Goal: Task Accomplishment & Management: Manage account settings

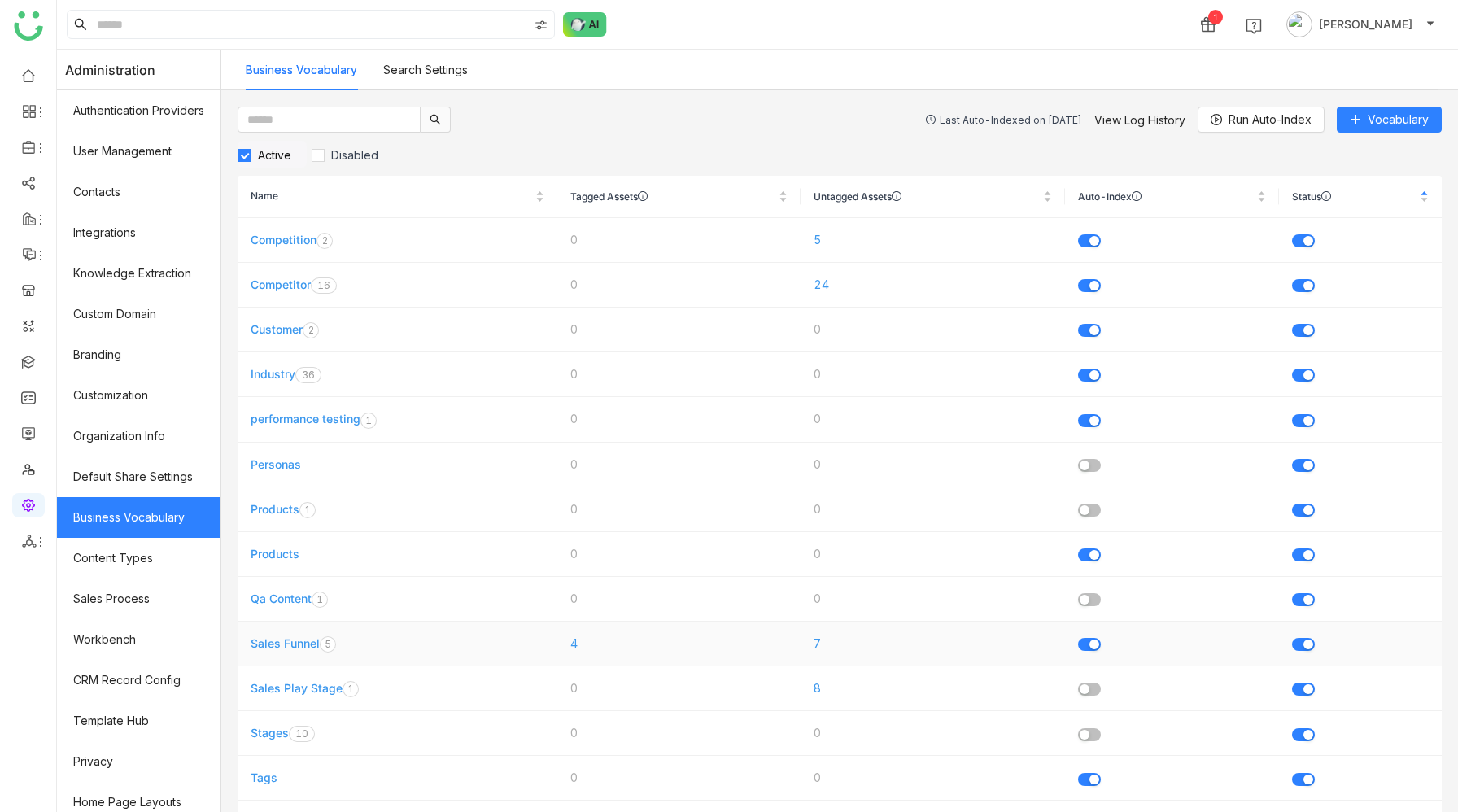
scroll to position [105, 0]
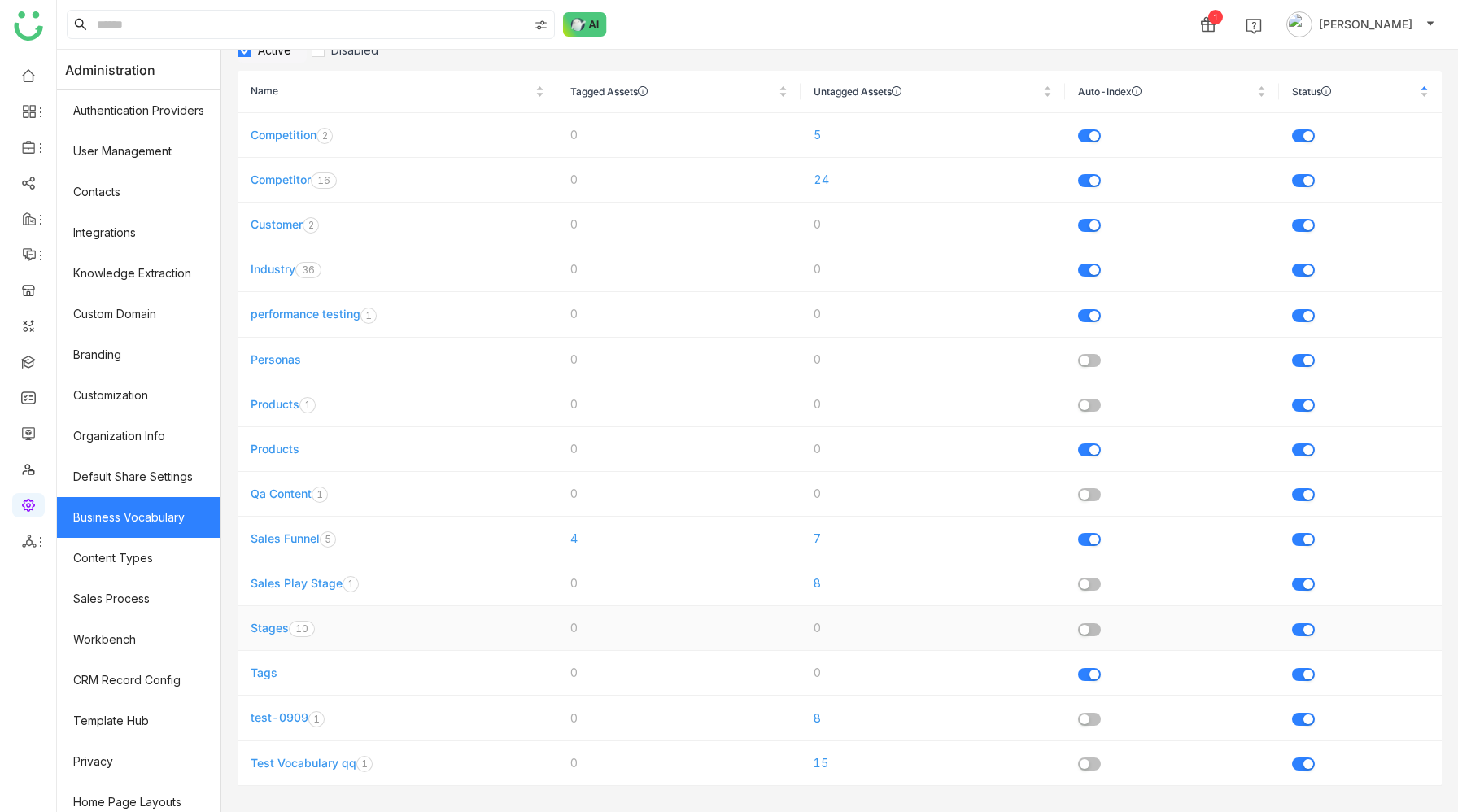
click at [273, 627] on link "Stages" at bounding box center [270, 628] width 38 height 14
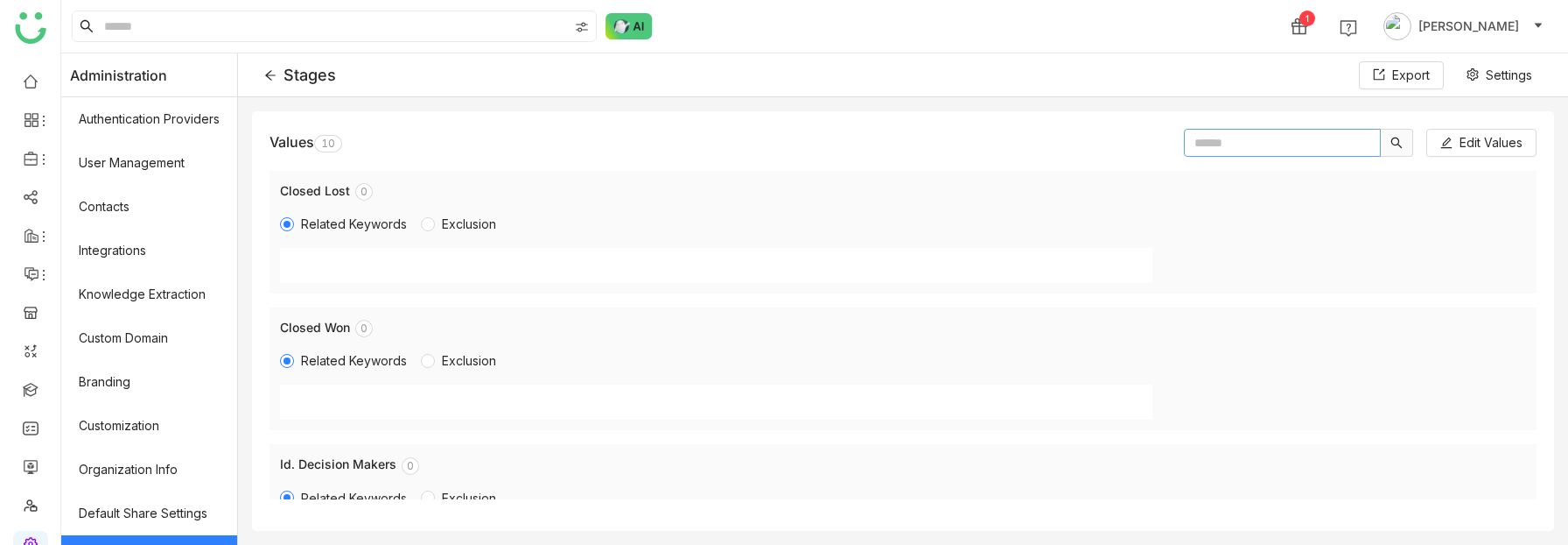
click at [1212, 140] on input "text" at bounding box center [1282, 142] width 197 height 28
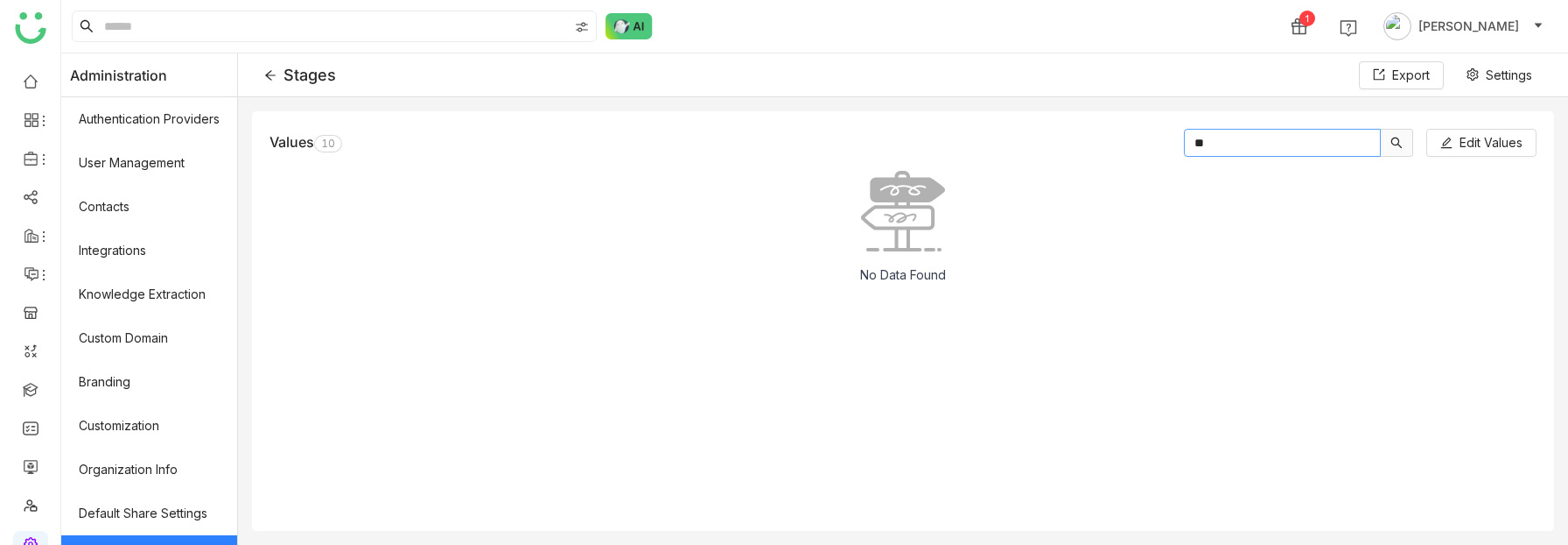
type input "*"
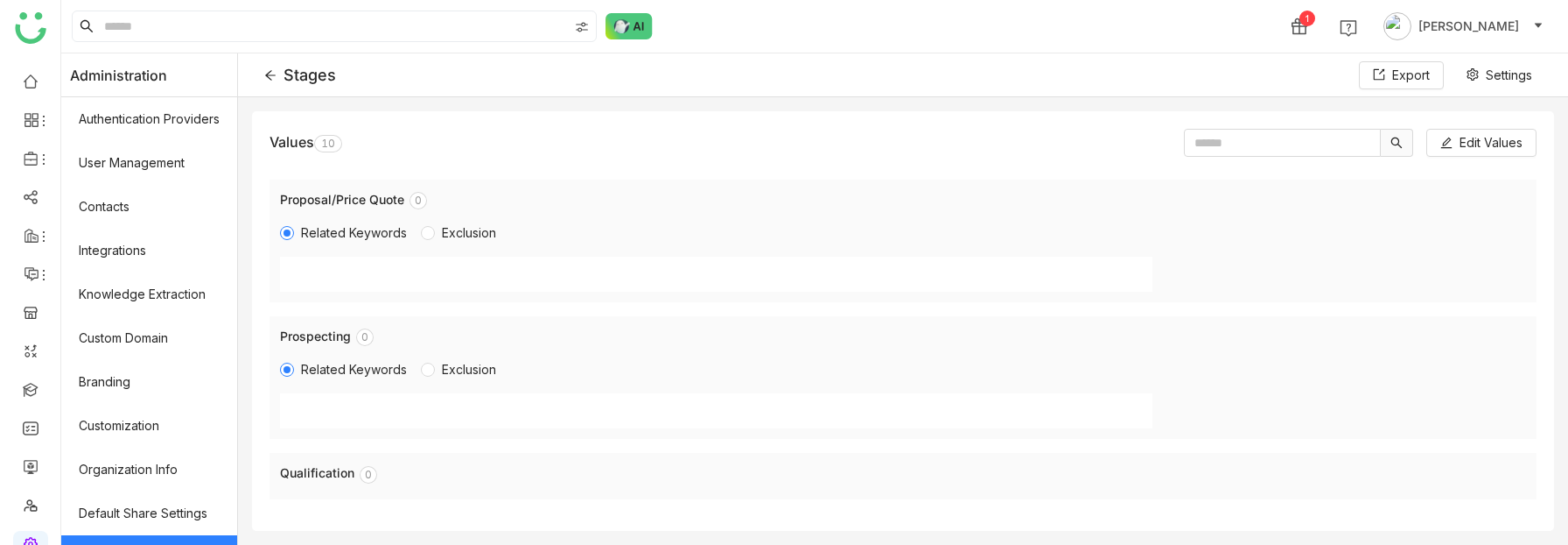
scroll to position [1025, 0]
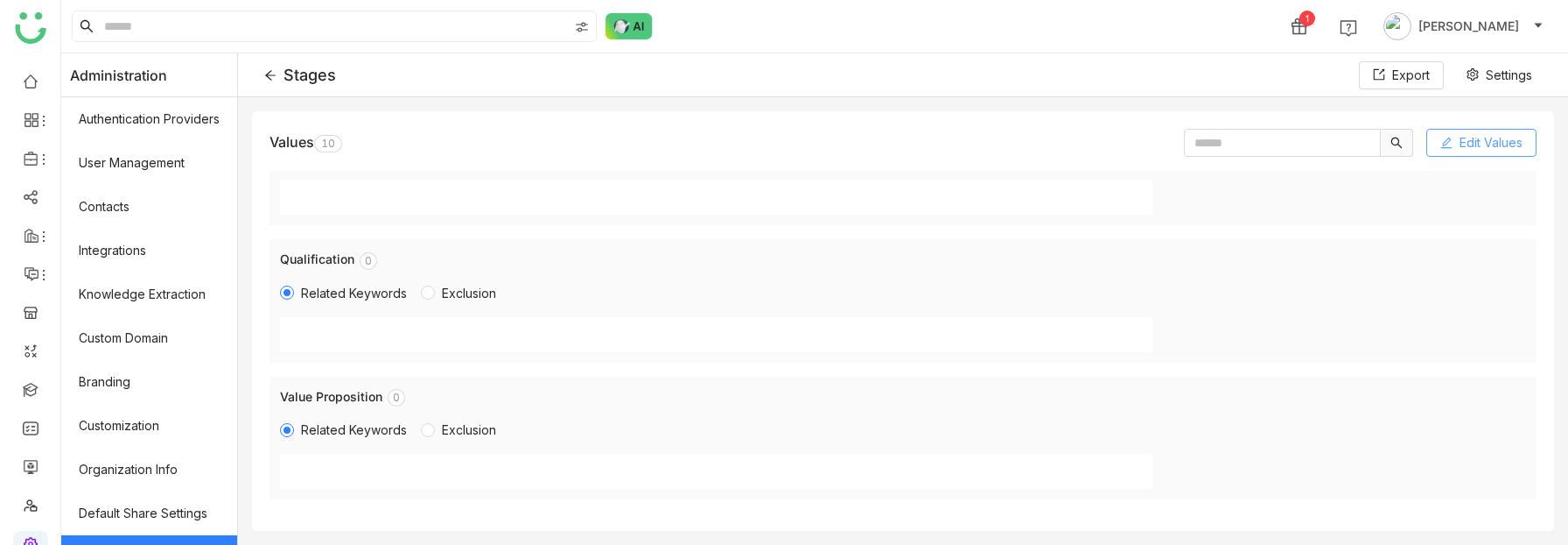
click at [1462, 154] on button "Edit Values" at bounding box center [1482, 142] width 110 height 28
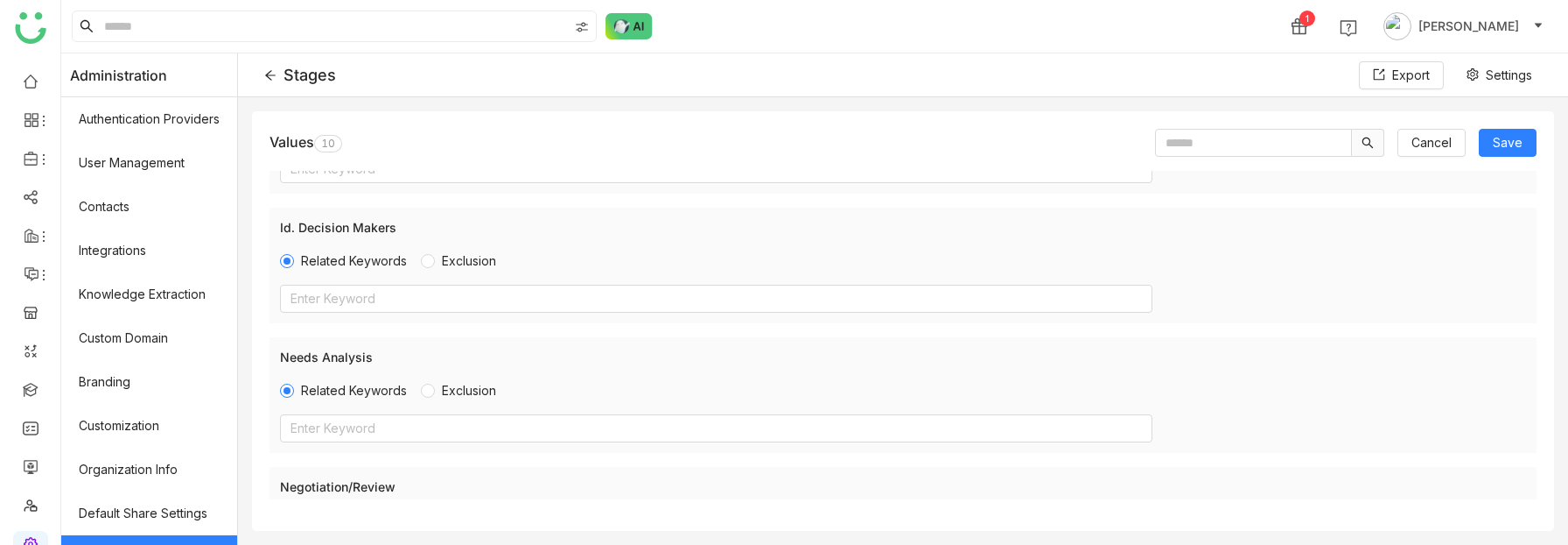
scroll to position [0, 0]
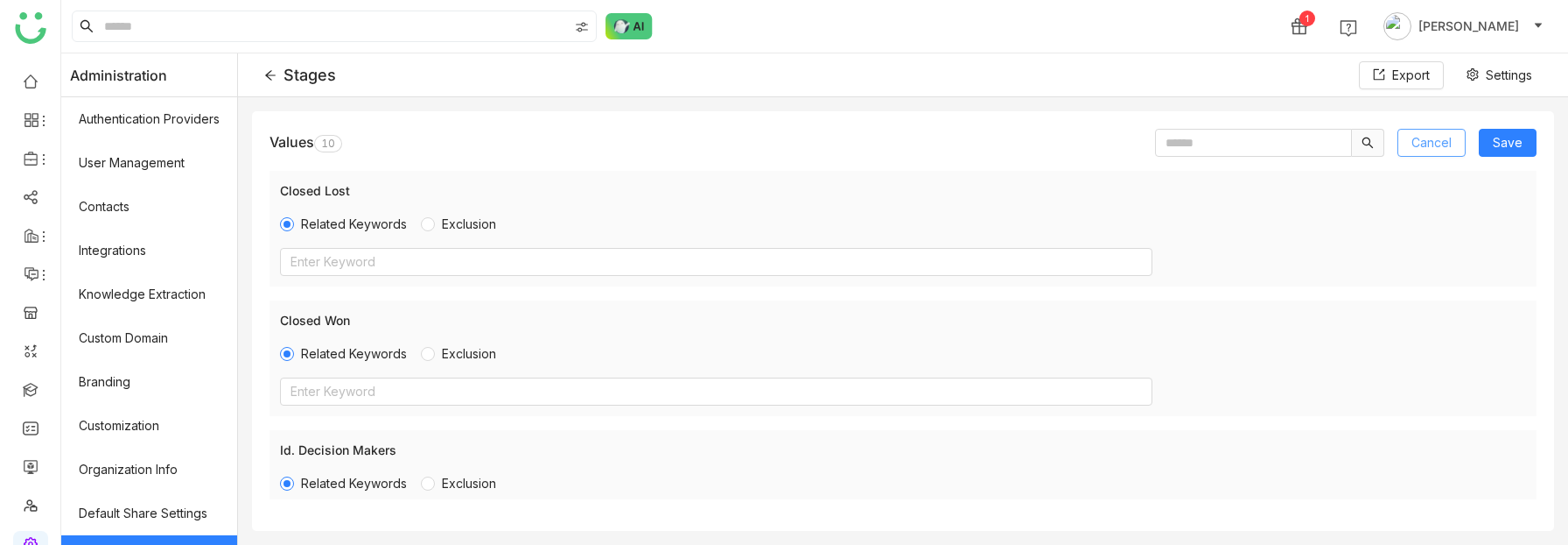
click at [1416, 146] on span "Cancel" at bounding box center [1432, 143] width 40 height 19
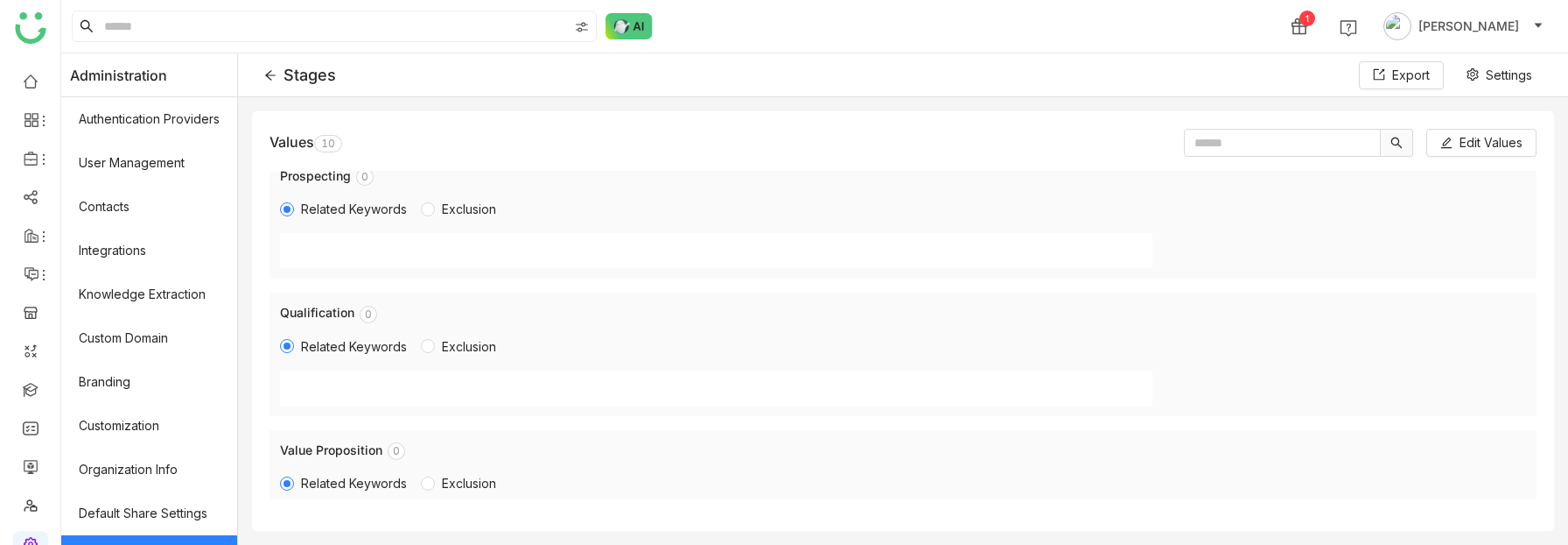
scroll to position [1025, 0]
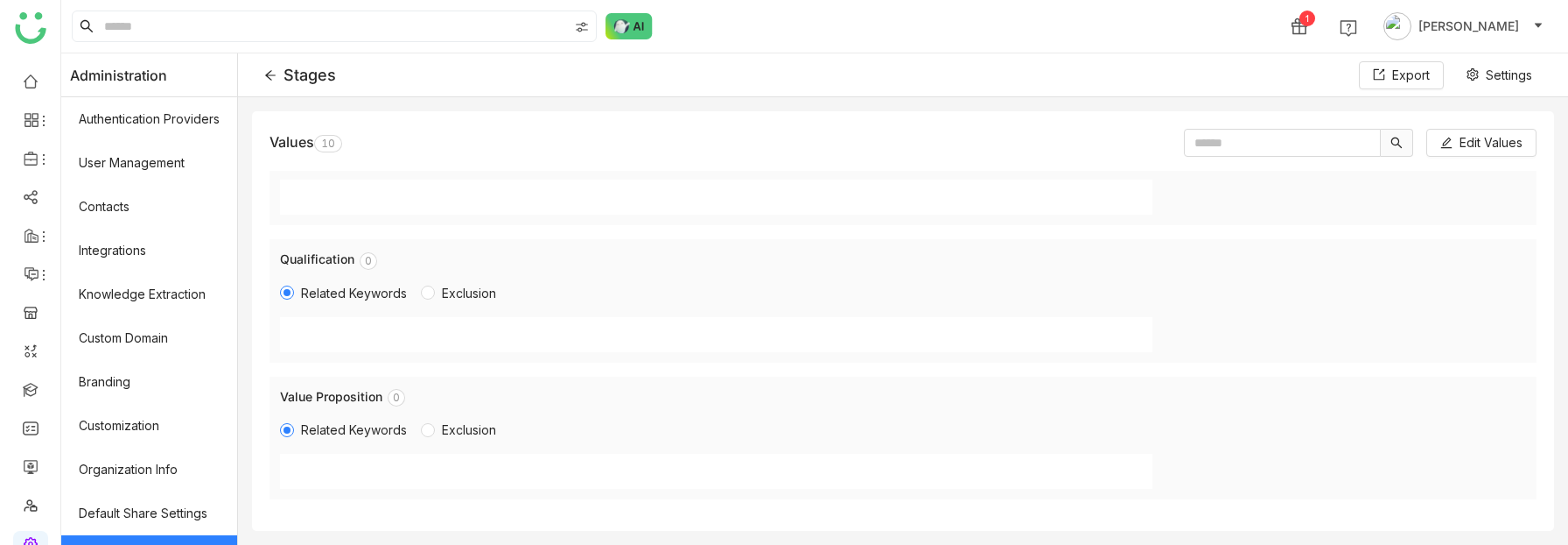
click at [275, 76] on icon at bounding box center [270, 75] width 12 height 12
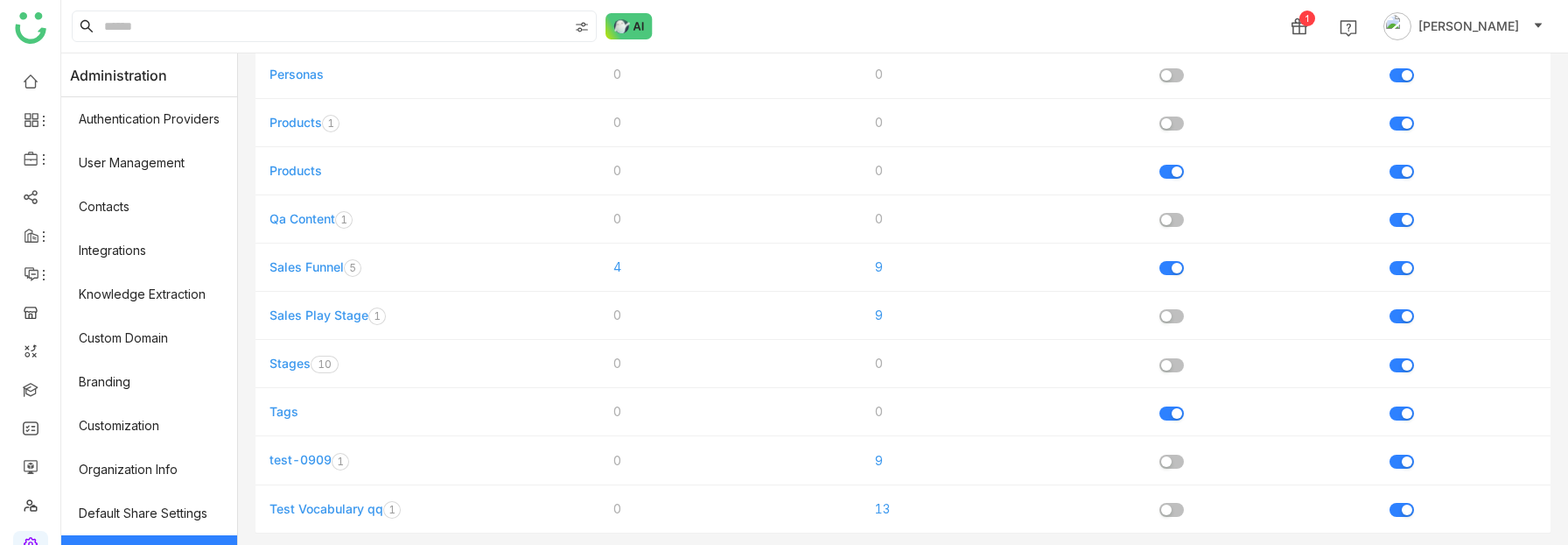
scroll to position [442, 0]
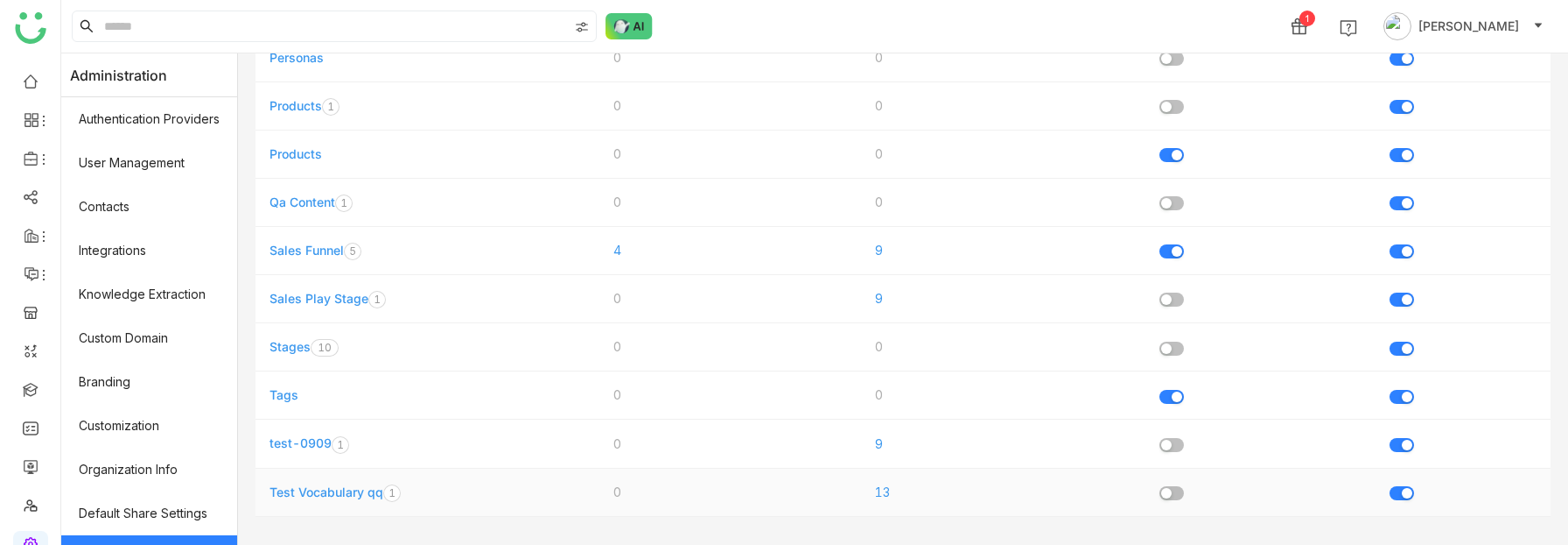
click at [323, 487] on link "Test Vocabulary qq" at bounding box center [327, 492] width 114 height 15
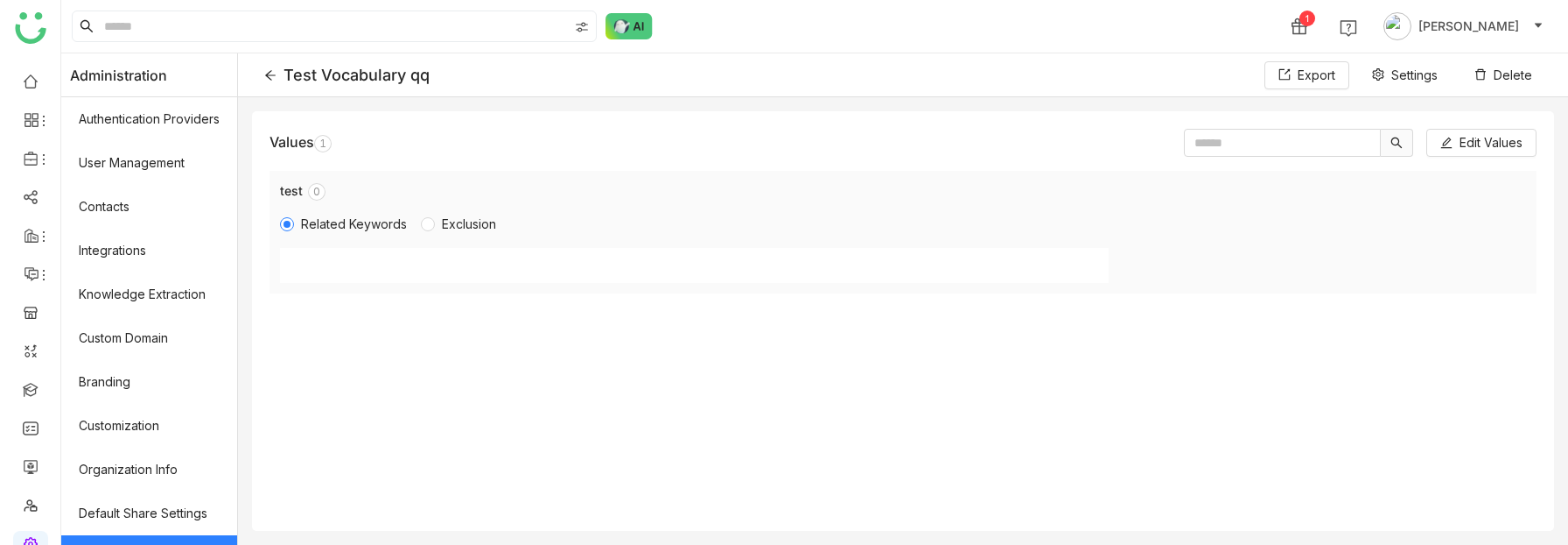
click at [270, 78] on icon at bounding box center [270, 75] width 12 height 12
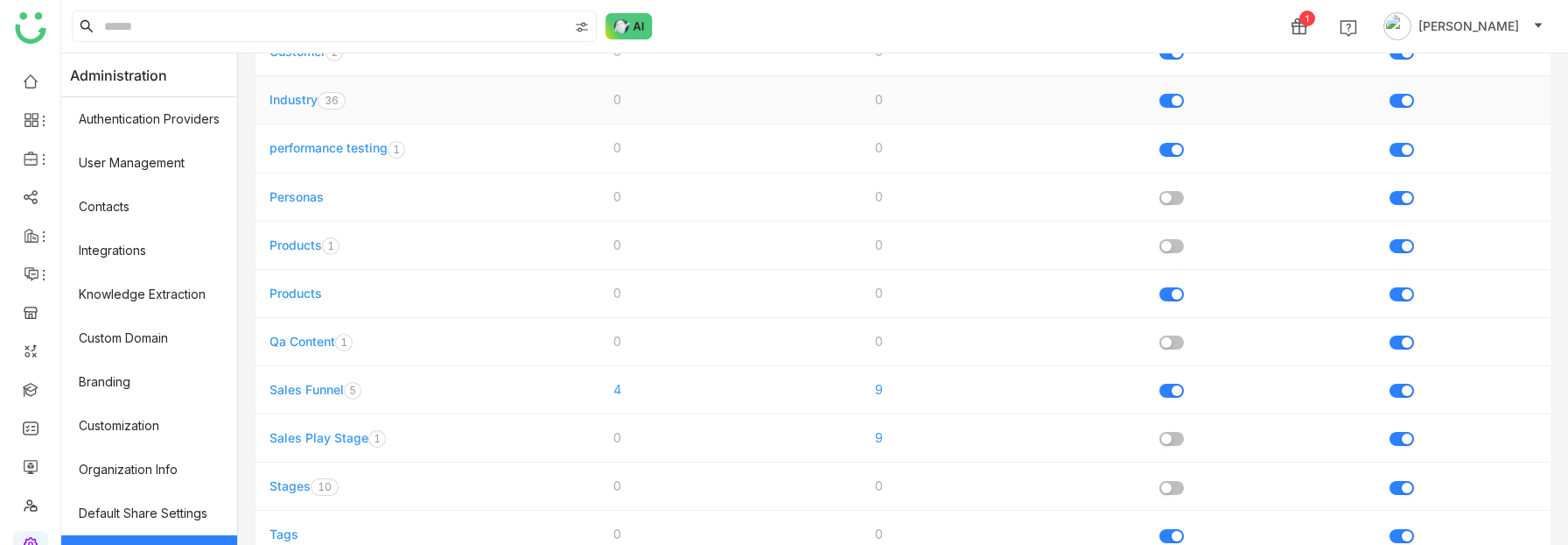
scroll to position [306, 0]
click at [297, 288] on link "Products" at bounding box center [296, 290] width 52 height 15
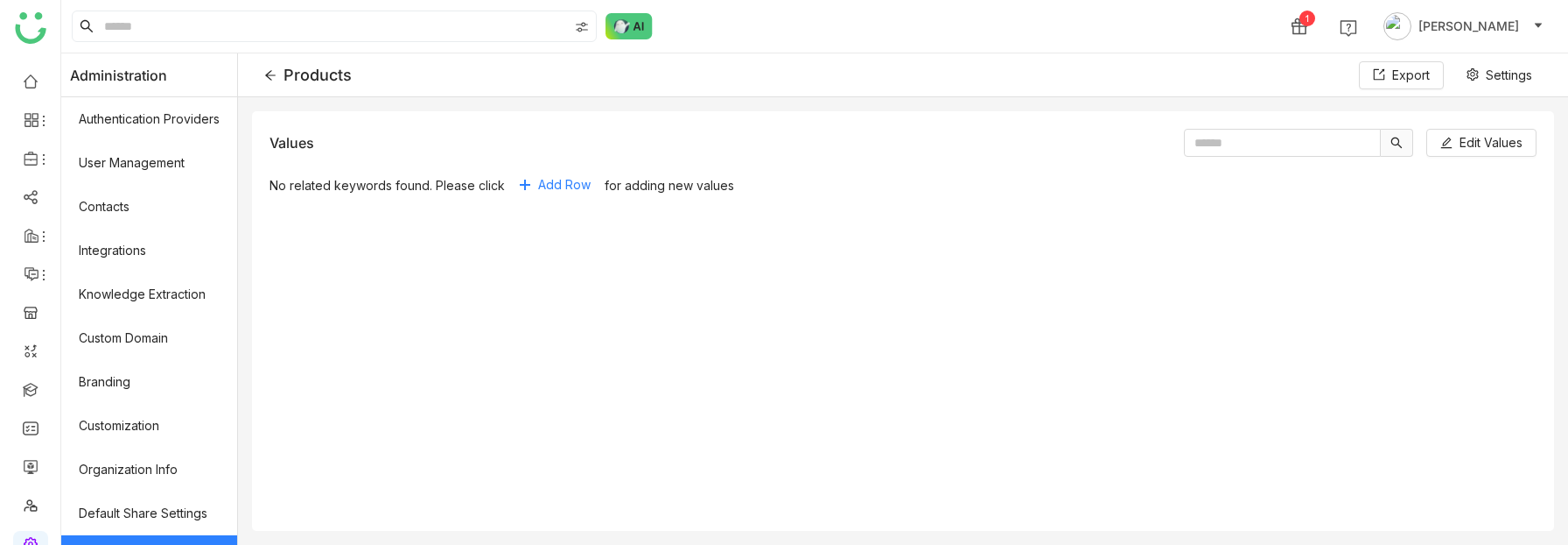
click at [273, 75] on icon at bounding box center [270, 75] width 12 height 12
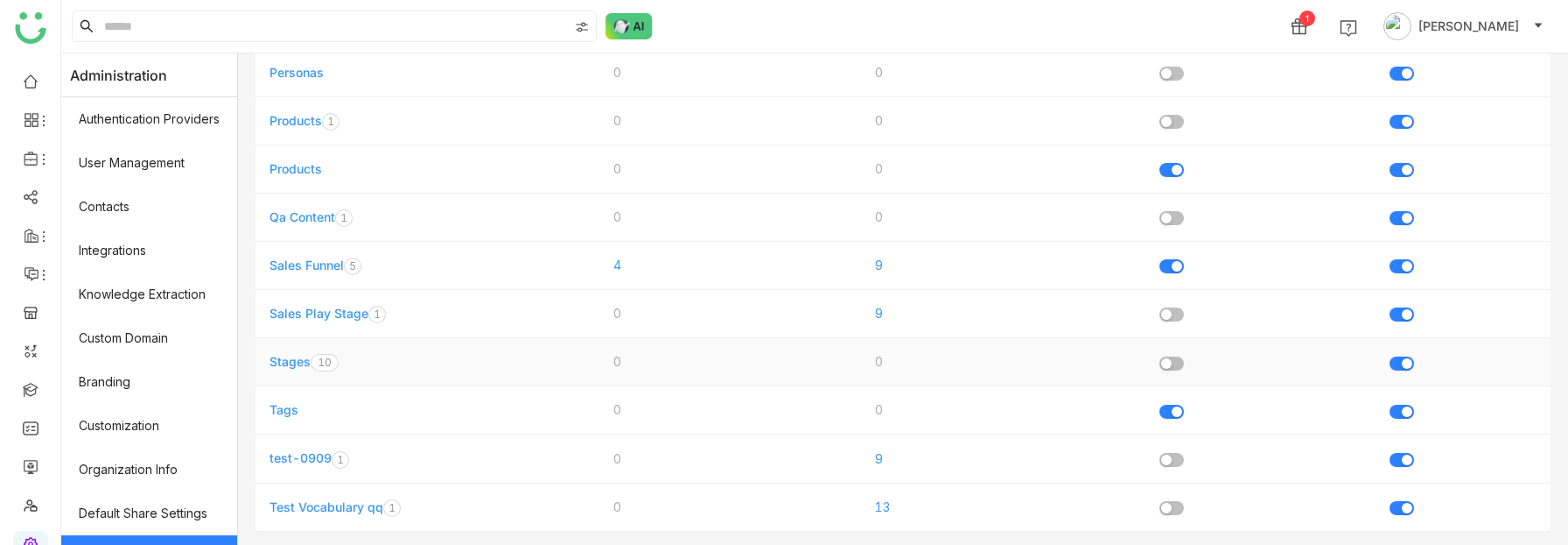
scroll to position [442, 0]
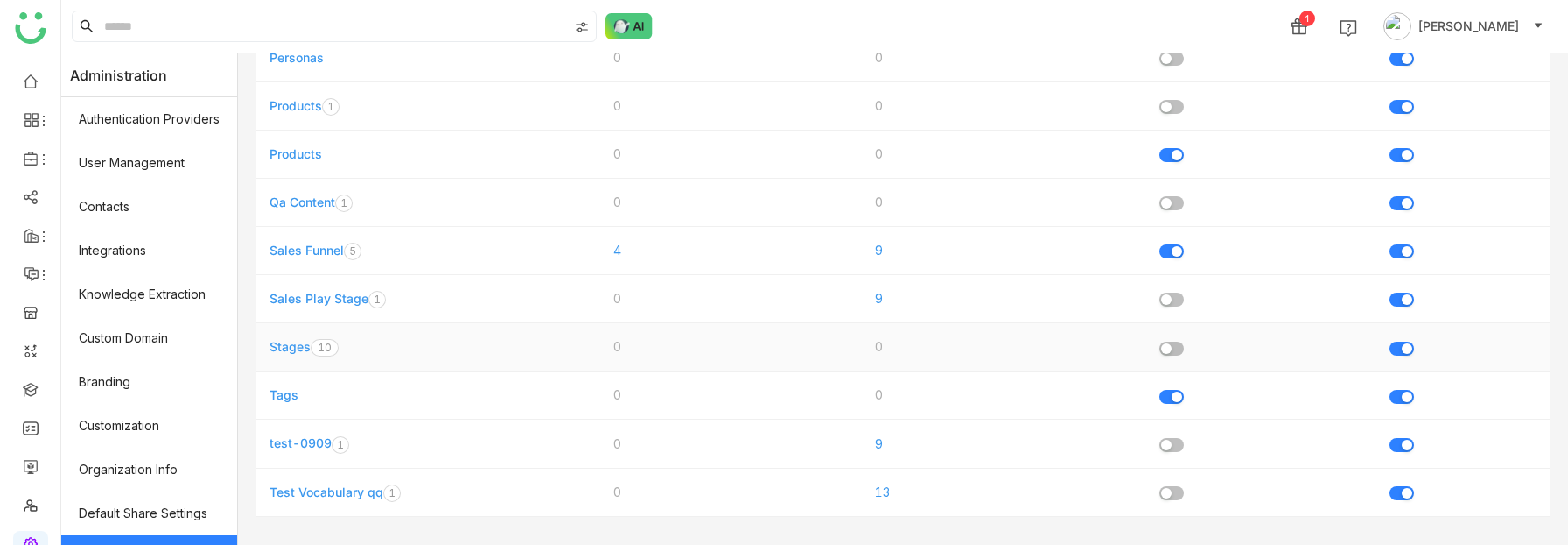
click at [296, 345] on link "Stages" at bounding box center [290, 346] width 41 height 15
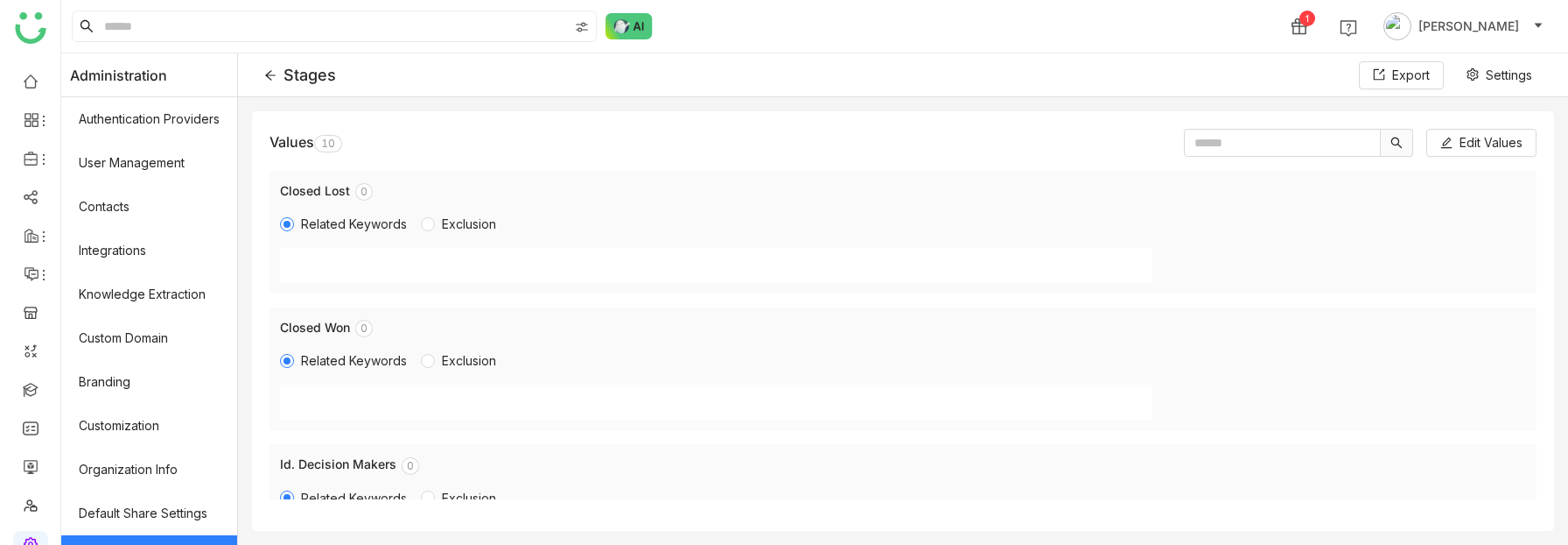
click at [273, 75] on icon at bounding box center [270, 75] width 12 height 12
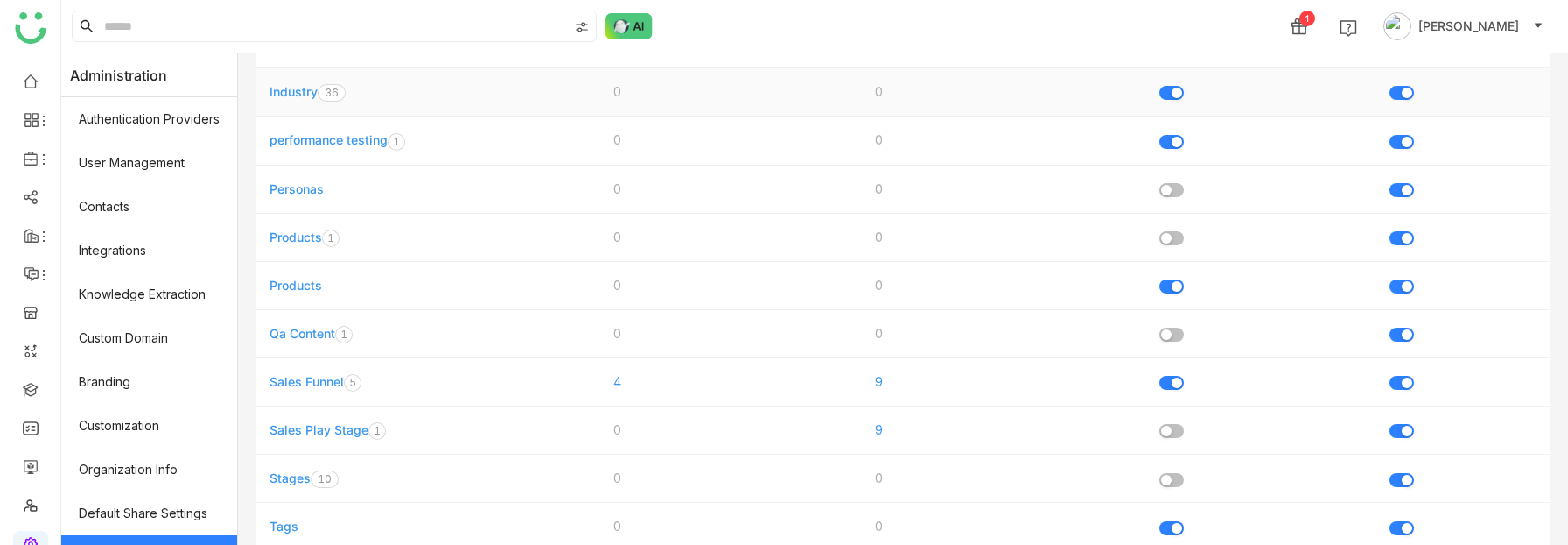
scroll to position [310, 0]
click at [290, 477] on link "Stages" at bounding box center [290, 478] width 41 height 15
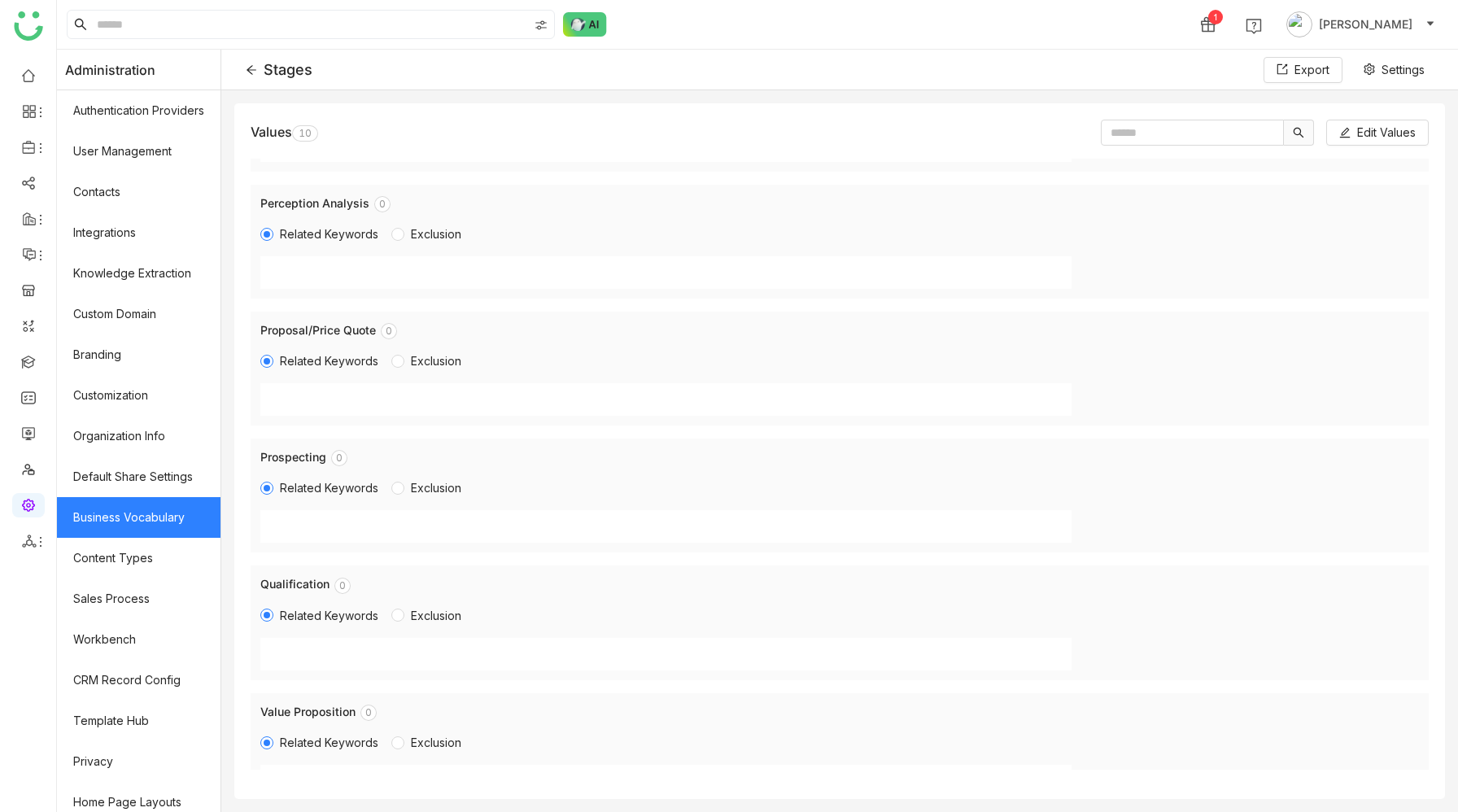
scroll to position [647, 0]
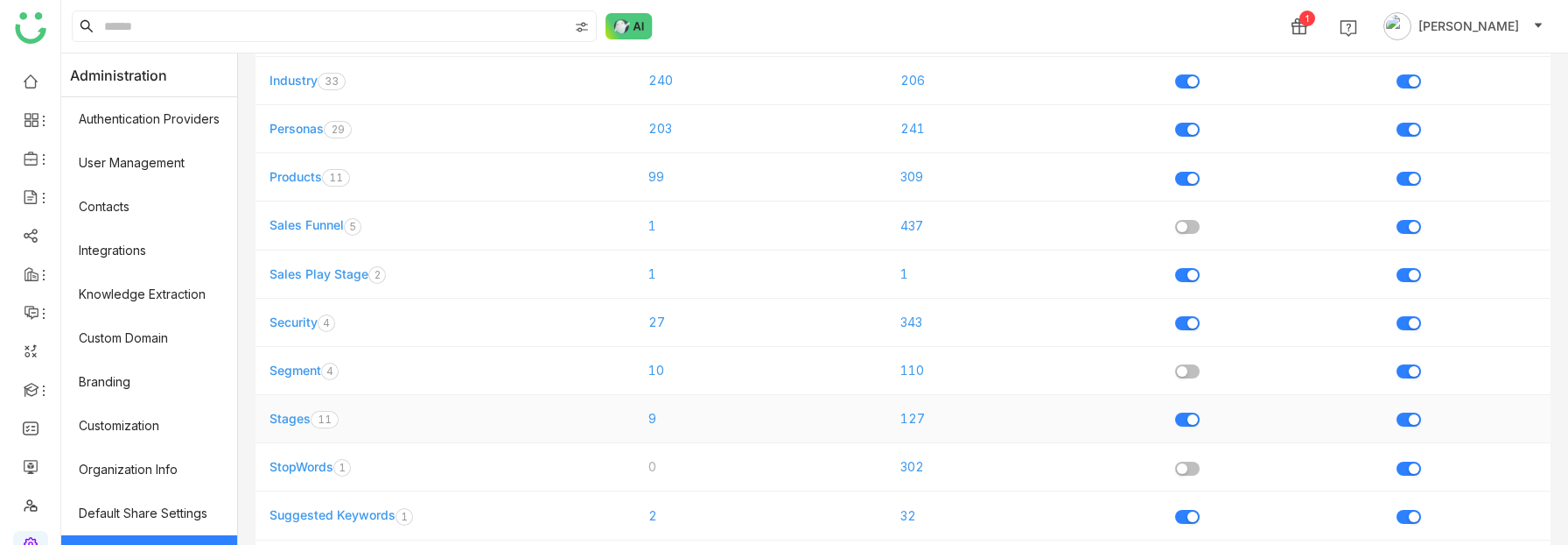
scroll to position [527, 0]
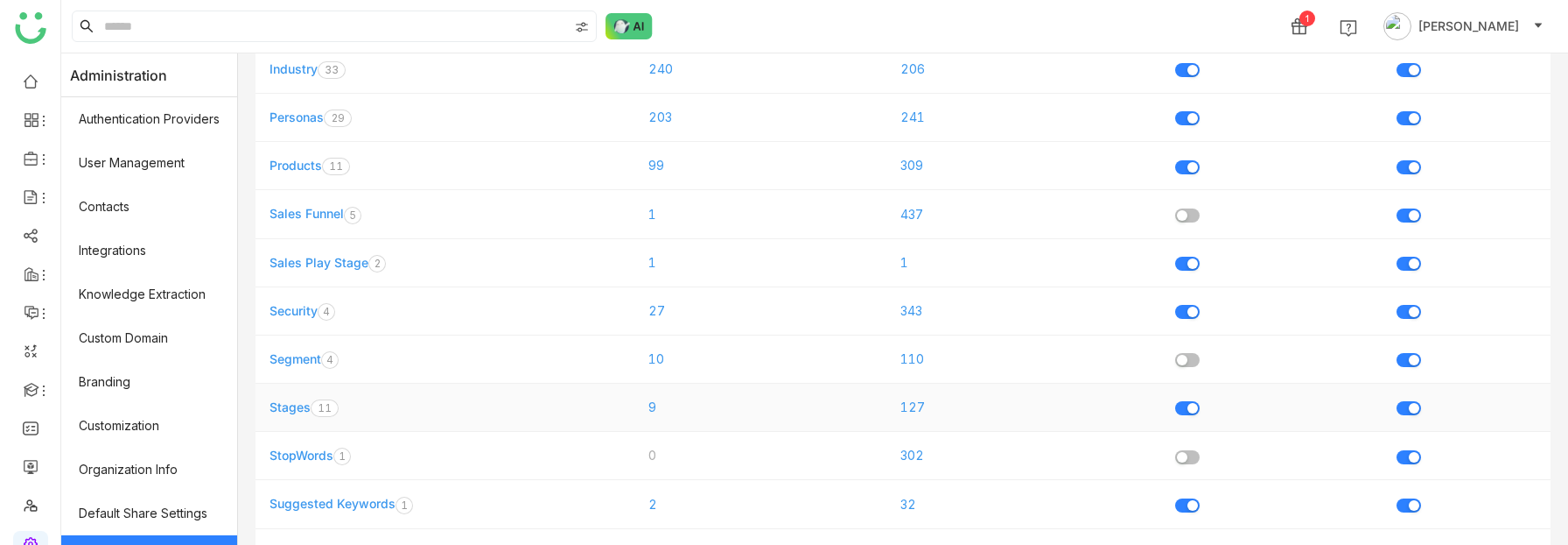
click at [293, 408] on link "Stages" at bounding box center [290, 407] width 41 height 15
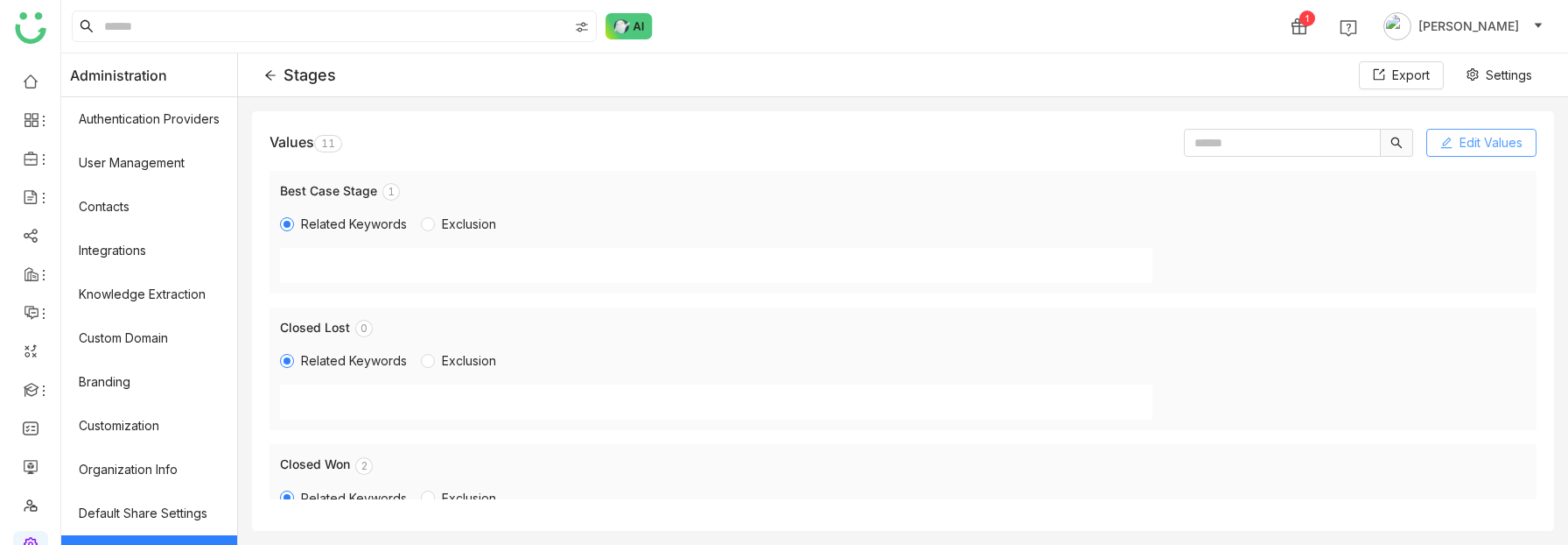
click at [1485, 136] on span "Edit Values" at bounding box center [1491, 143] width 63 height 19
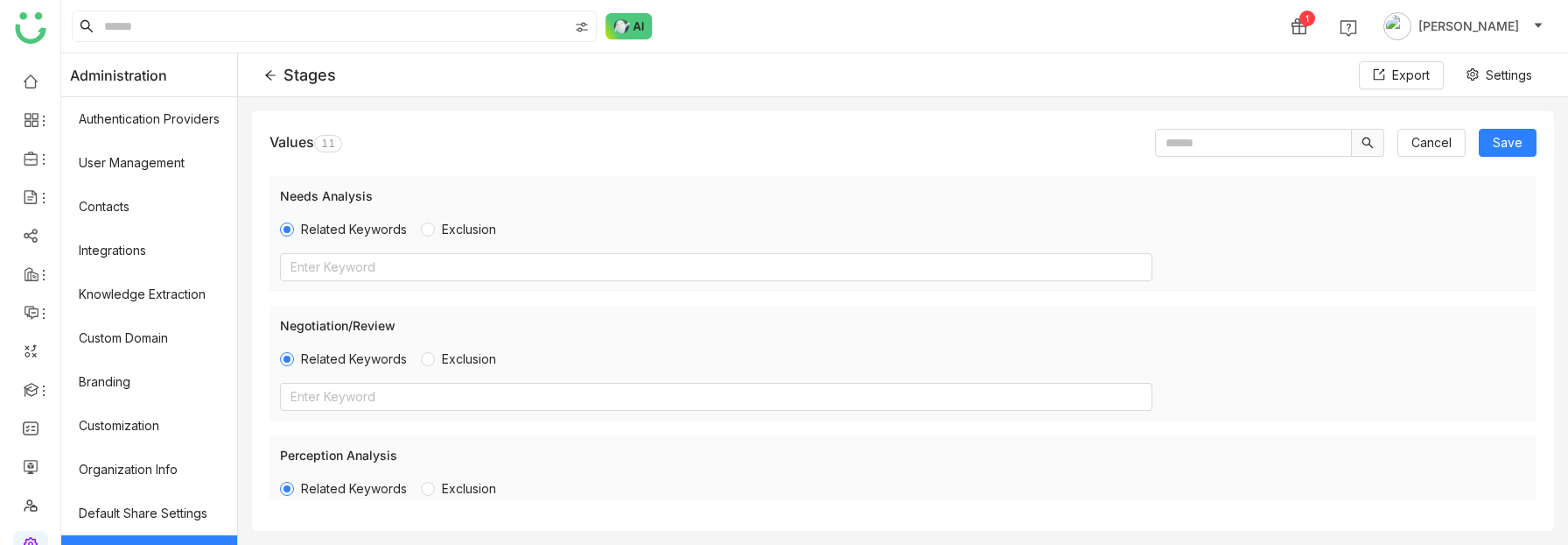
scroll to position [1083, 0]
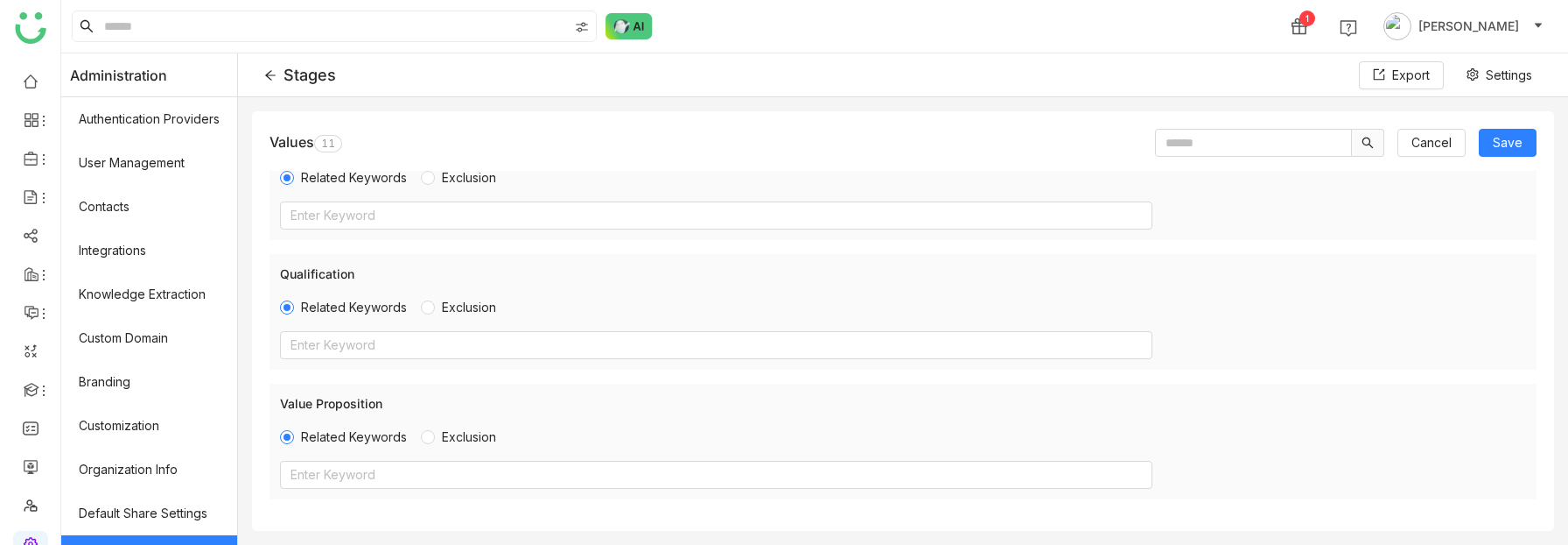
click at [273, 83] on div "Stages" at bounding box center [300, 74] width 72 height 18
click at [1441, 143] on span "Cancel" at bounding box center [1432, 143] width 40 height 19
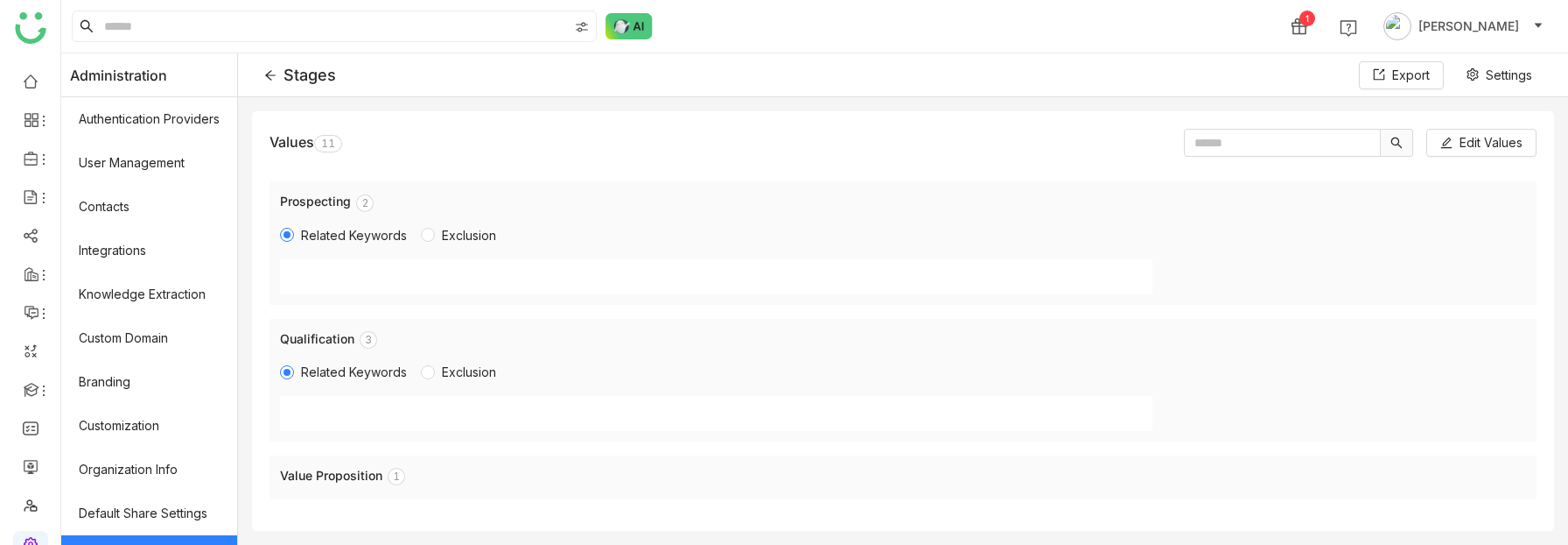
scroll to position [1140, 0]
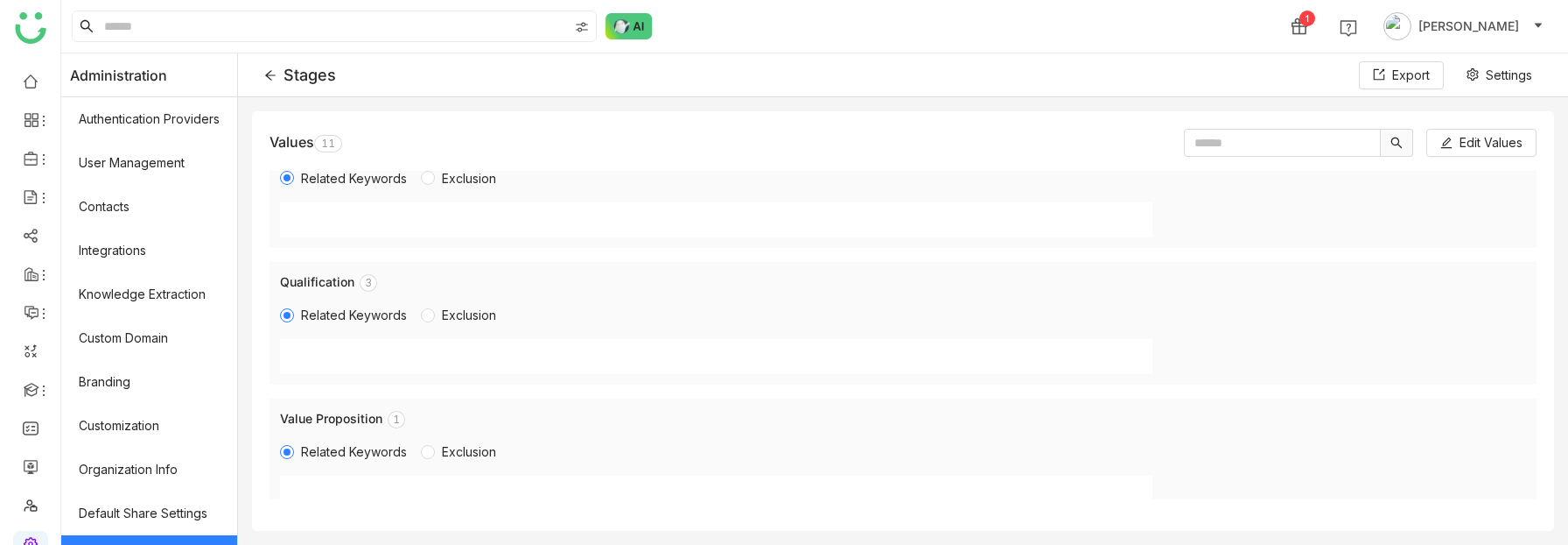
click at [273, 72] on icon at bounding box center [270, 75] width 12 height 12
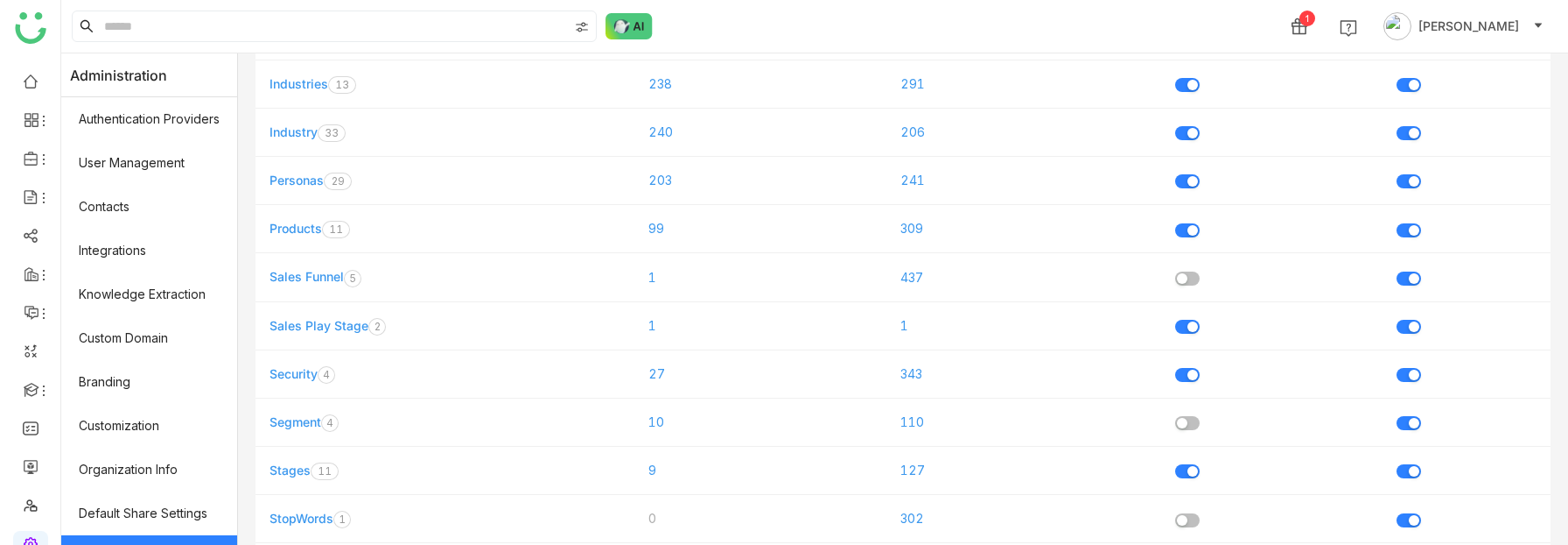
scroll to position [781, 0]
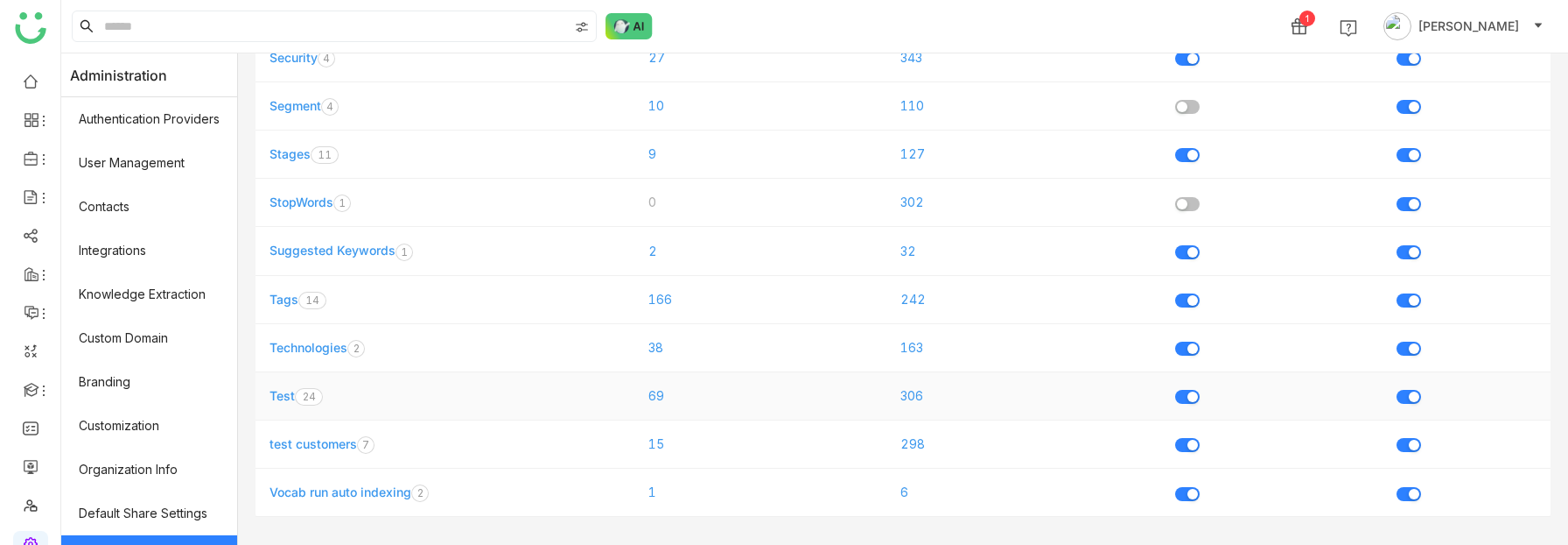
click at [281, 392] on link "Test" at bounding box center [282, 396] width 26 height 15
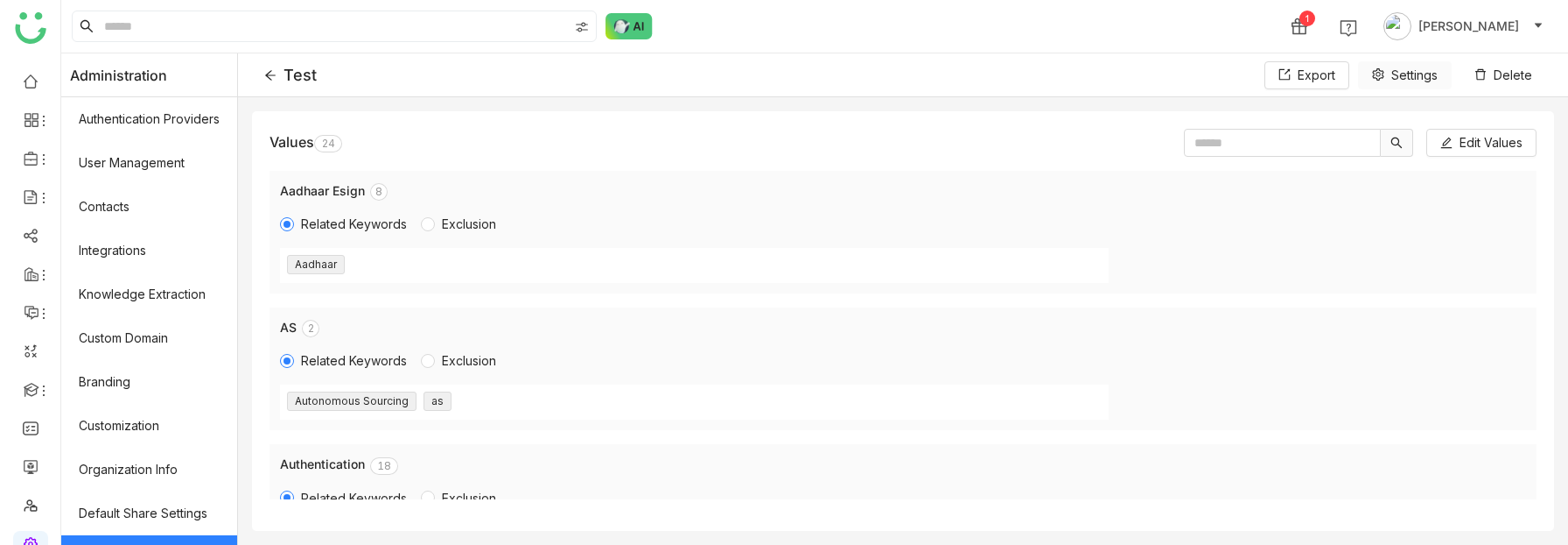
click at [1406, 79] on span "Settings" at bounding box center [1414, 75] width 47 height 19
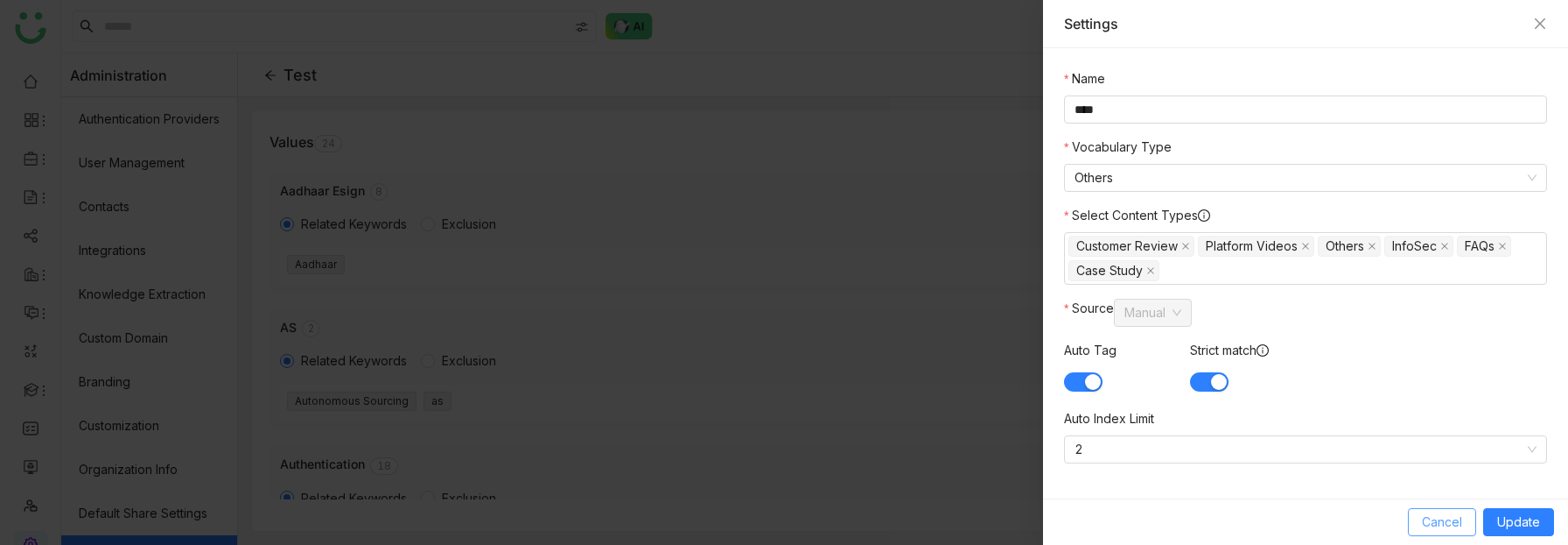
click at [1447, 520] on span "Cancel" at bounding box center [1443, 522] width 40 height 19
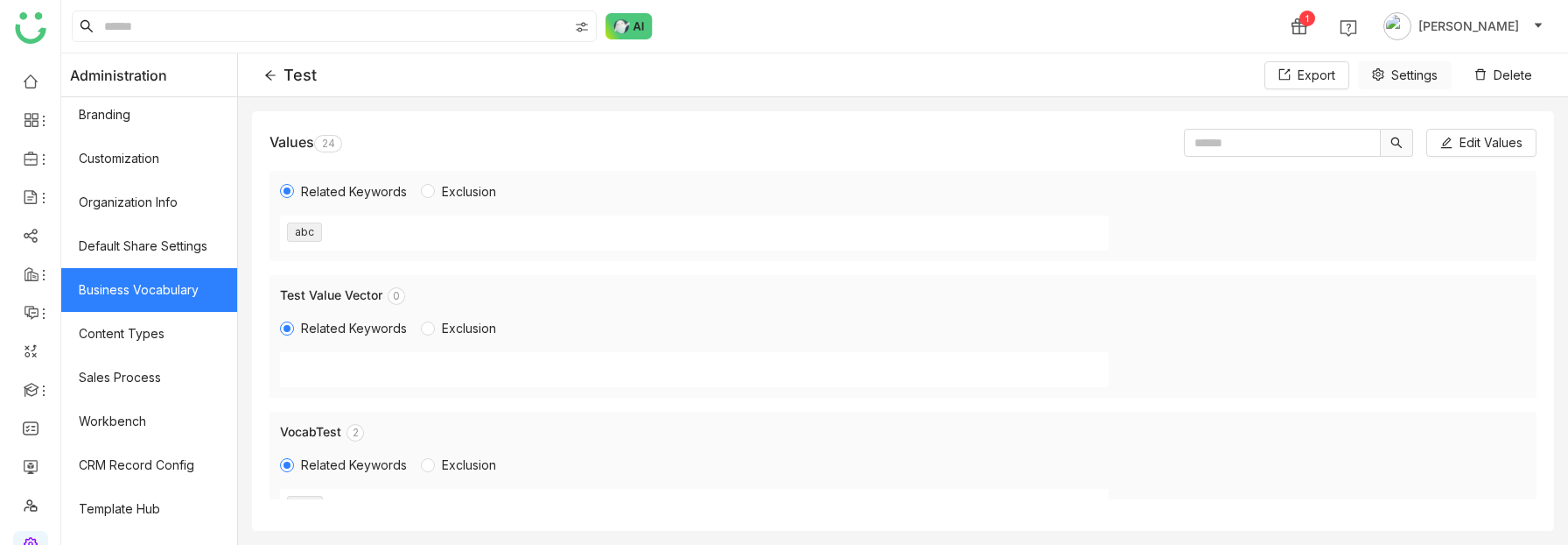
scroll to position [2941, 0]
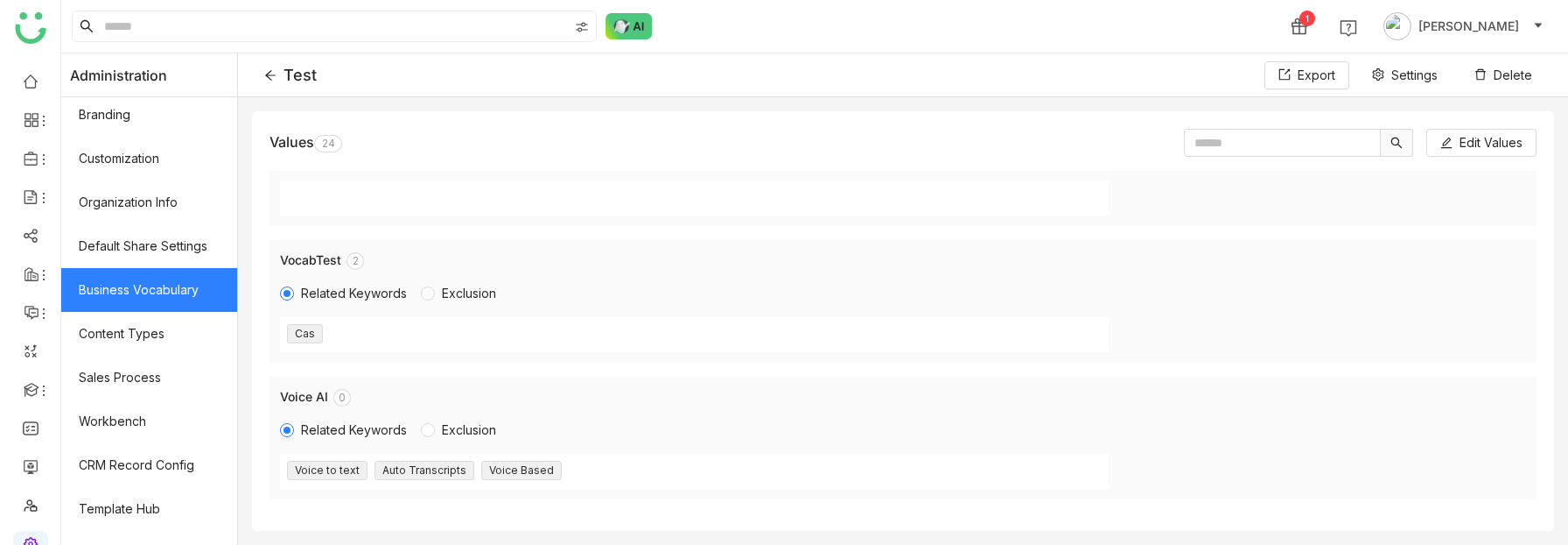
click at [271, 69] on icon at bounding box center [270, 75] width 12 height 12
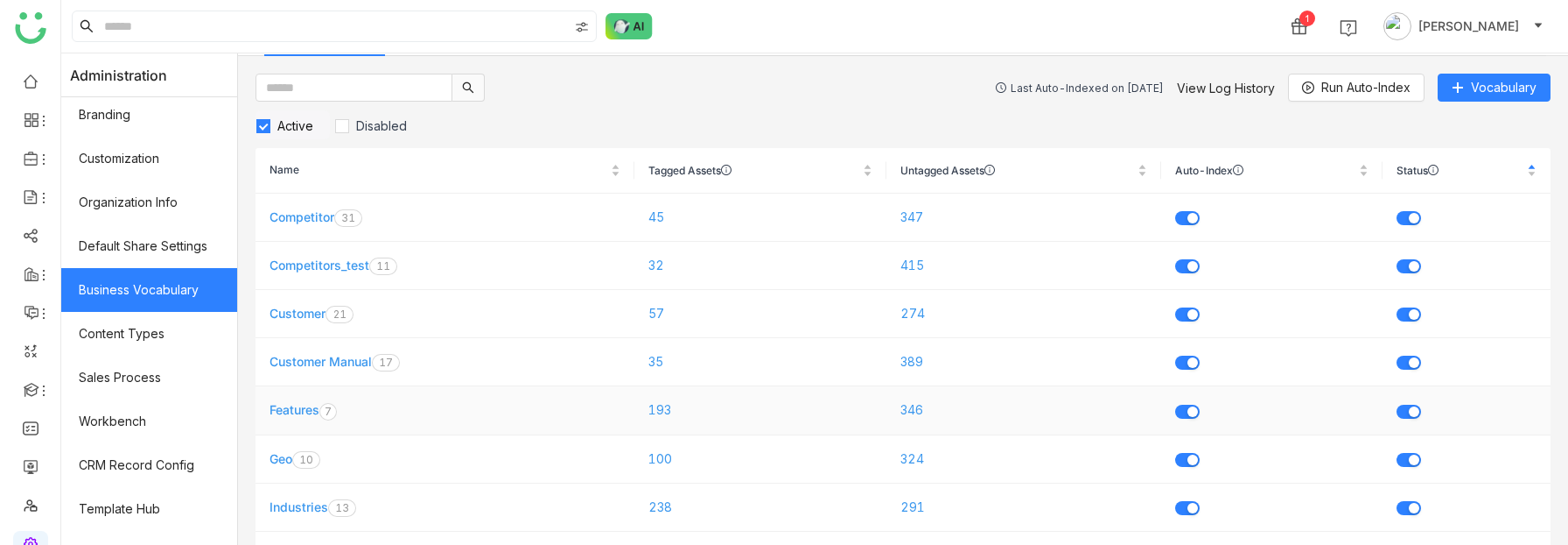
scroll to position [49, 0]
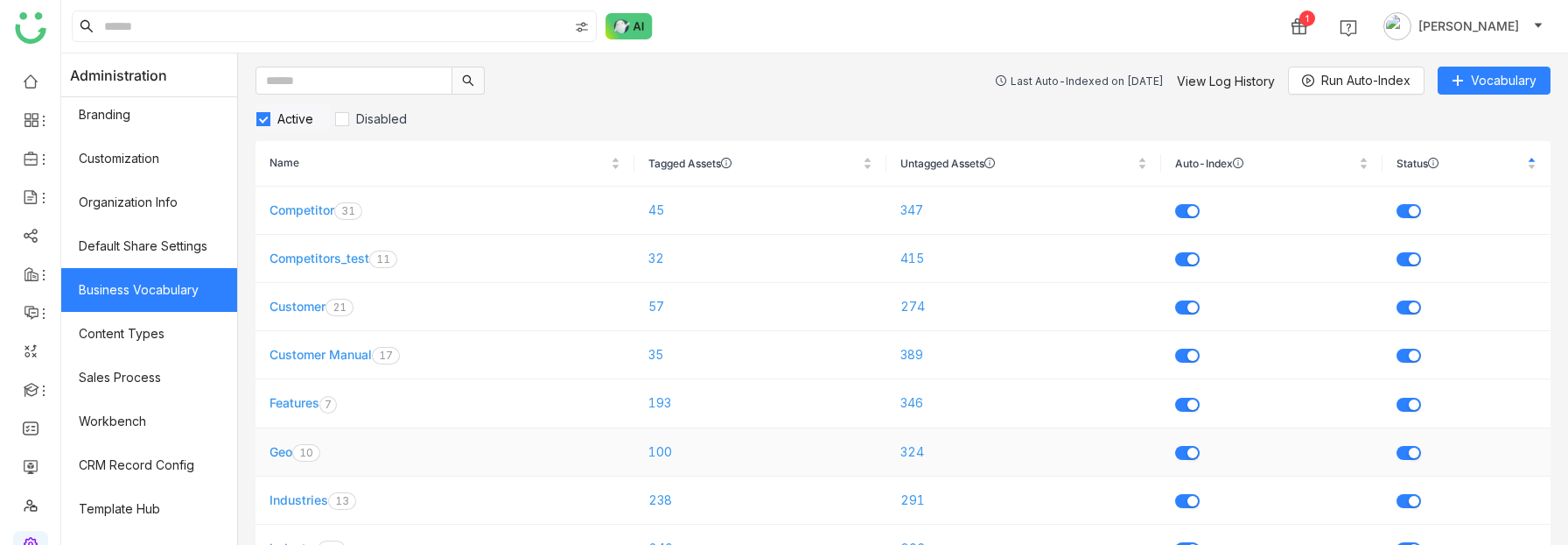
click at [281, 450] on link "Geo" at bounding box center [281, 452] width 23 height 15
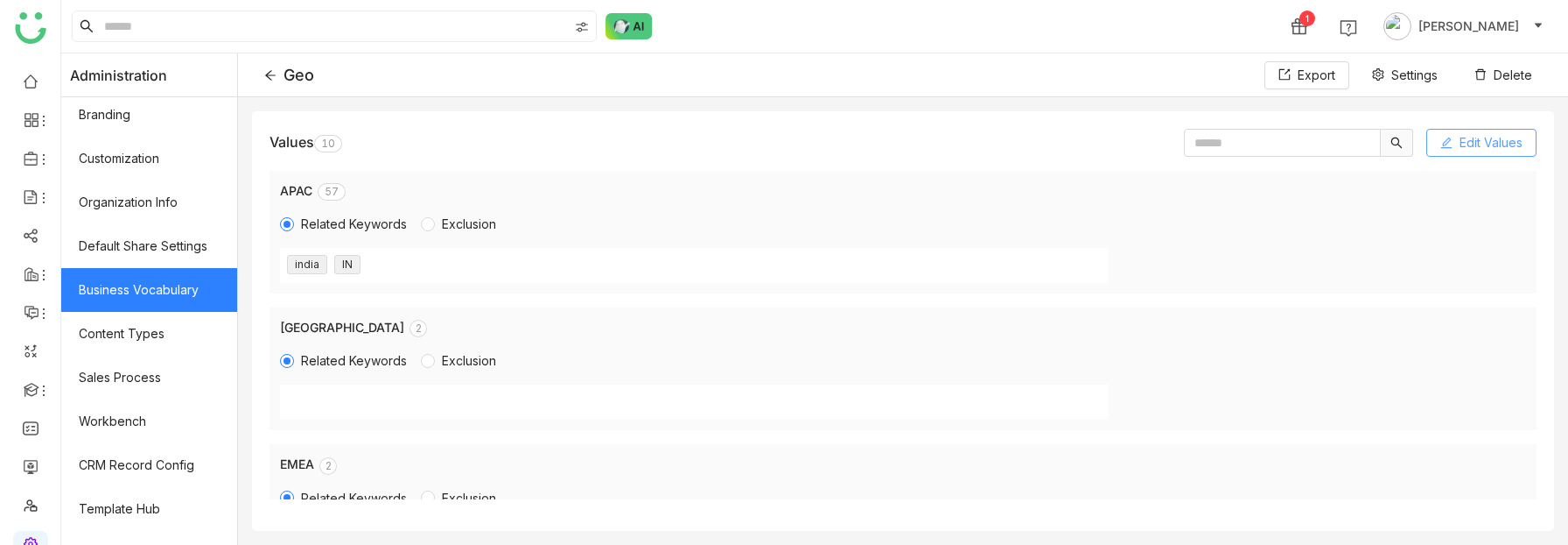
click at [1488, 143] on span "Edit Values" at bounding box center [1491, 143] width 63 height 19
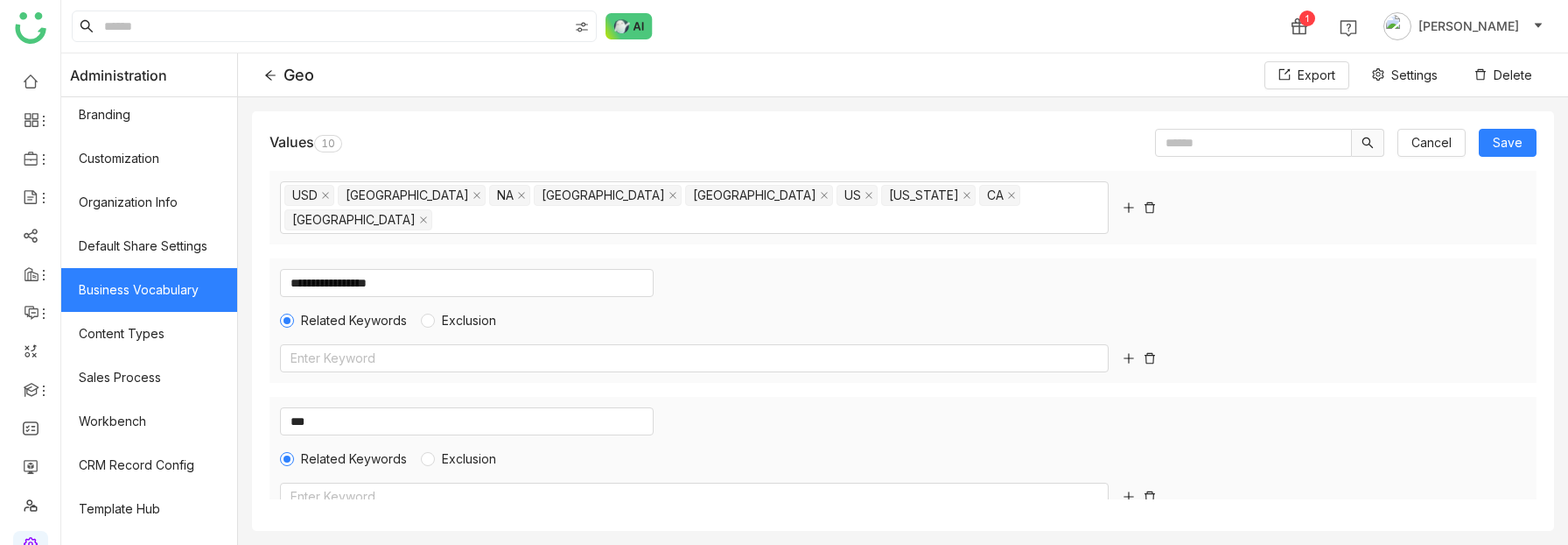
scroll to position [1041, 0]
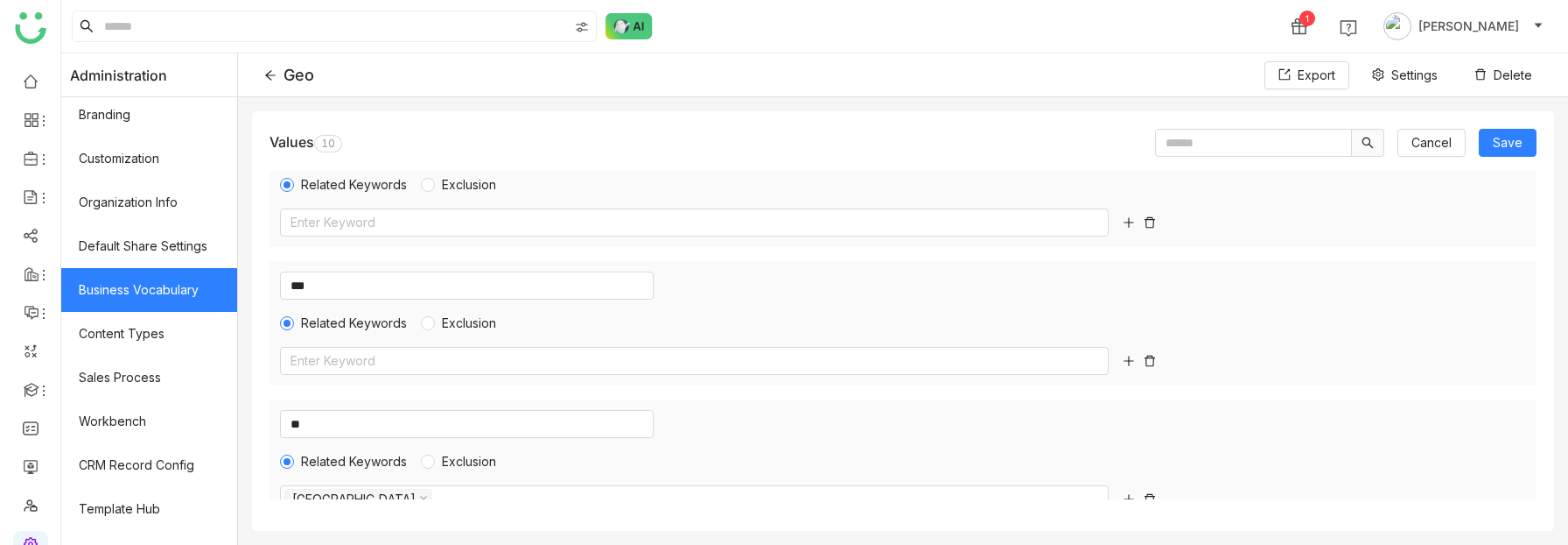
click at [269, 71] on icon at bounding box center [270, 75] width 12 height 12
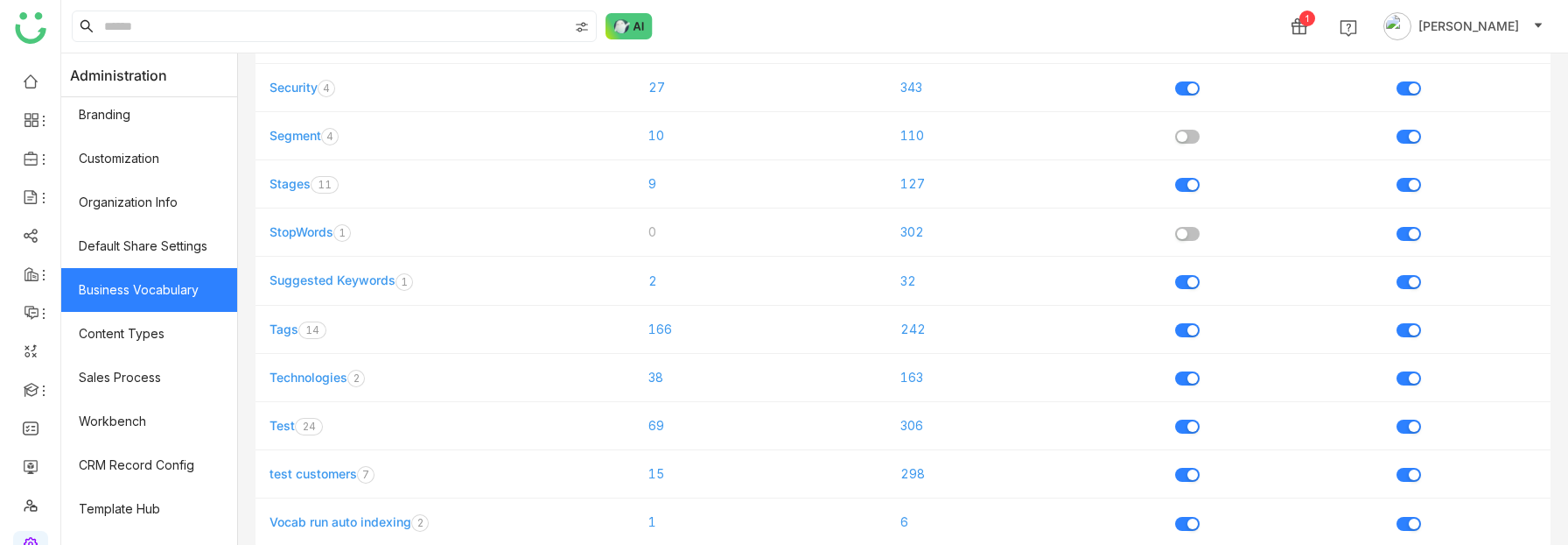
scroll to position [781, 0]
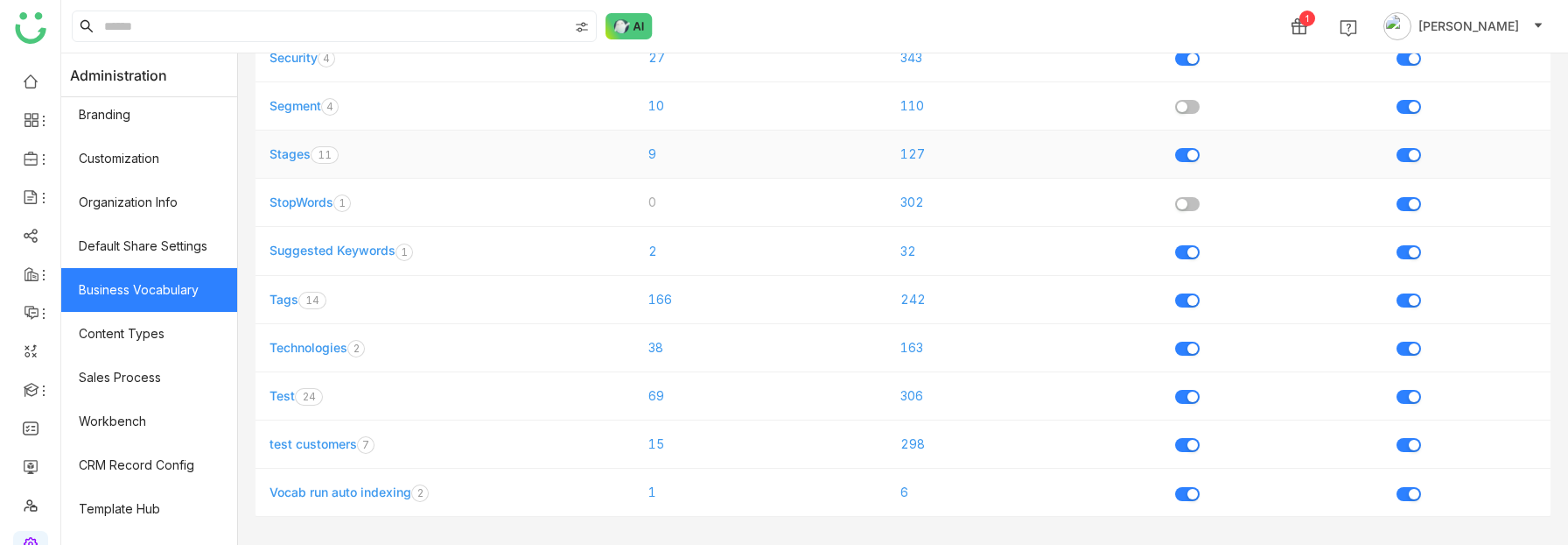
click at [287, 155] on link "Stages" at bounding box center [290, 154] width 41 height 15
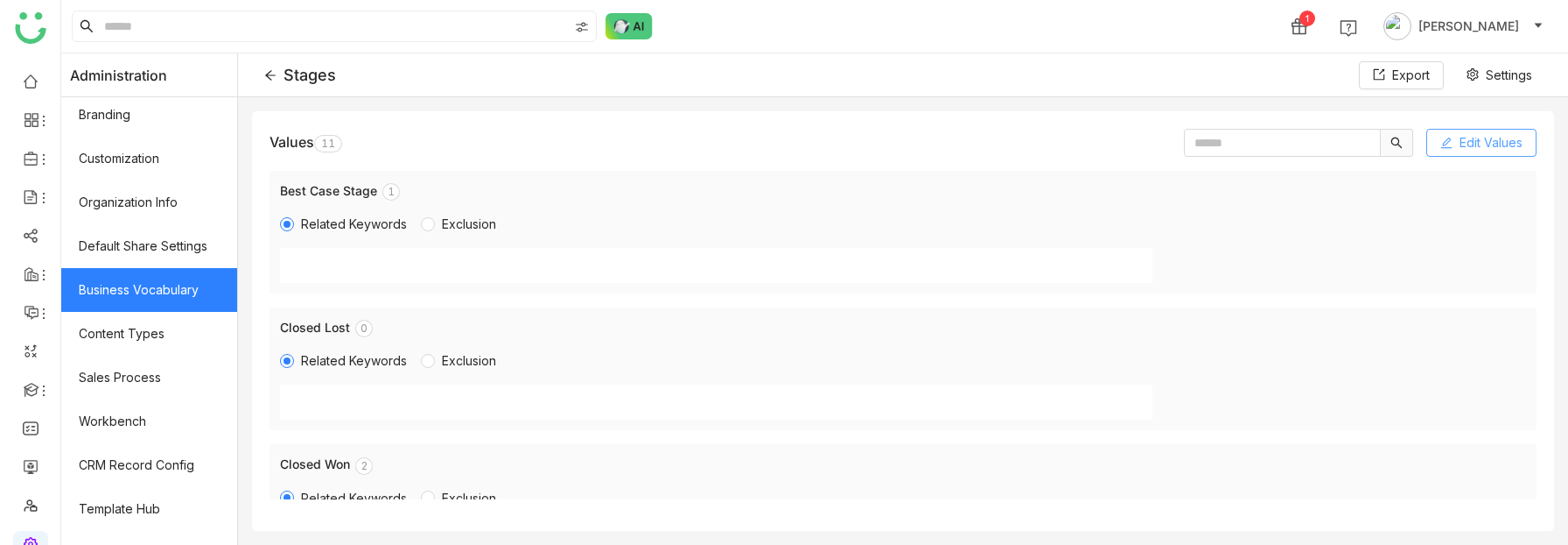
click at [1473, 144] on span "Edit Values" at bounding box center [1491, 143] width 63 height 19
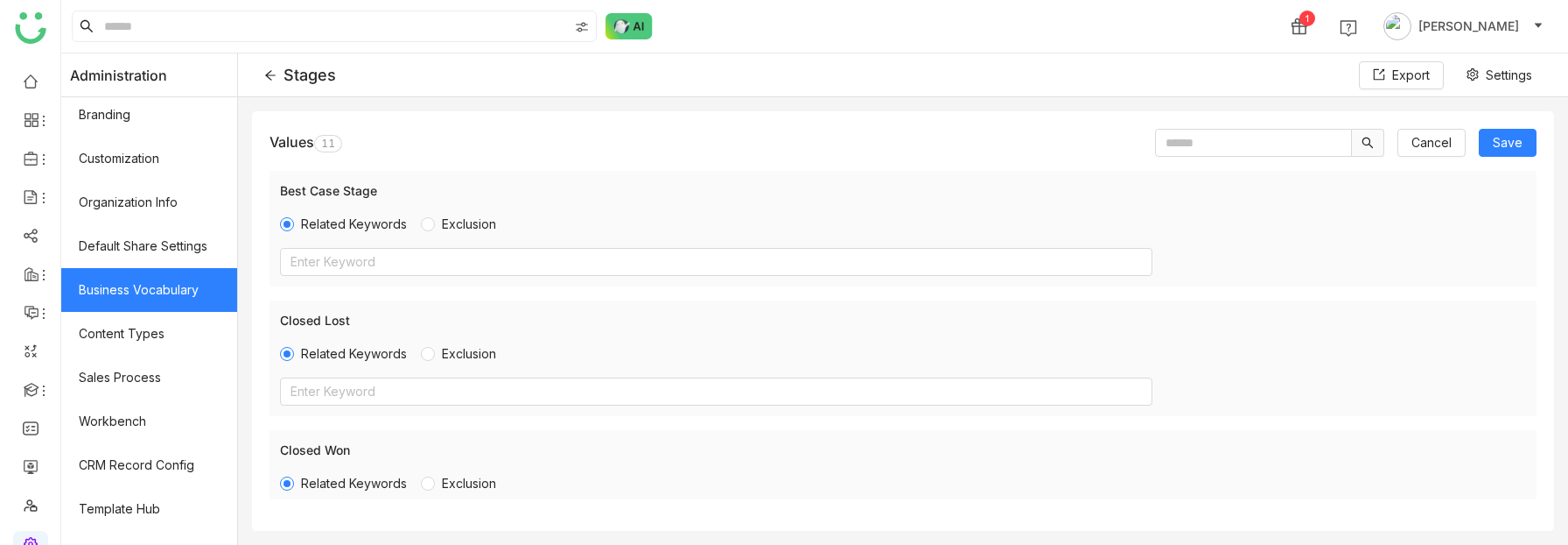
click at [272, 72] on icon at bounding box center [270, 75] width 12 height 12
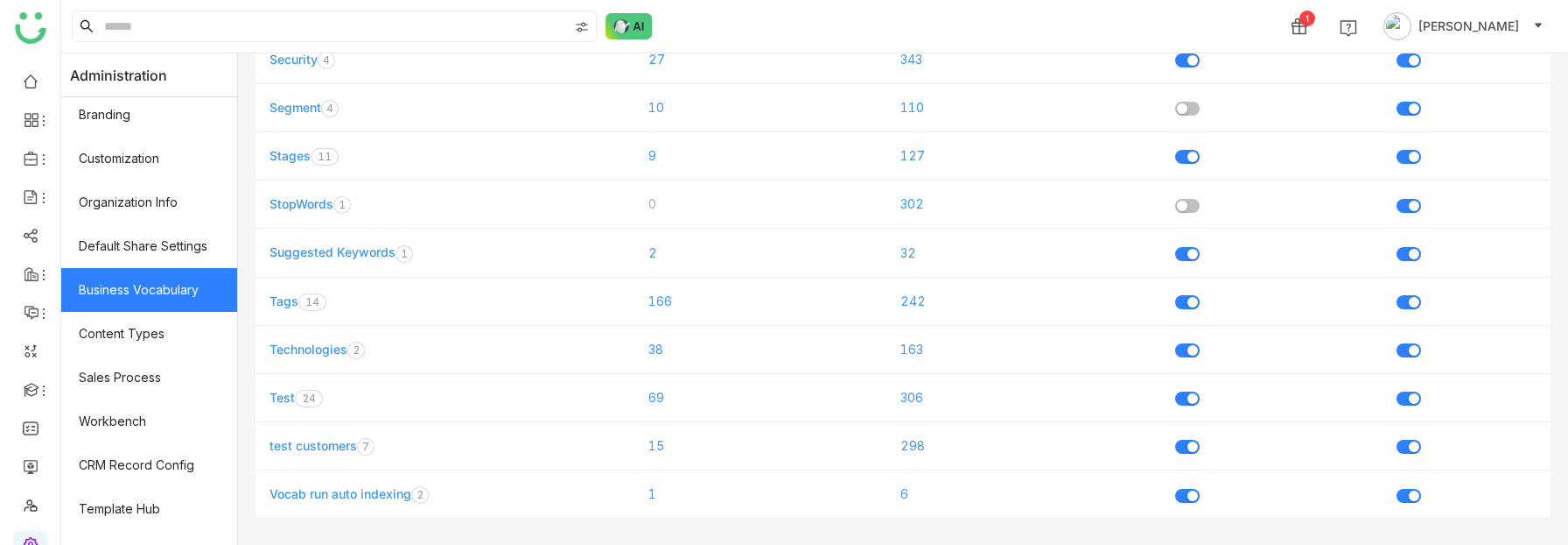
scroll to position [781, 0]
click at [282, 394] on link "Test" at bounding box center [282, 396] width 26 height 15
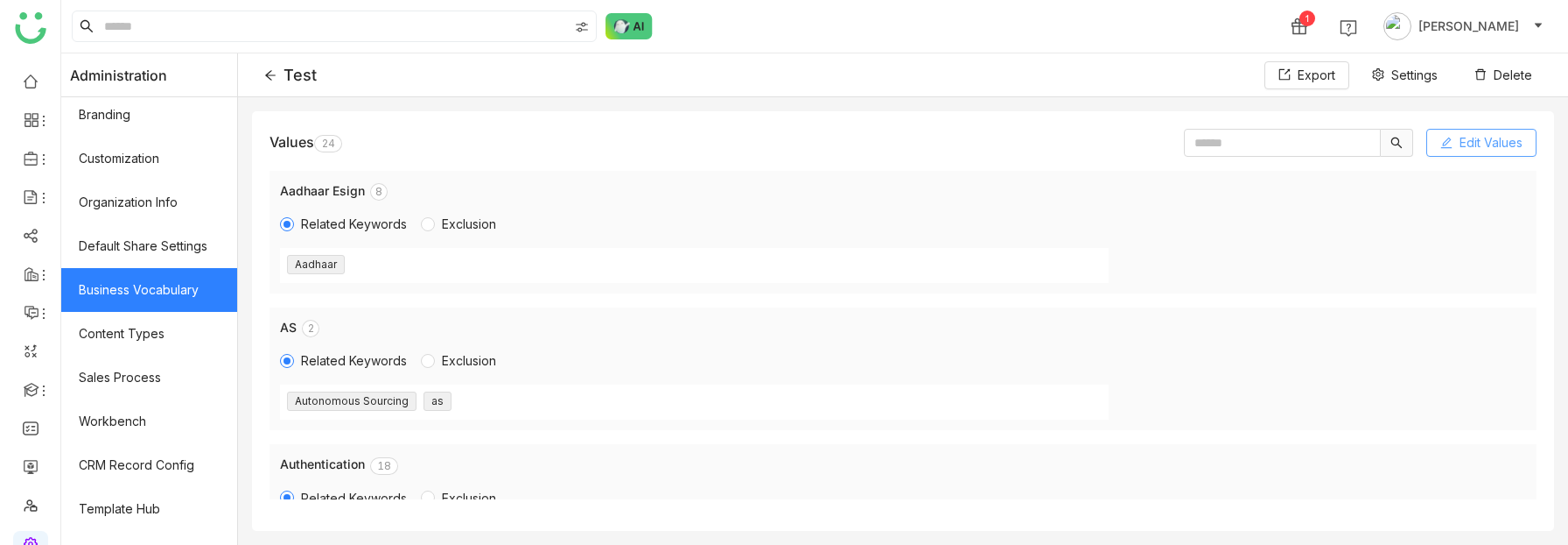
click at [1495, 145] on span "Edit Values" at bounding box center [1491, 143] width 63 height 19
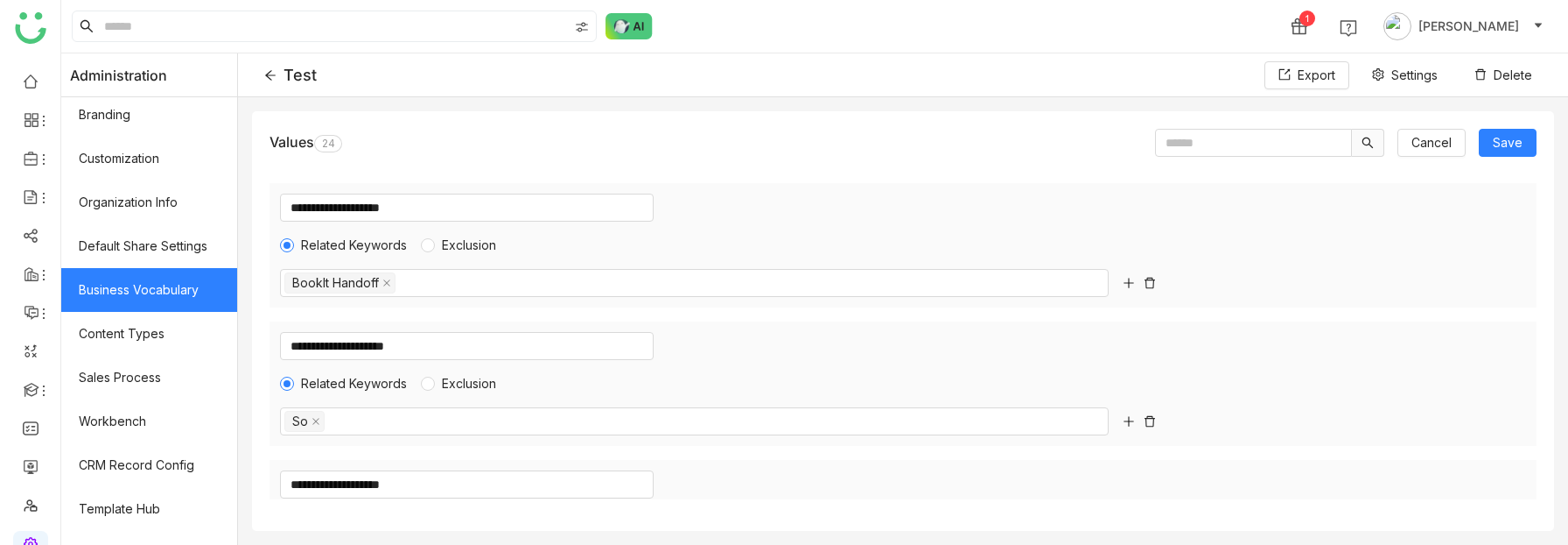
scroll to position [2438, 0]
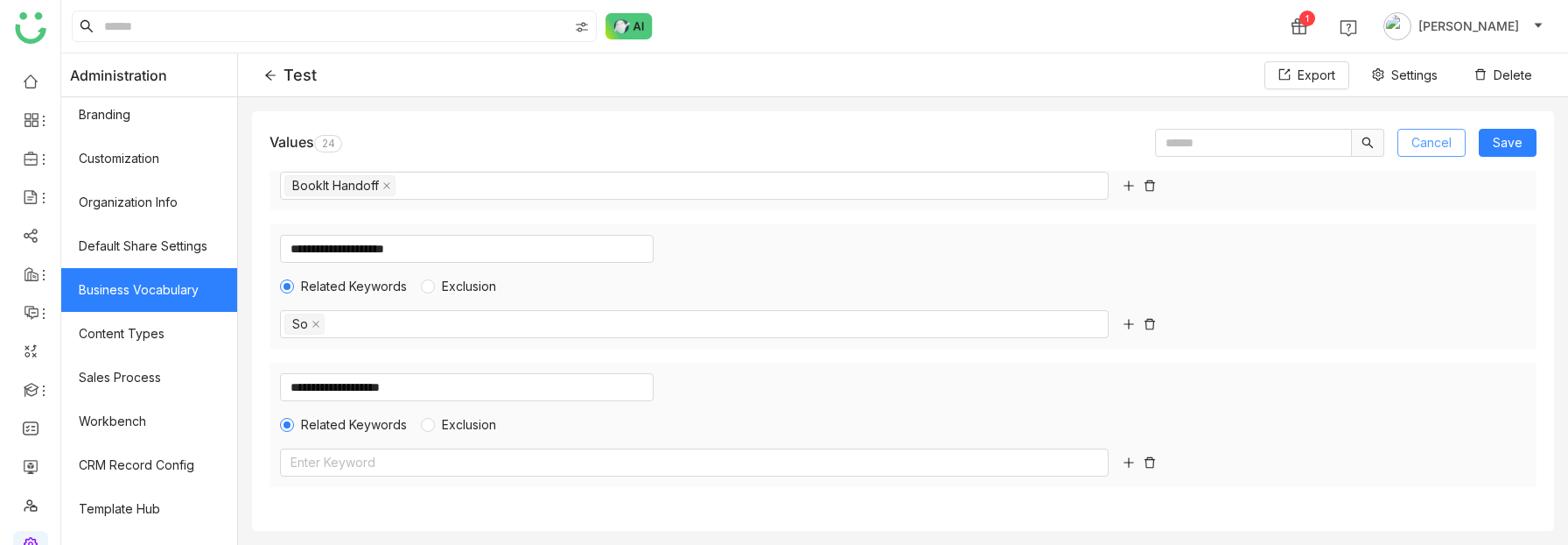
click at [1419, 147] on span "Cancel" at bounding box center [1432, 143] width 40 height 19
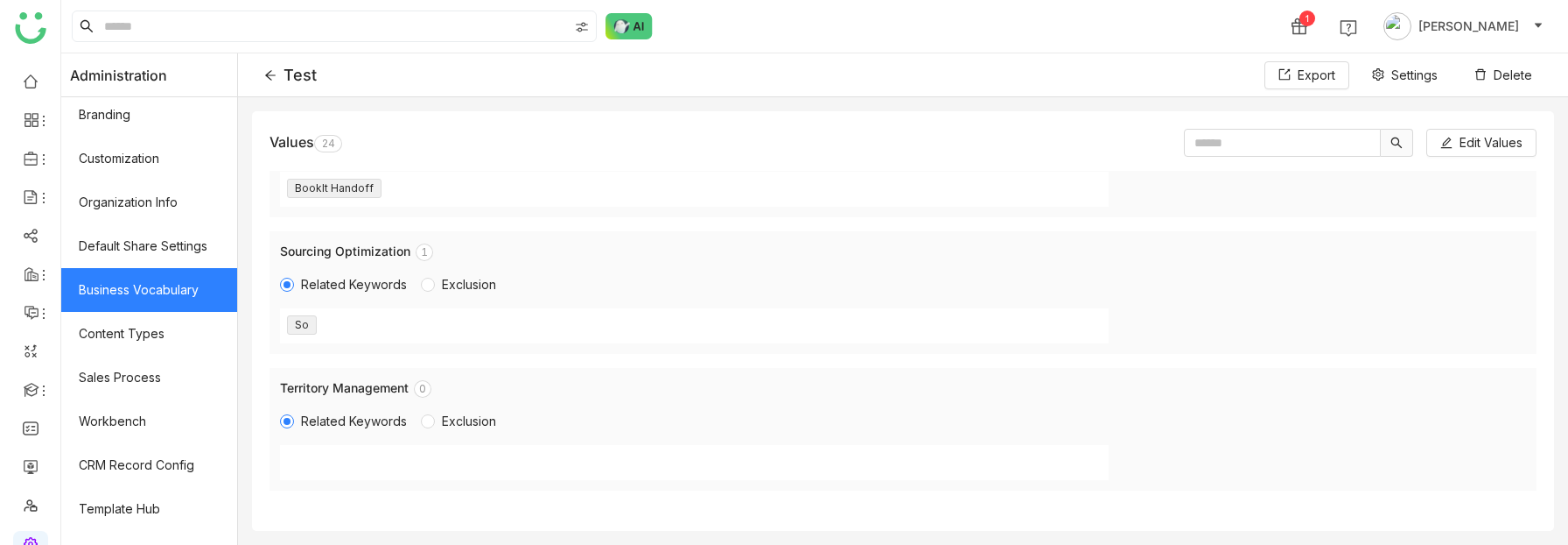
click at [271, 78] on icon at bounding box center [270, 75] width 10 height 10
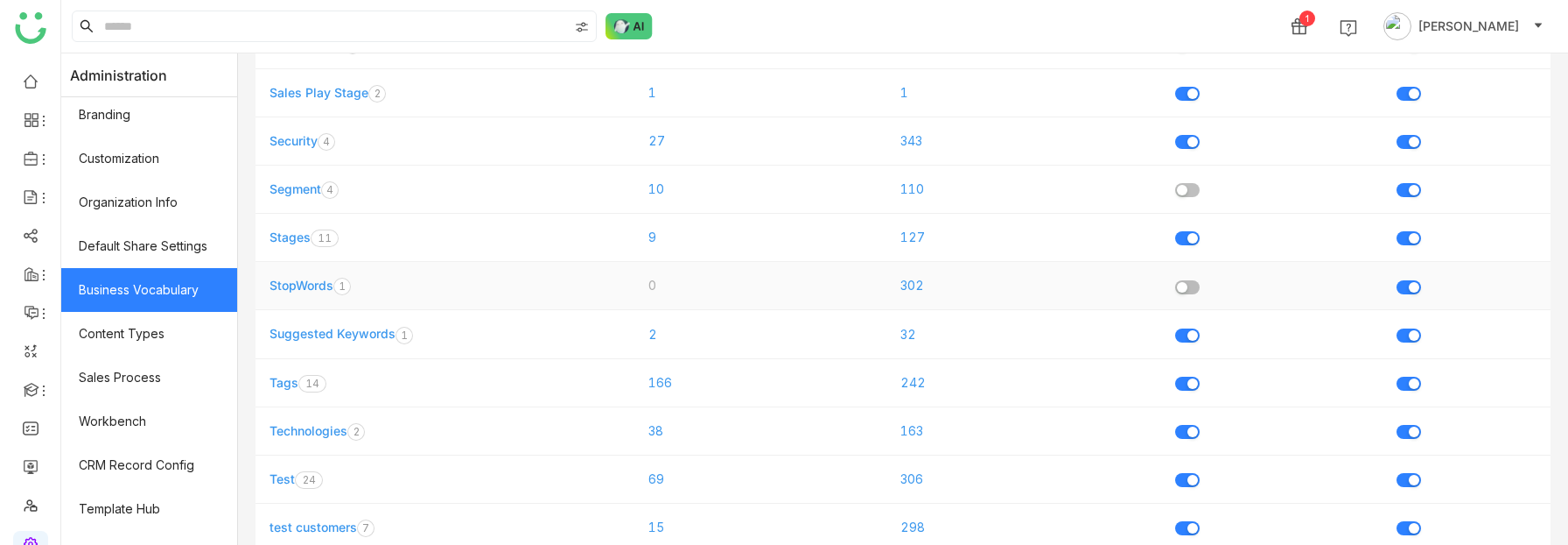
scroll to position [691, 0]
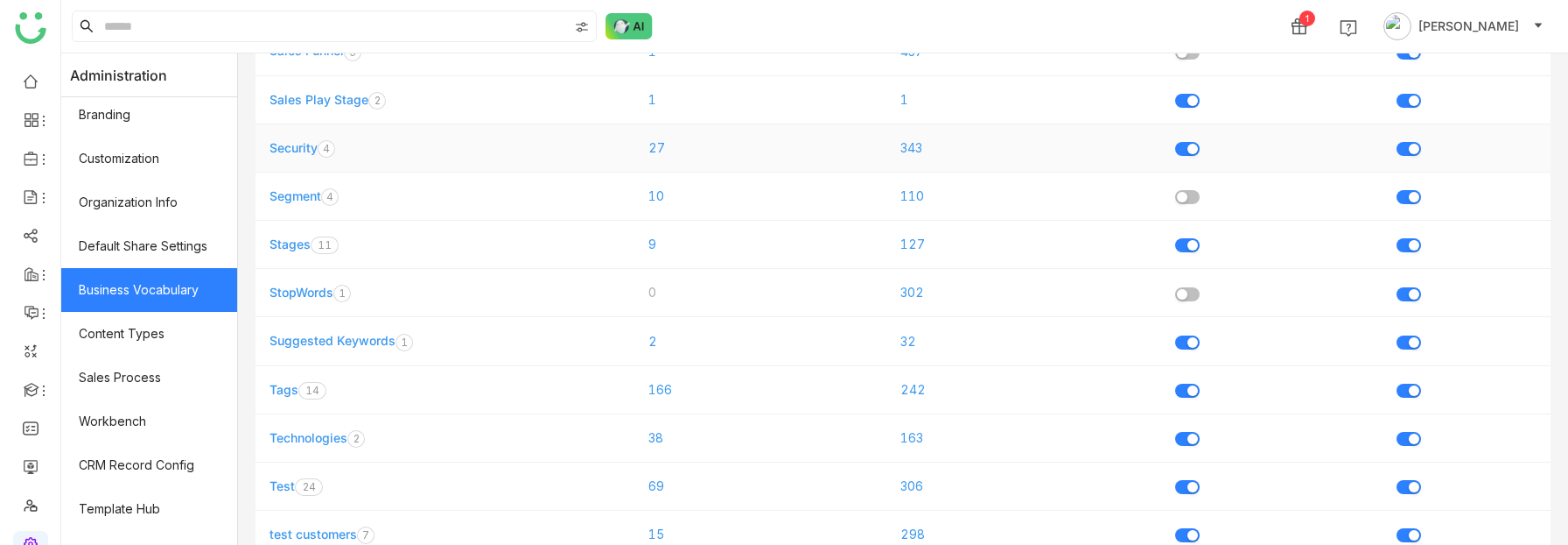
click at [288, 146] on link "Security" at bounding box center [294, 147] width 48 height 15
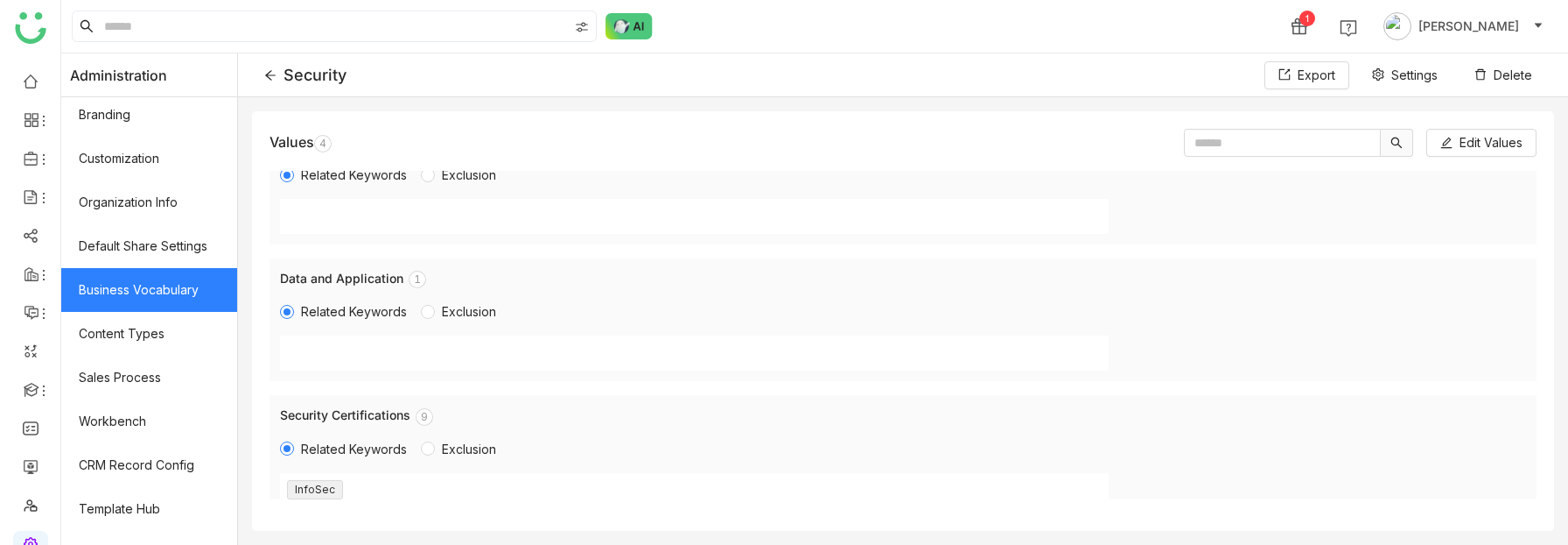
scroll to position [204, 0]
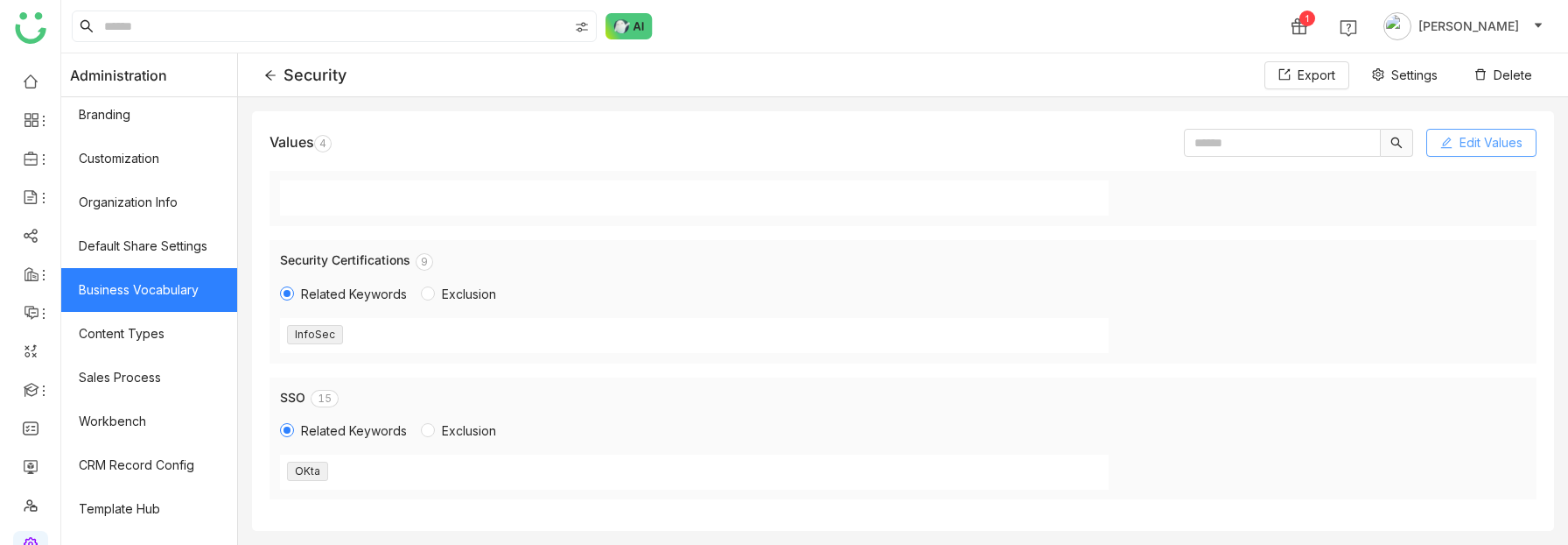
click at [1466, 139] on span "Edit Values" at bounding box center [1491, 143] width 63 height 19
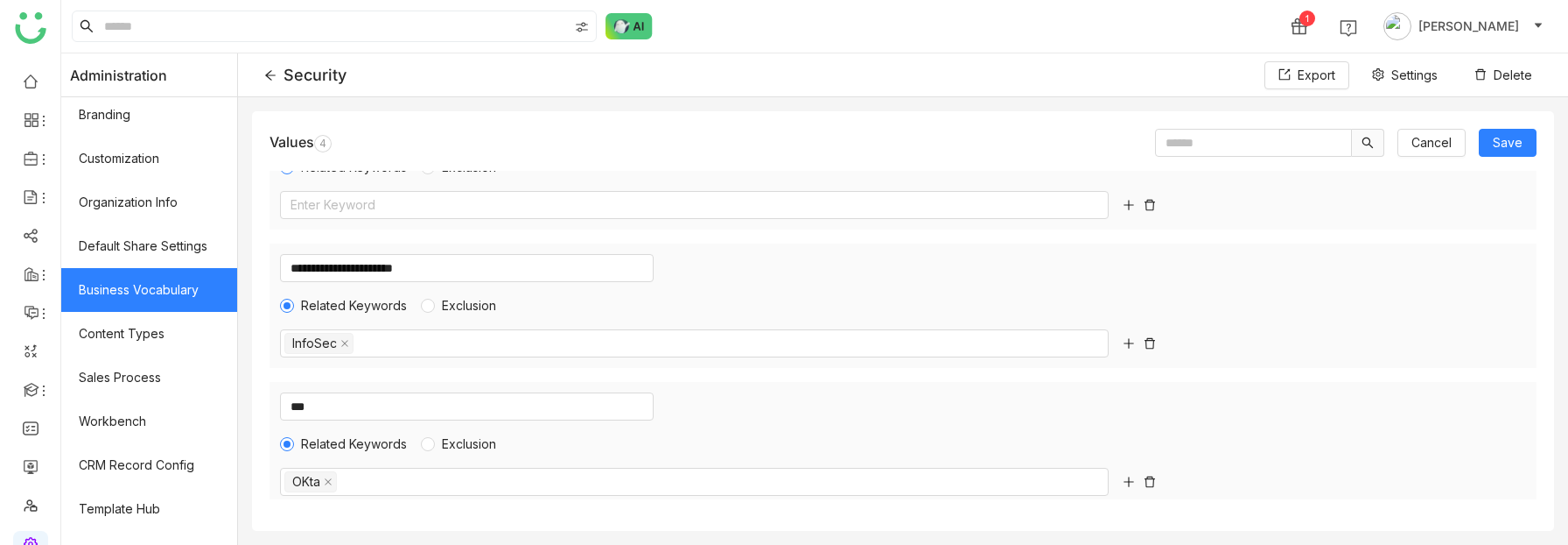
scroll to position [211, 0]
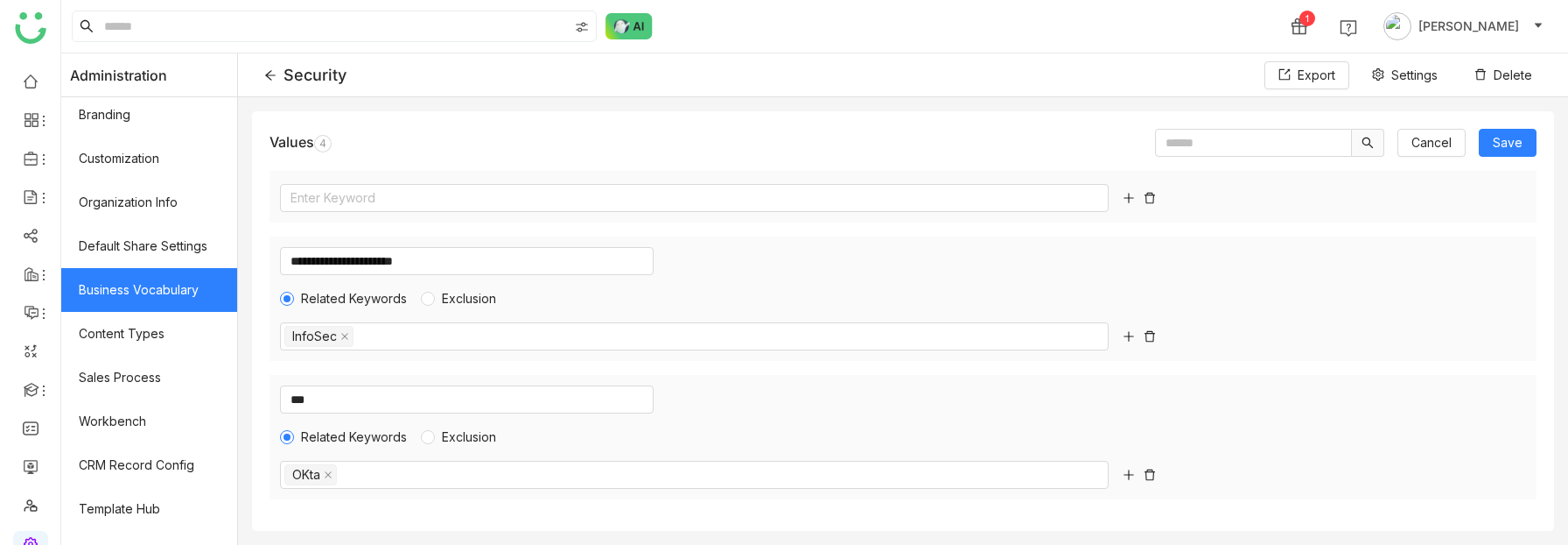
click at [1131, 475] on icon at bounding box center [1129, 475] width 12 height 12
type input "**********"
click at [1225, 394] on div "**********" at bounding box center [904, 437] width 1268 height 125
click at [1516, 142] on span "Save" at bounding box center [1507, 143] width 29 height 19
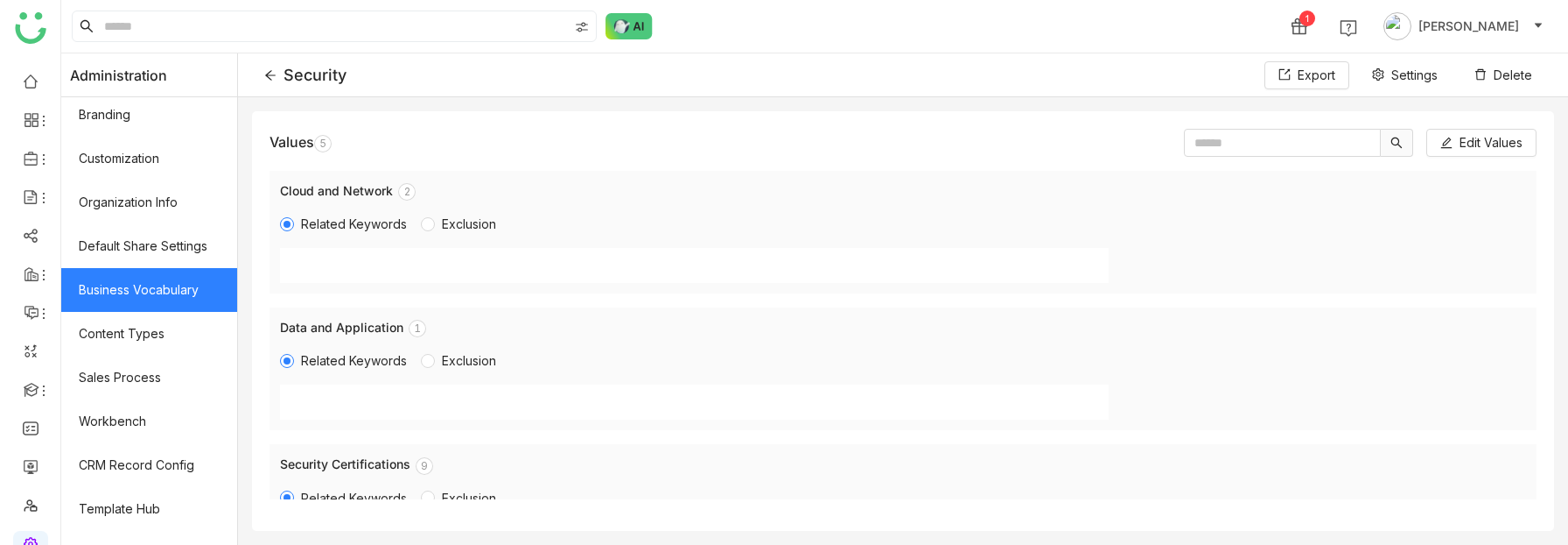
scroll to position [341, 0]
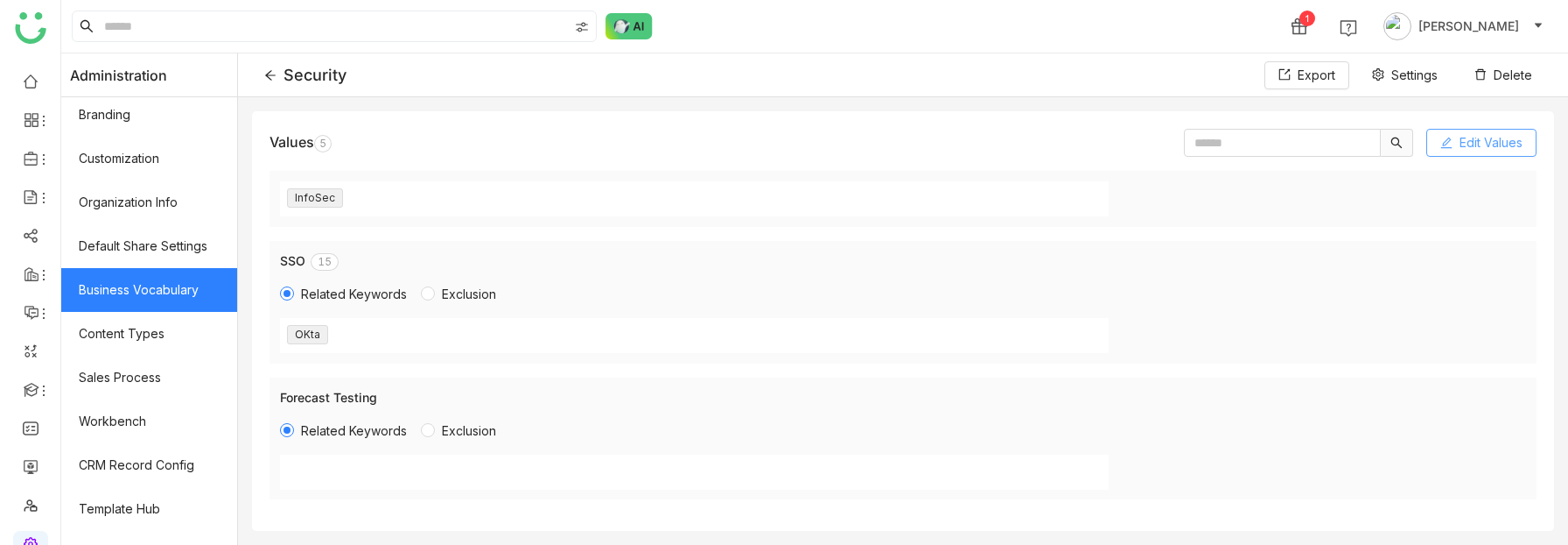
click at [1460, 147] on span "Edit Values" at bounding box center [1491, 143] width 63 height 19
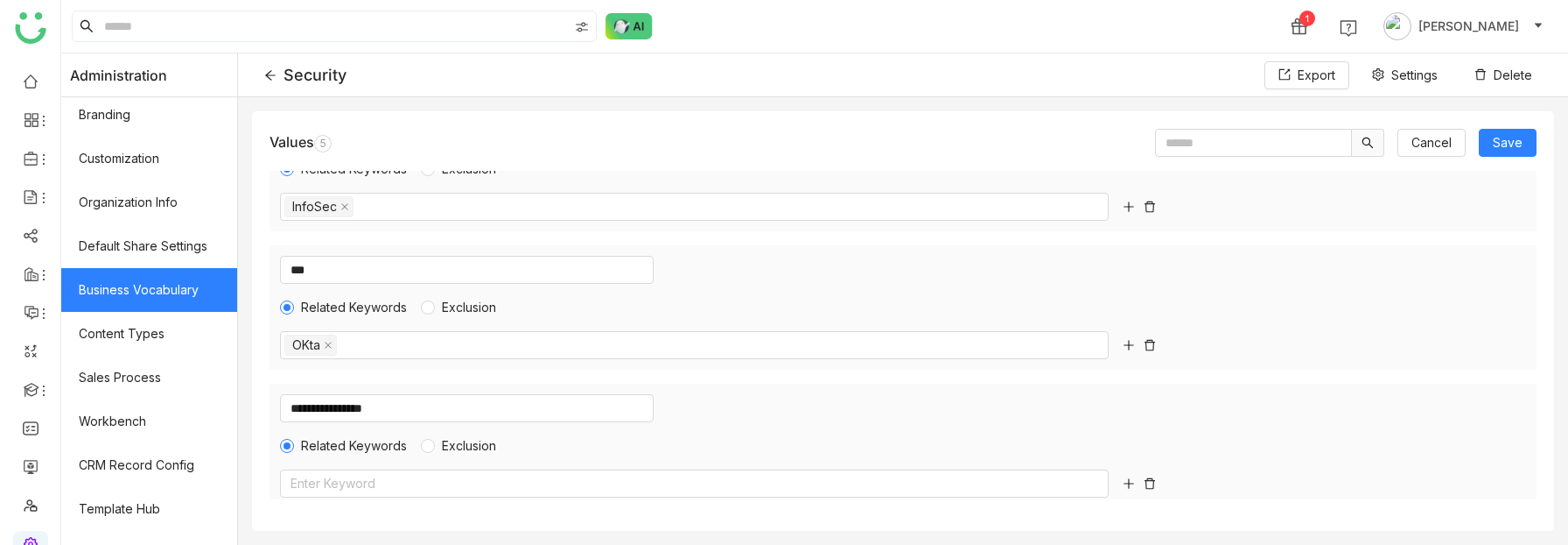
scroll to position [349, 0]
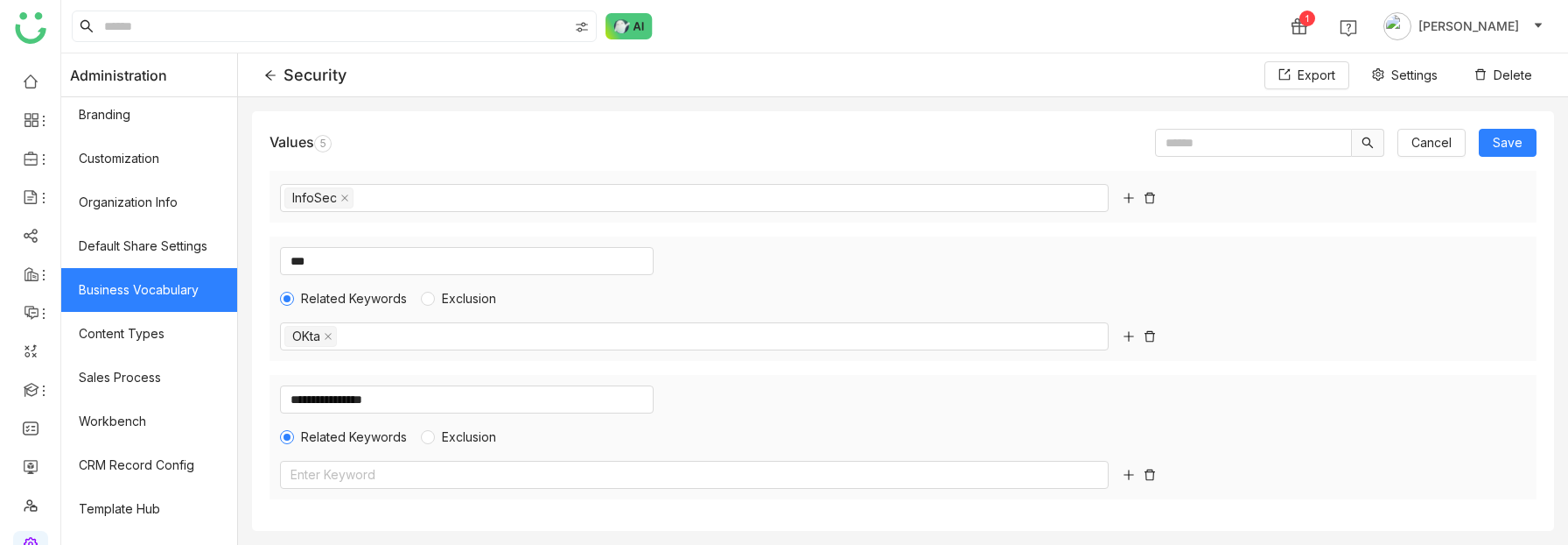
click at [1150, 475] on icon at bounding box center [1150, 475] width 12 height 12
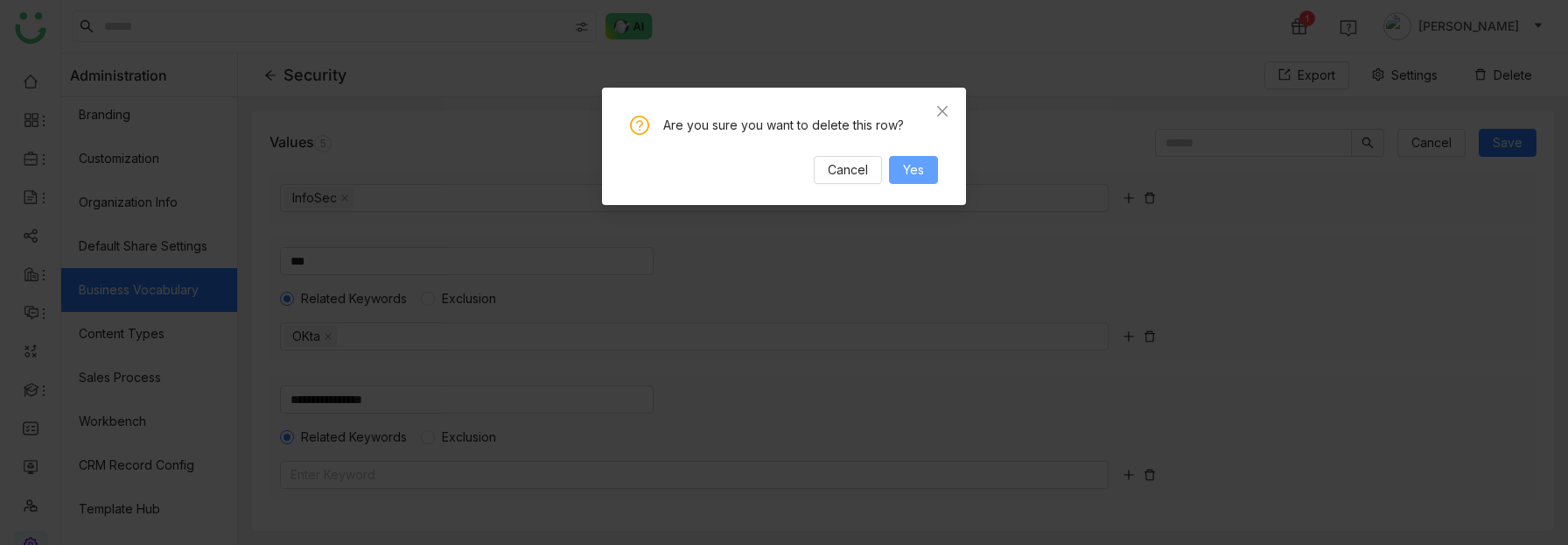
click at [913, 172] on span "Yes" at bounding box center [913, 170] width 21 height 19
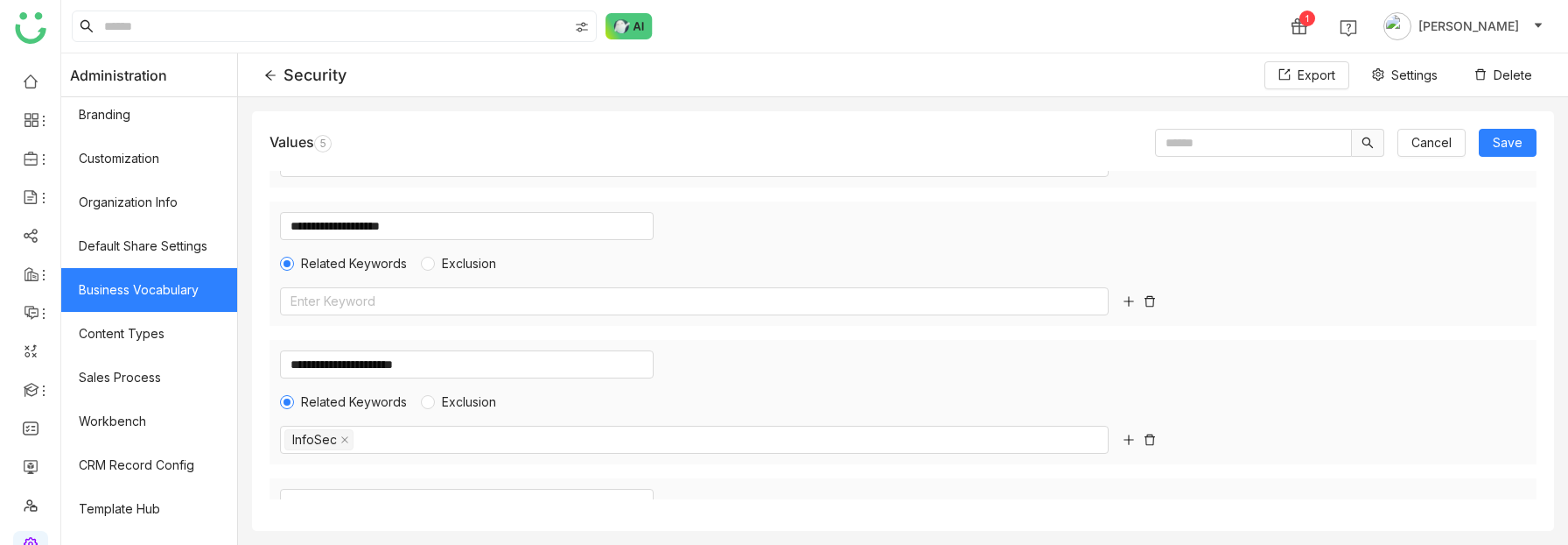
scroll to position [211, 0]
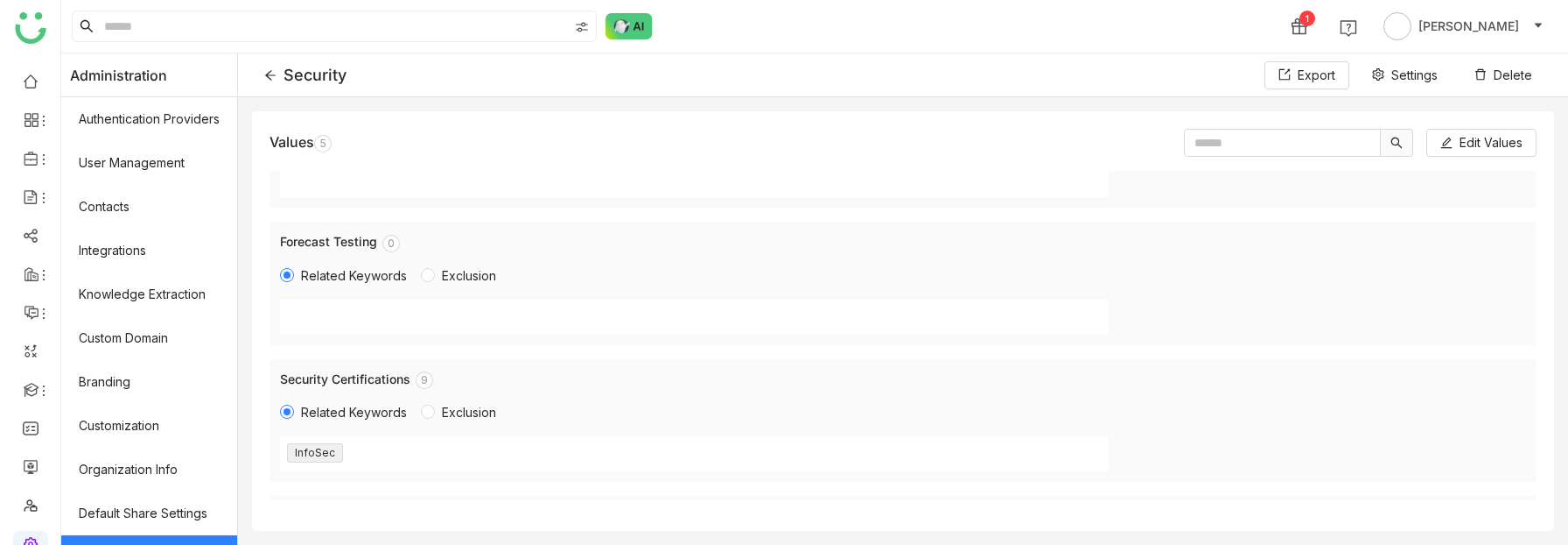
scroll to position [83, 0]
click at [1485, 142] on span "Edit Values" at bounding box center [1491, 143] width 63 height 19
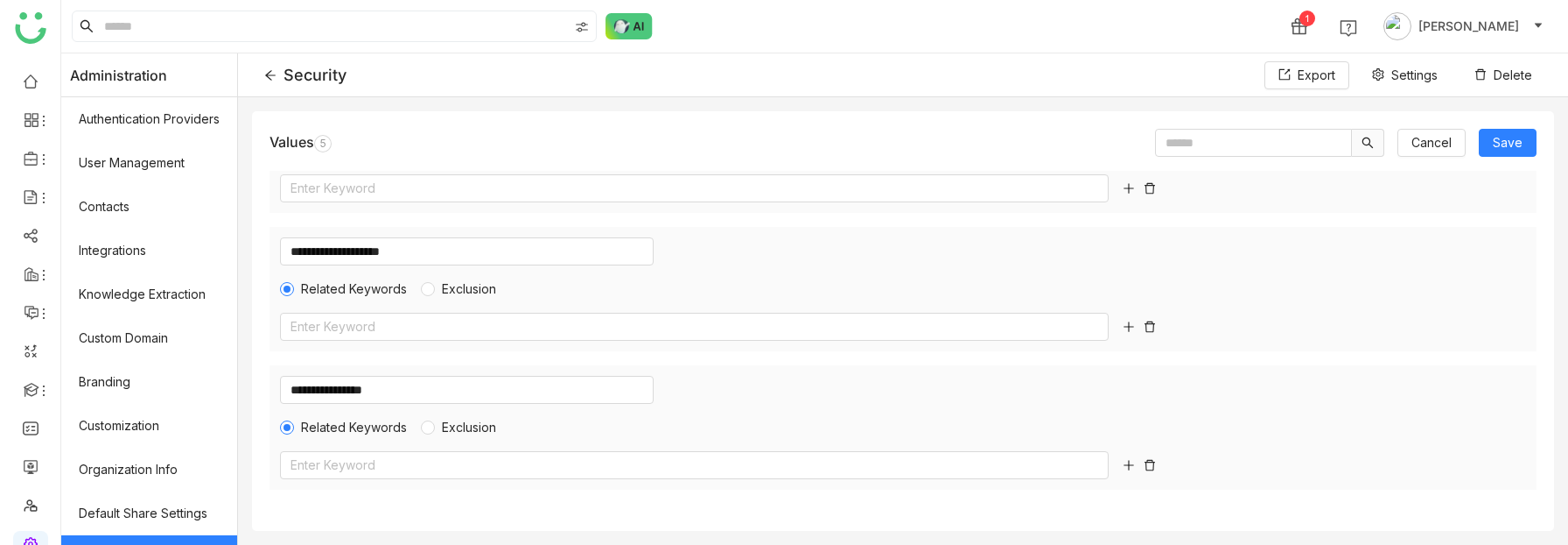
click at [1150, 466] on icon at bounding box center [1150, 465] width 12 height 12
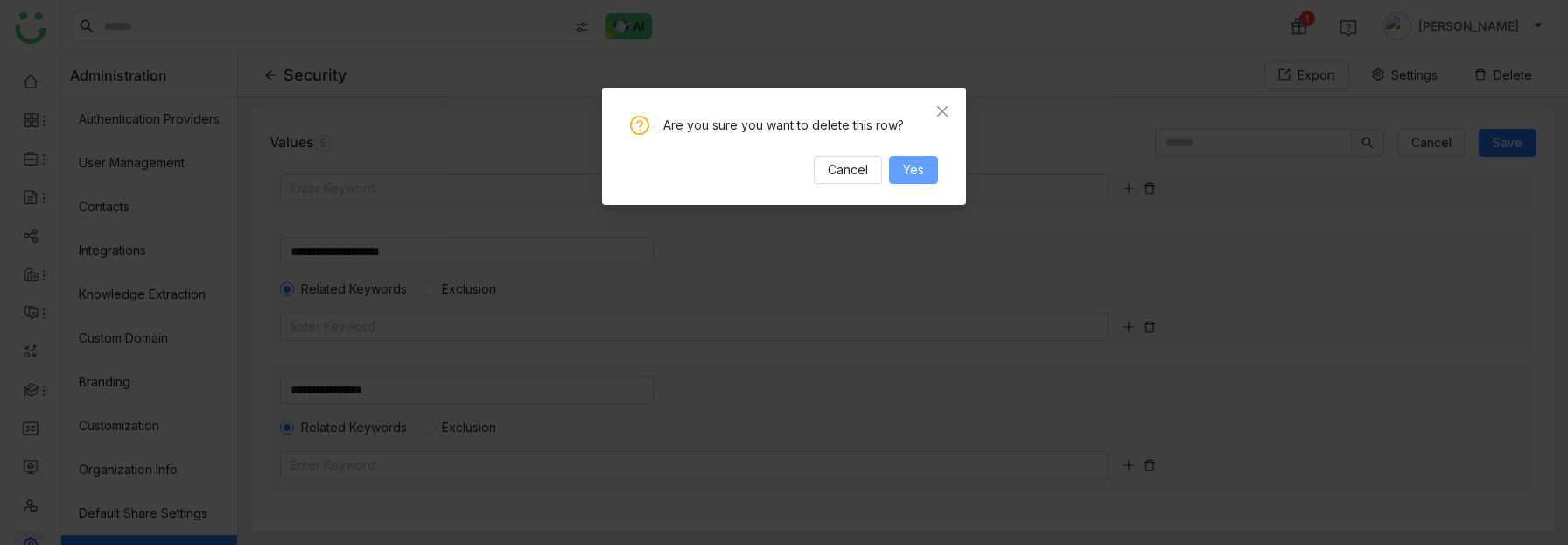
click at [925, 171] on button "Yes" at bounding box center [914, 169] width 49 height 28
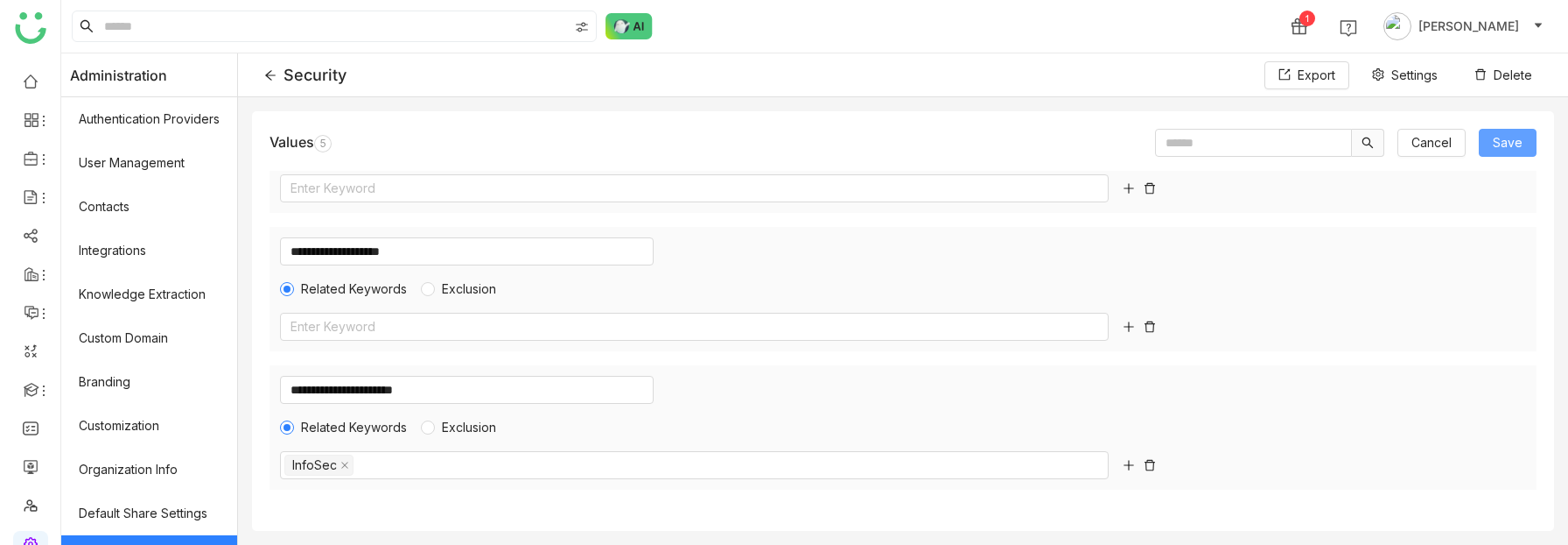
click at [1501, 139] on span "Save" at bounding box center [1507, 143] width 29 height 19
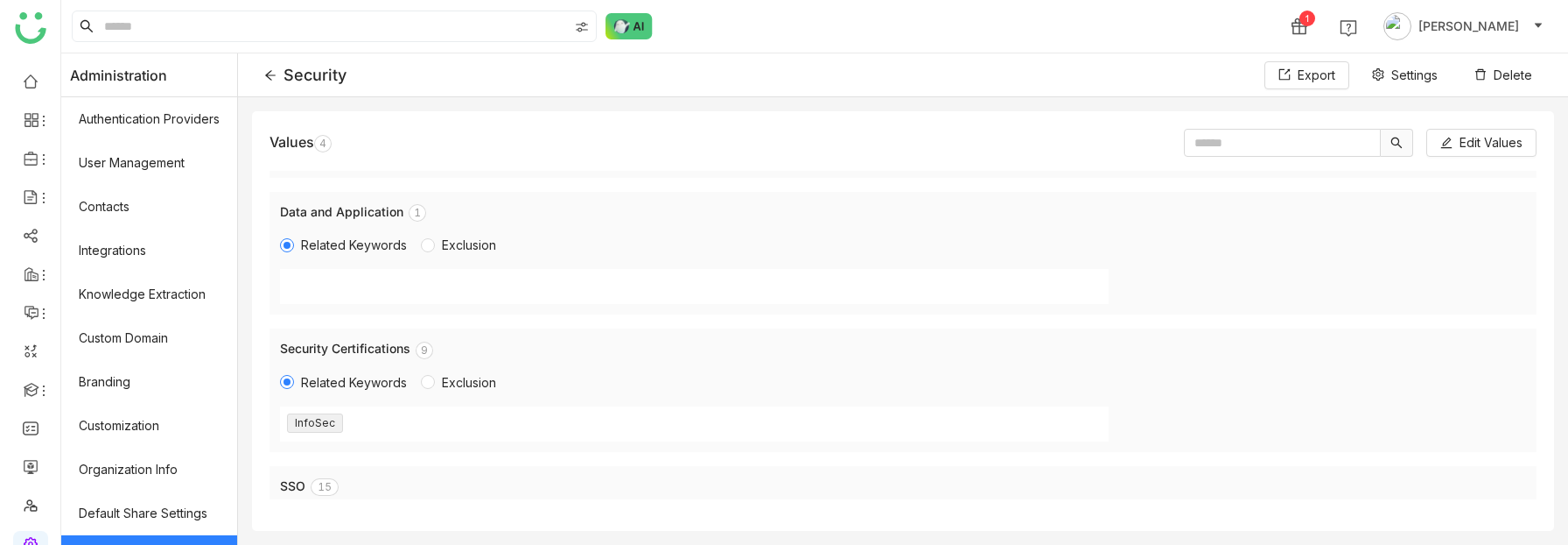
scroll to position [0, 0]
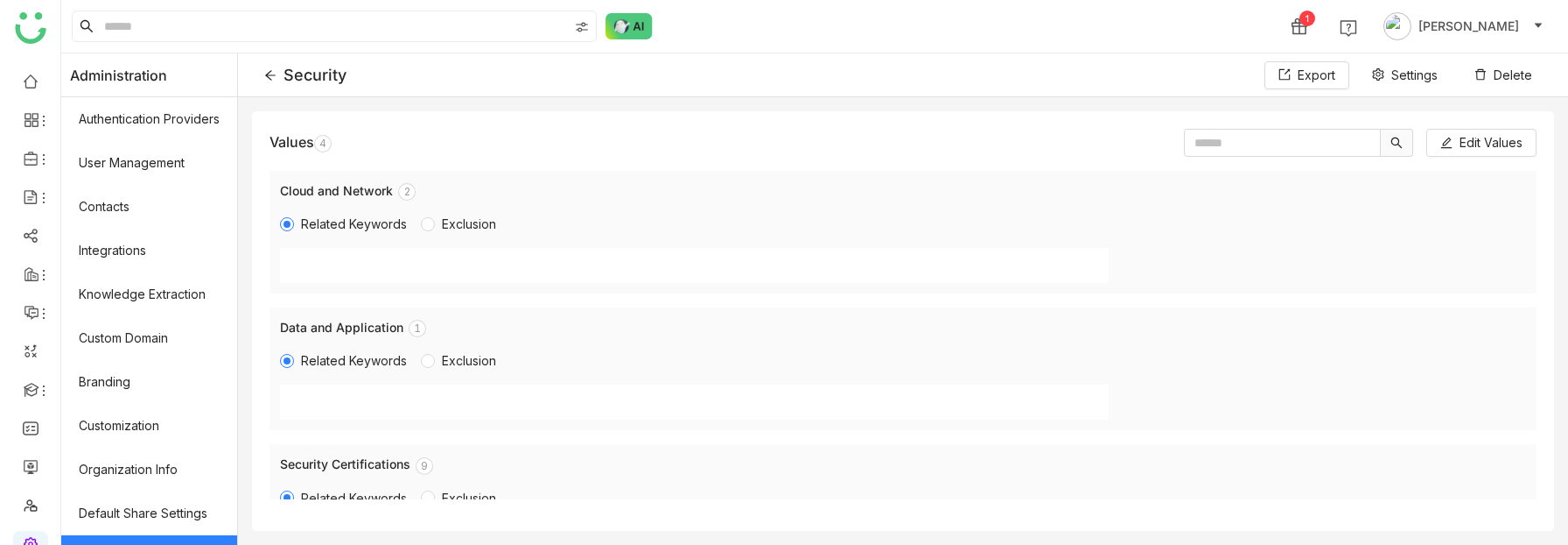
click at [271, 72] on icon at bounding box center [270, 75] width 12 height 12
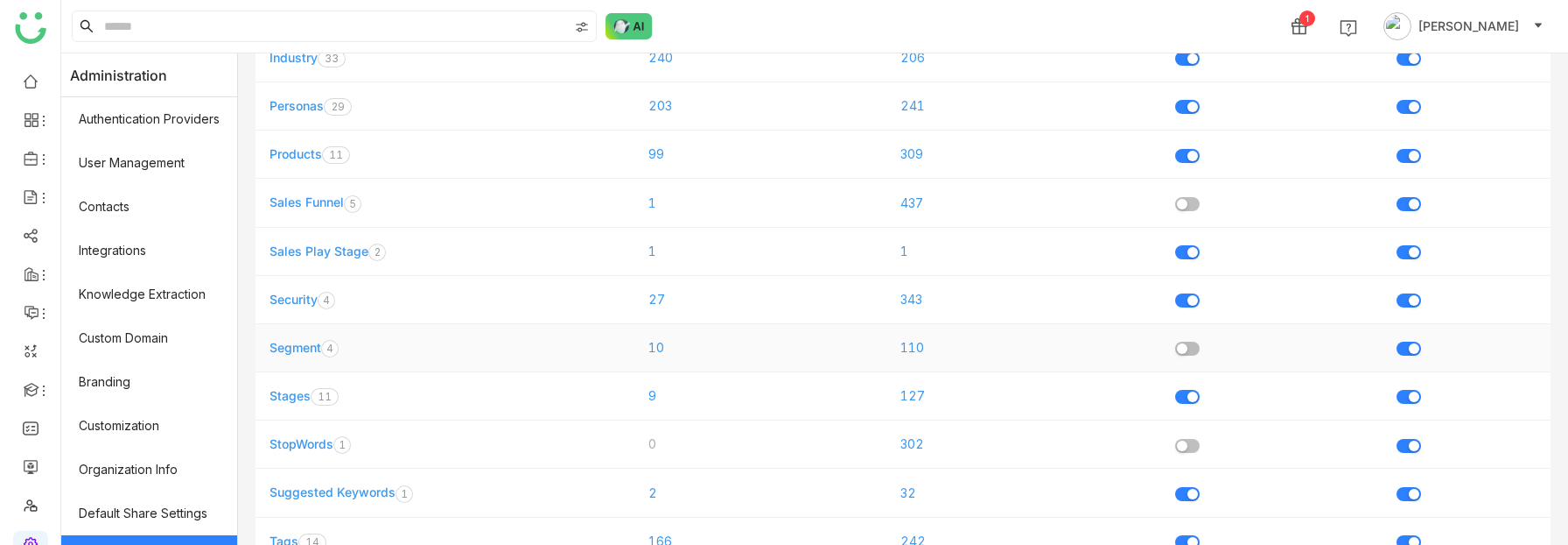
scroll to position [548, 0]
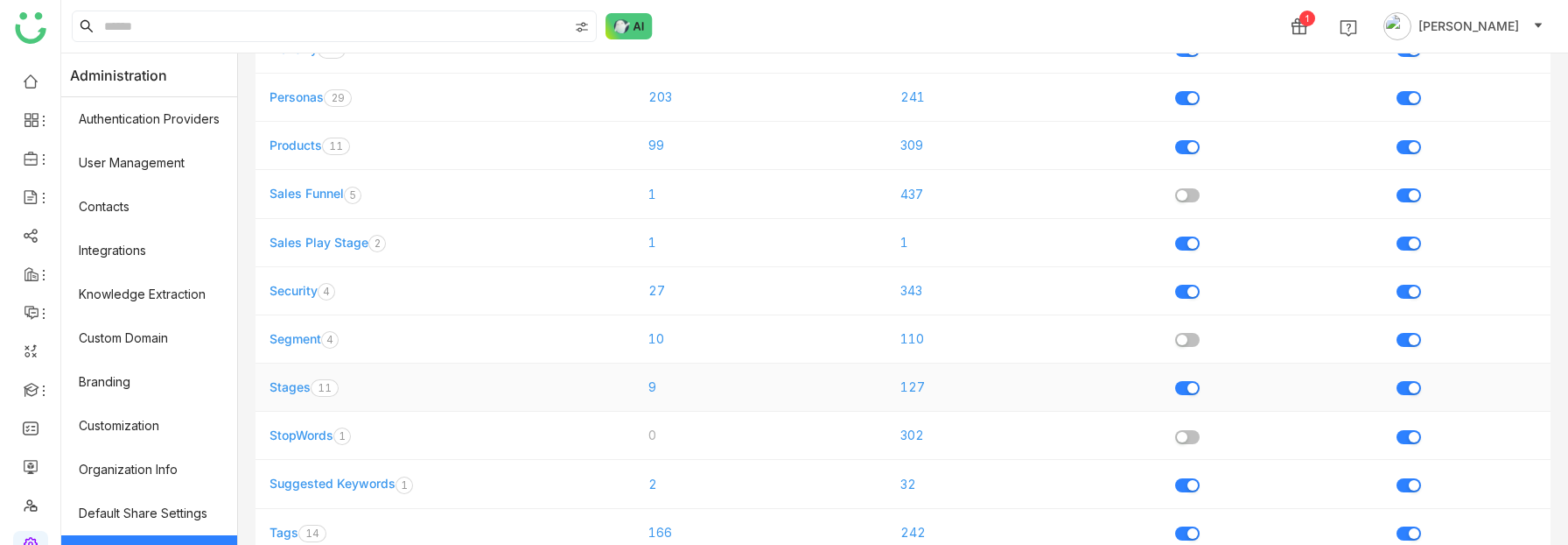
click at [294, 393] on link "Stages" at bounding box center [290, 387] width 41 height 15
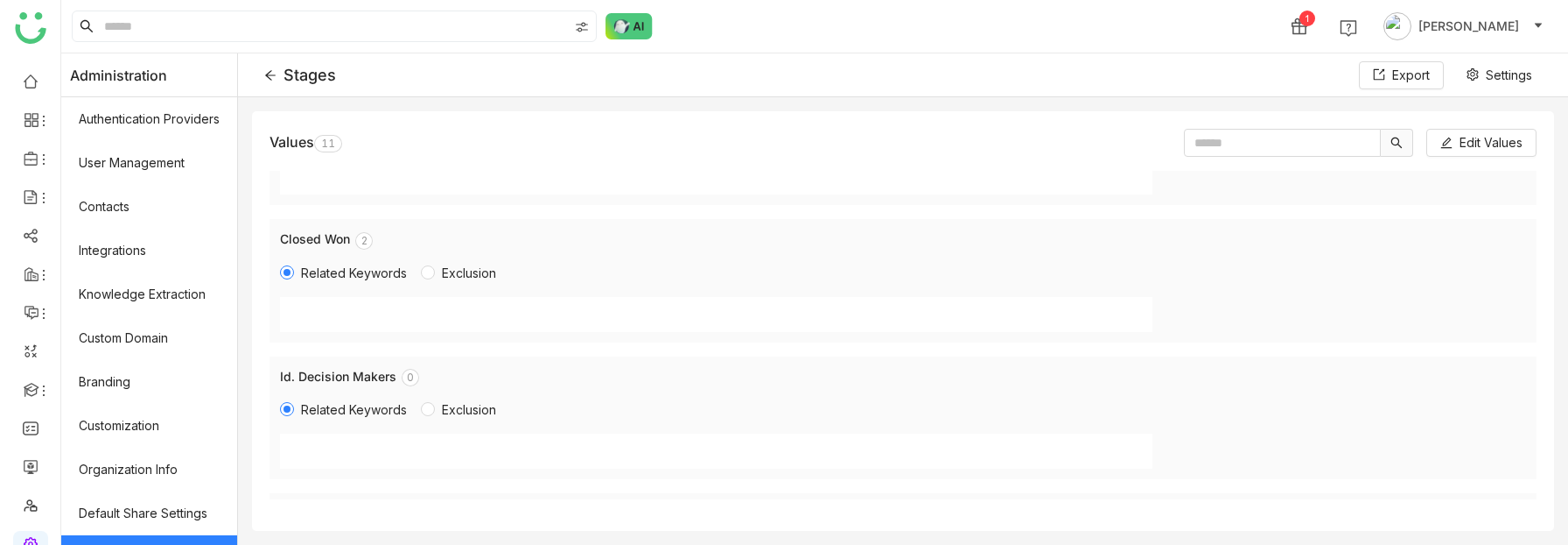
scroll to position [193, 0]
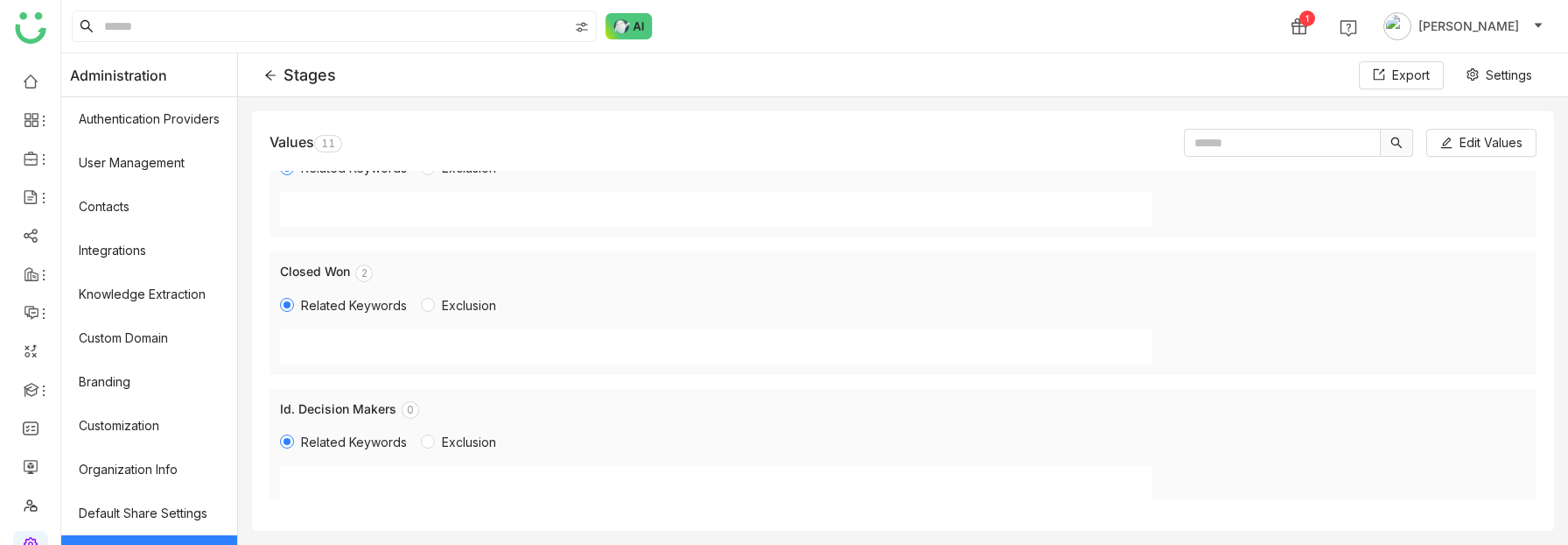
click at [266, 66] on div "Stages" at bounding box center [300, 74] width 72 height 18
click at [277, 71] on icon at bounding box center [270, 75] width 12 height 12
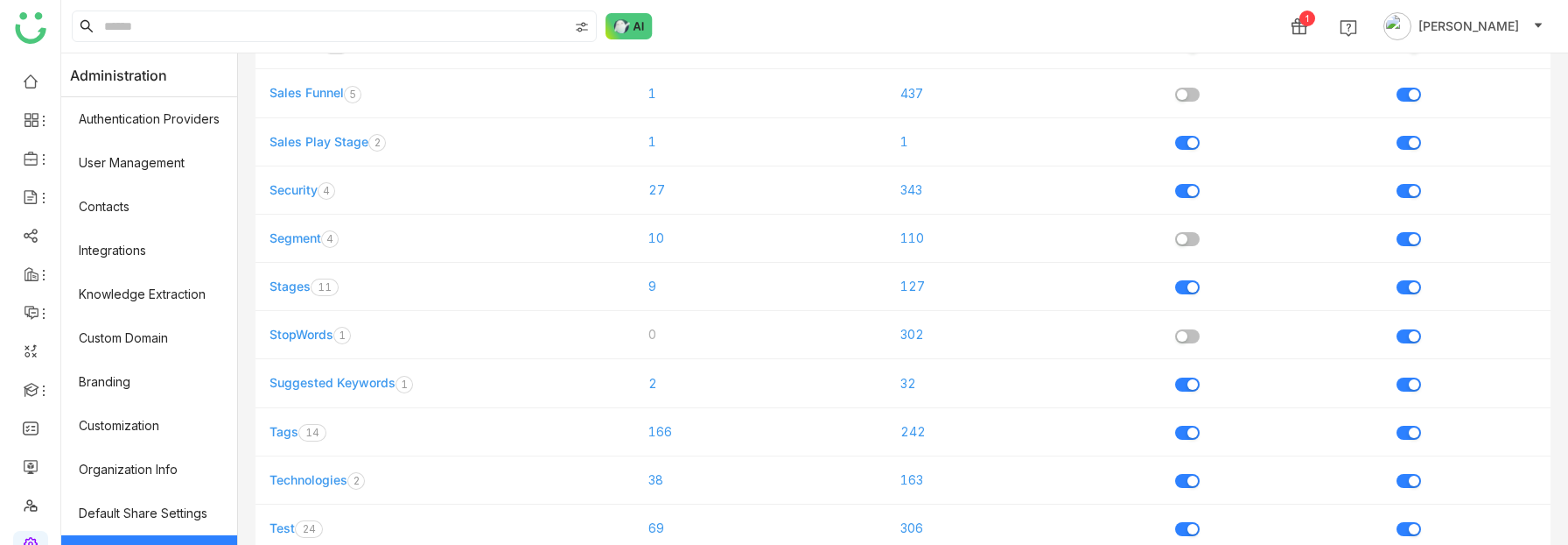
scroll to position [781, 0]
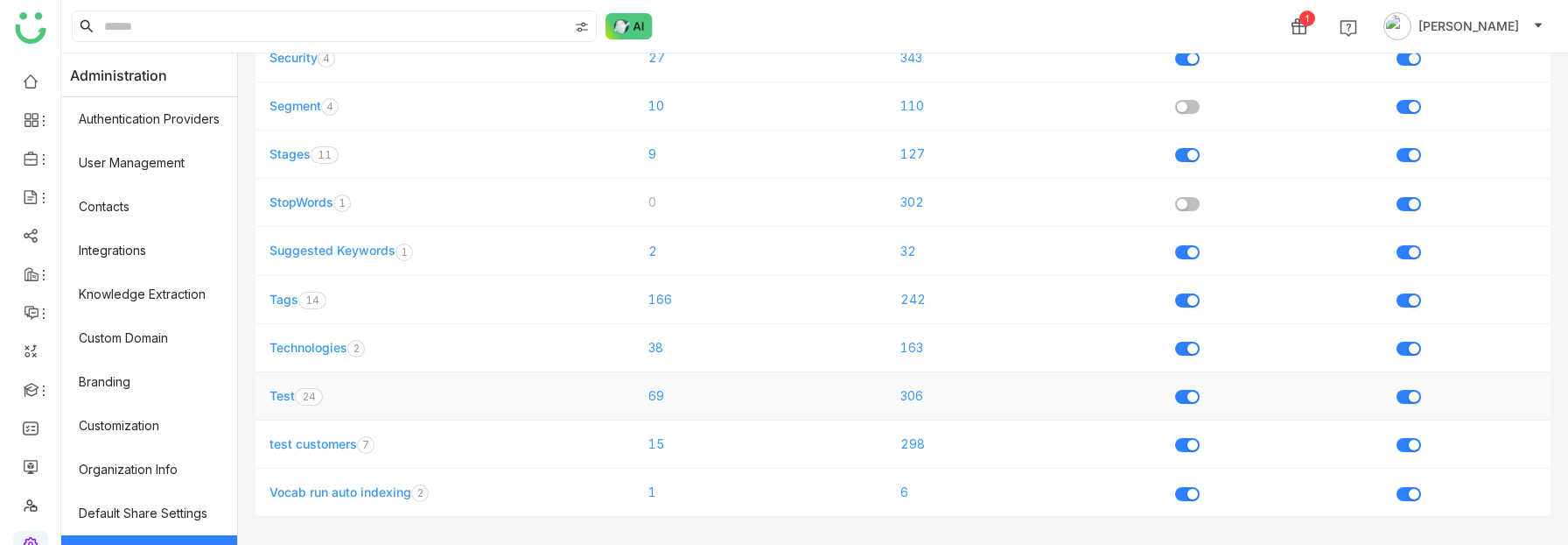
click at [283, 393] on link "Test" at bounding box center [282, 396] width 26 height 15
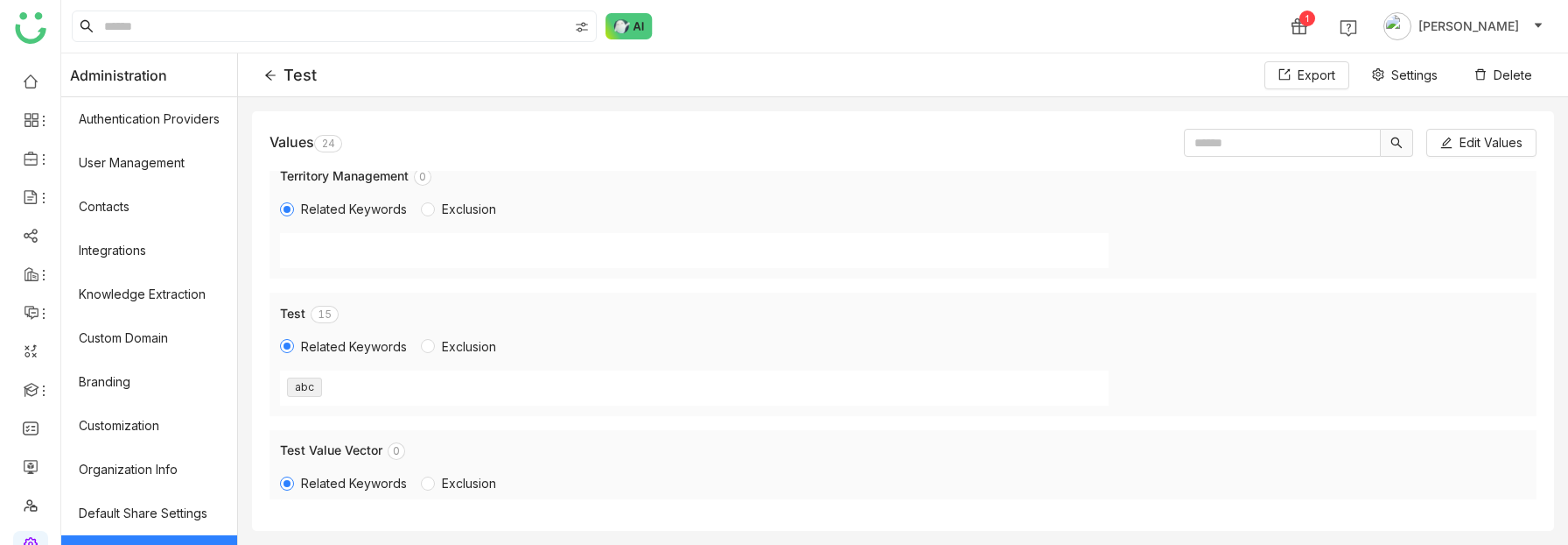
scroll to position [2941, 0]
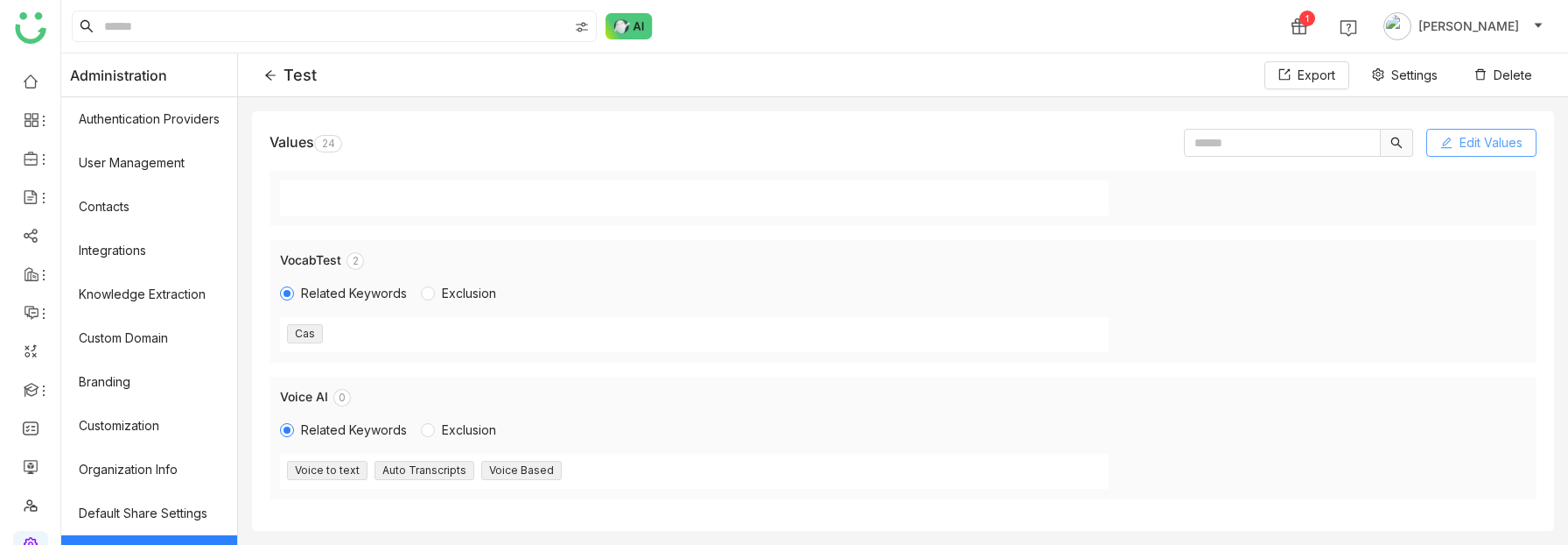
click at [1467, 142] on span "Edit Values" at bounding box center [1491, 143] width 63 height 19
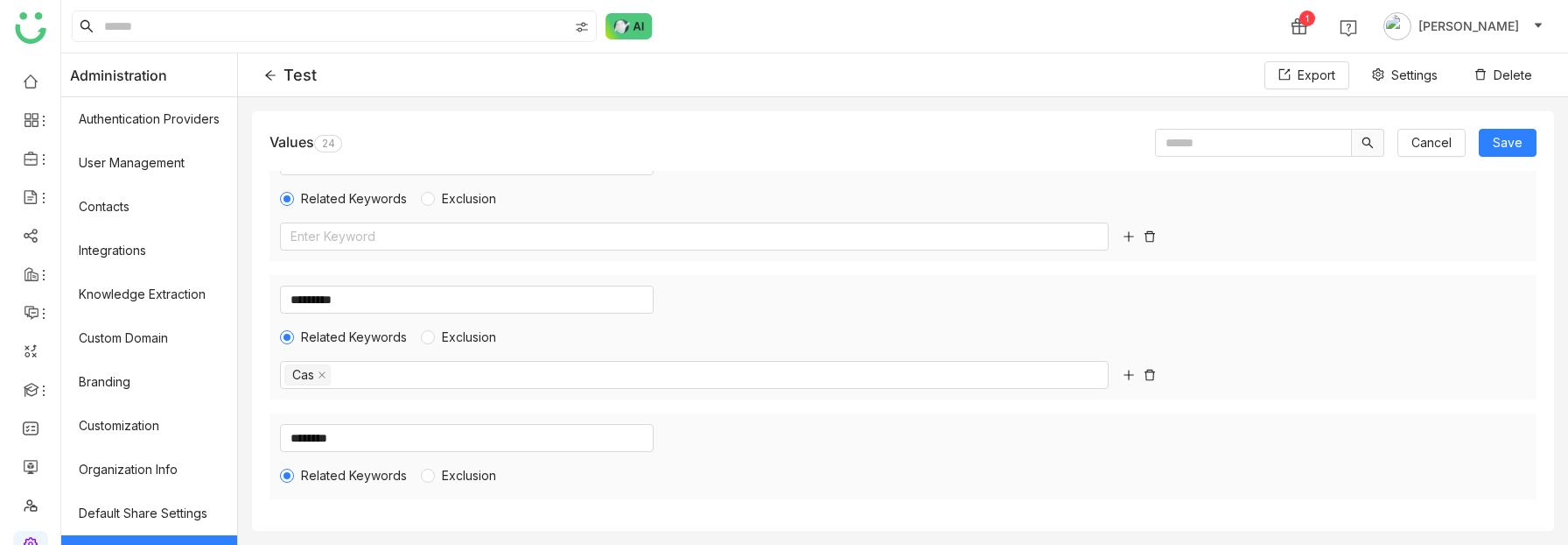
scroll to position [2979, 0]
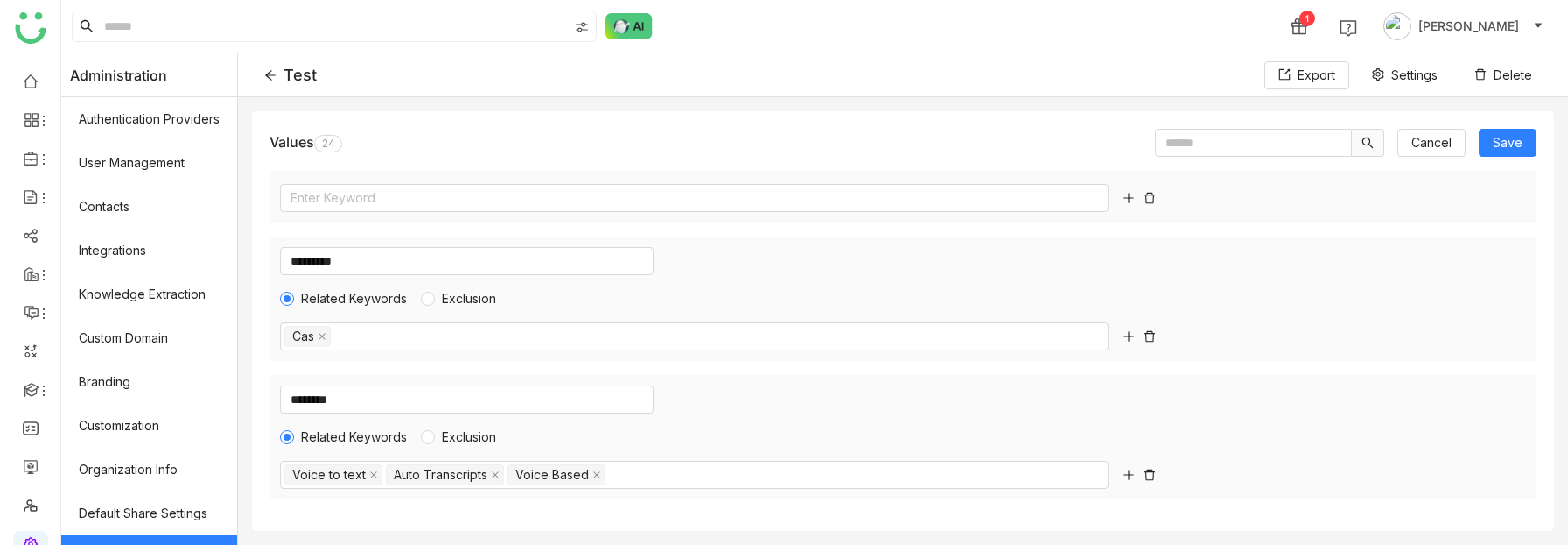
click at [1131, 477] on icon at bounding box center [1129, 475] width 12 height 12
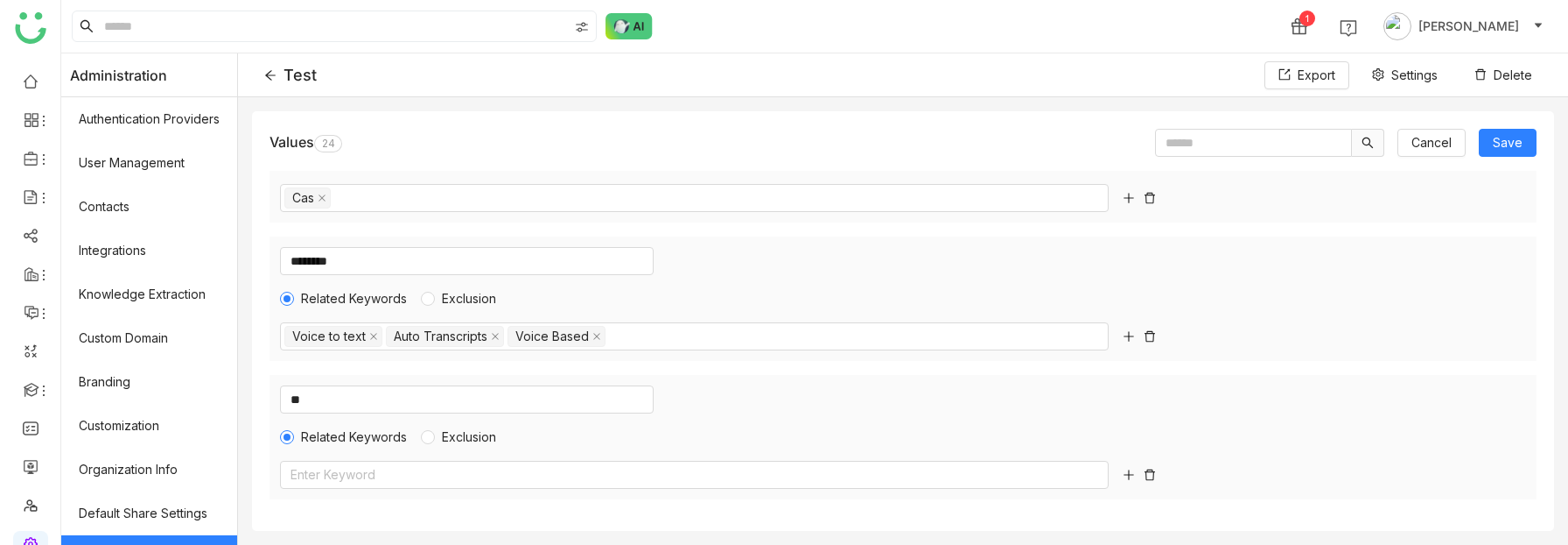
type input "*"
type input "**********"
click at [1507, 145] on span "Save" at bounding box center [1507, 143] width 29 height 19
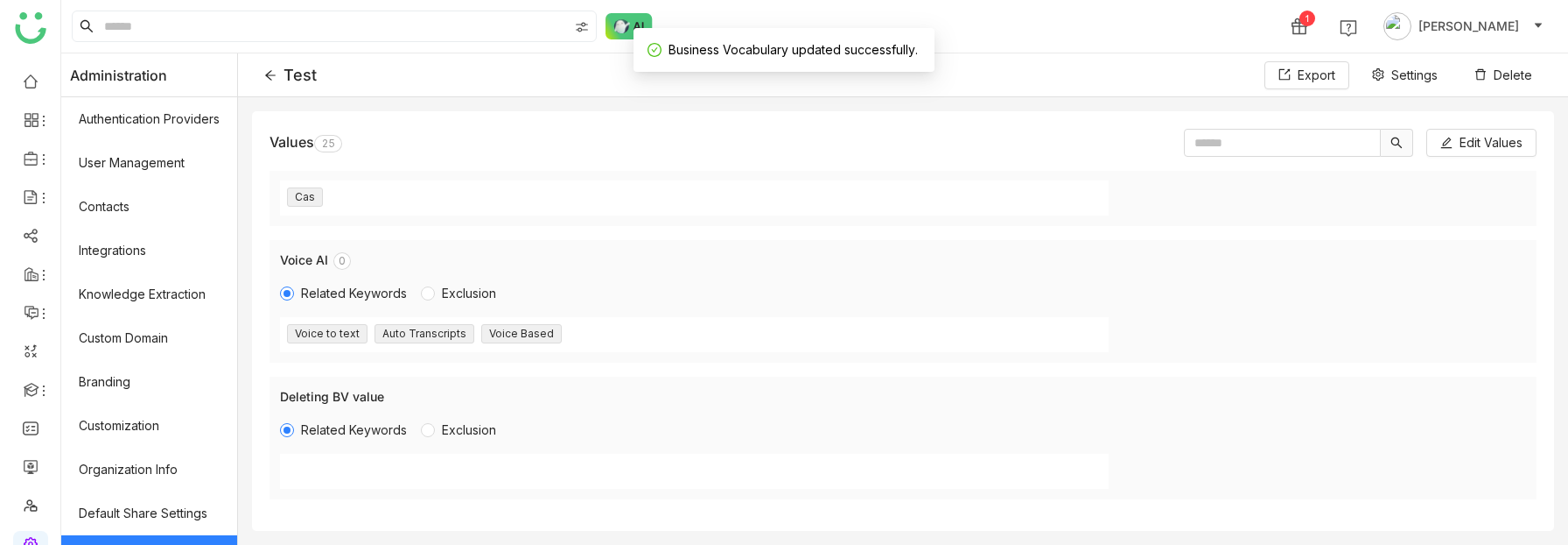
scroll to position [3077, 0]
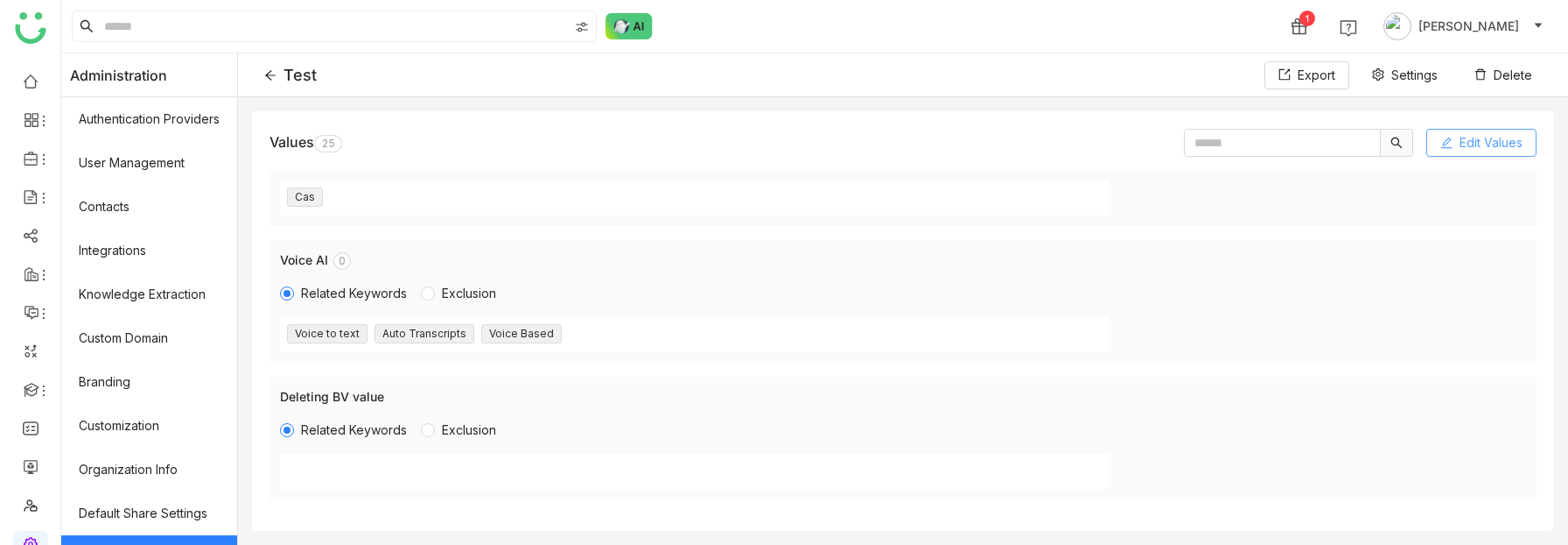
click at [1476, 136] on span "Edit Values" at bounding box center [1491, 143] width 63 height 19
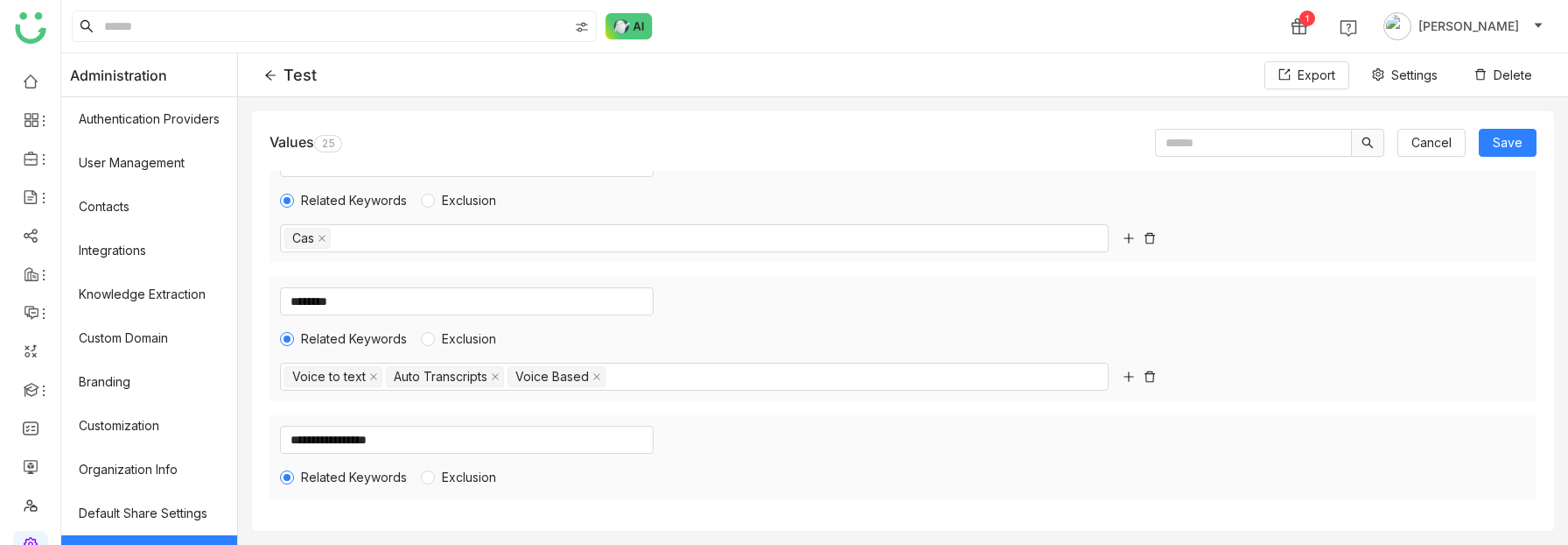
scroll to position [3118, 0]
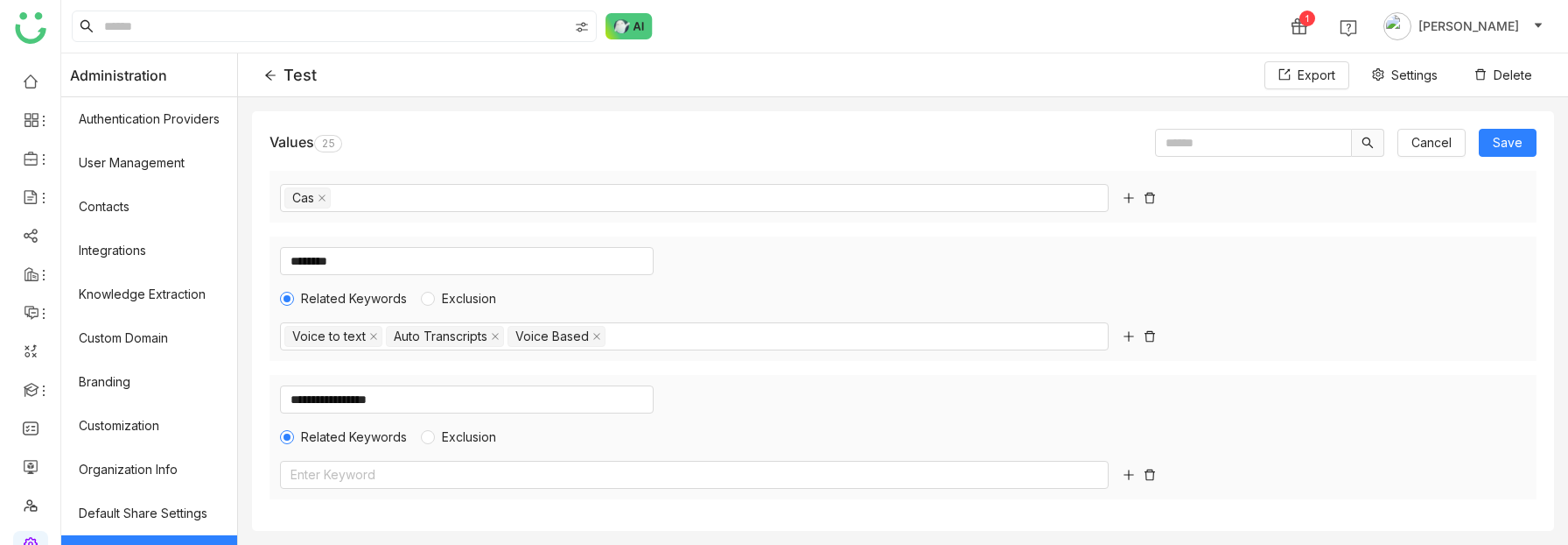
click at [1150, 472] on icon at bounding box center [1150, 475] width 12 height 12
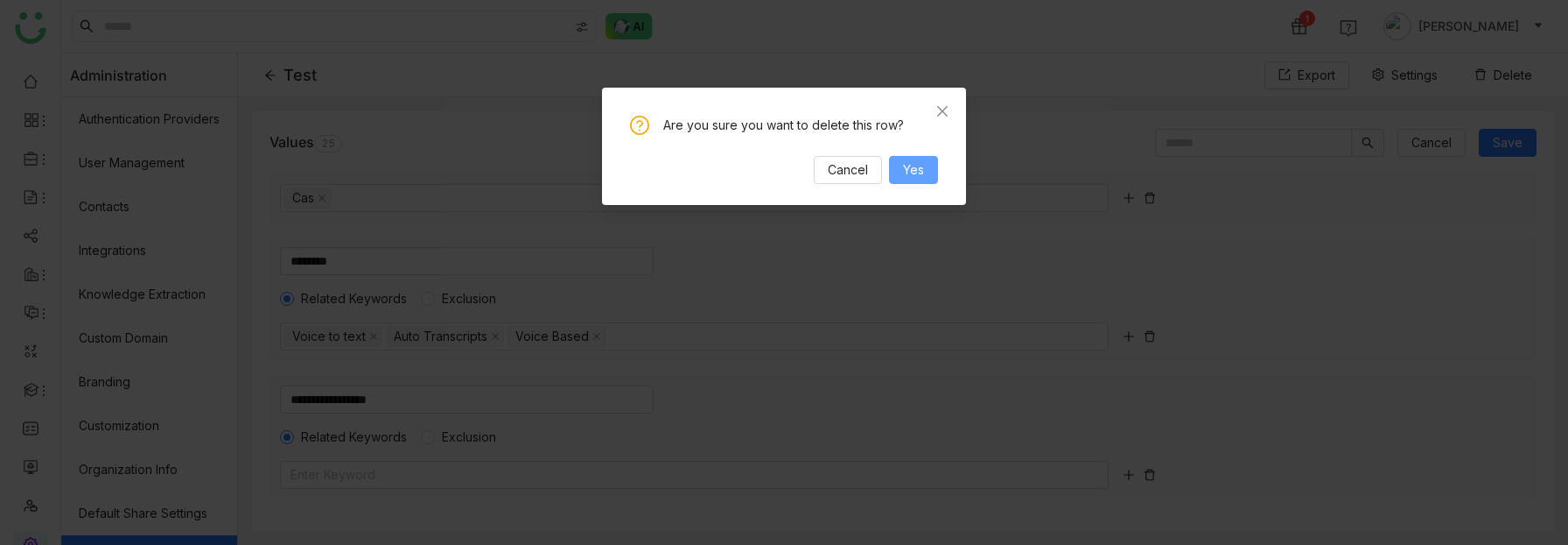
click at [905, 166] on span "Yes" at bounding box center [913, 170] width 21 height 19
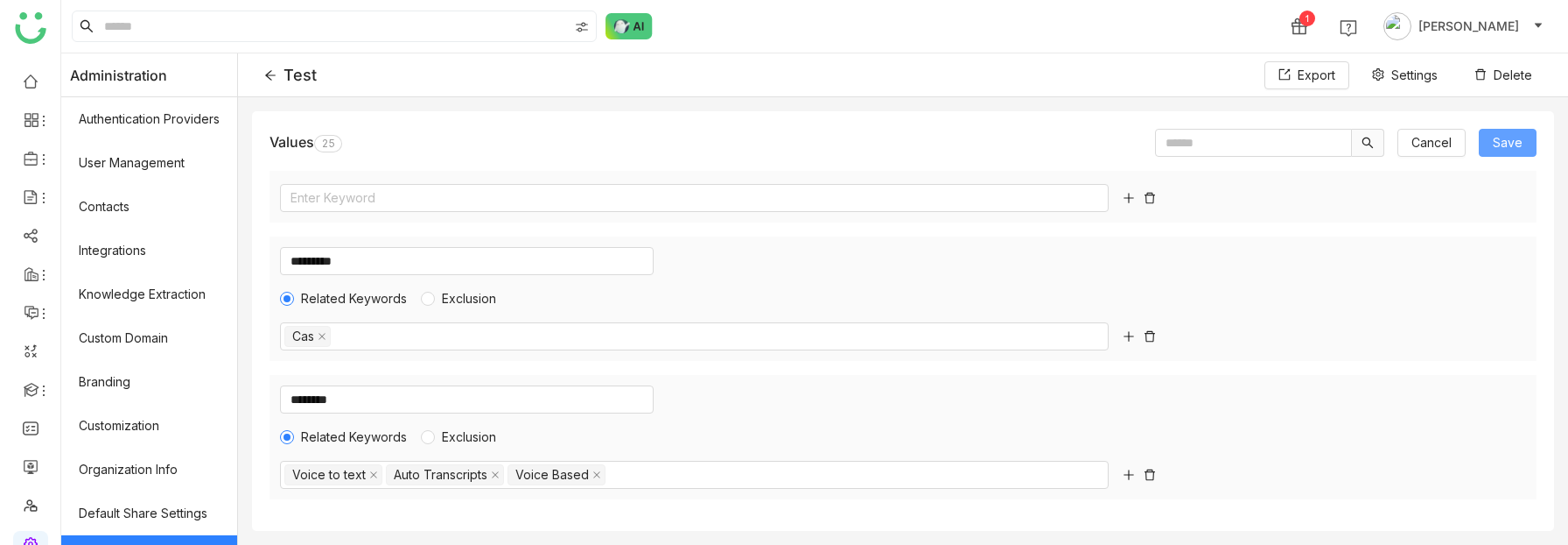
click at [1509, 145] on span "Save" at bounding box center [1507, 143] width 29 height 19
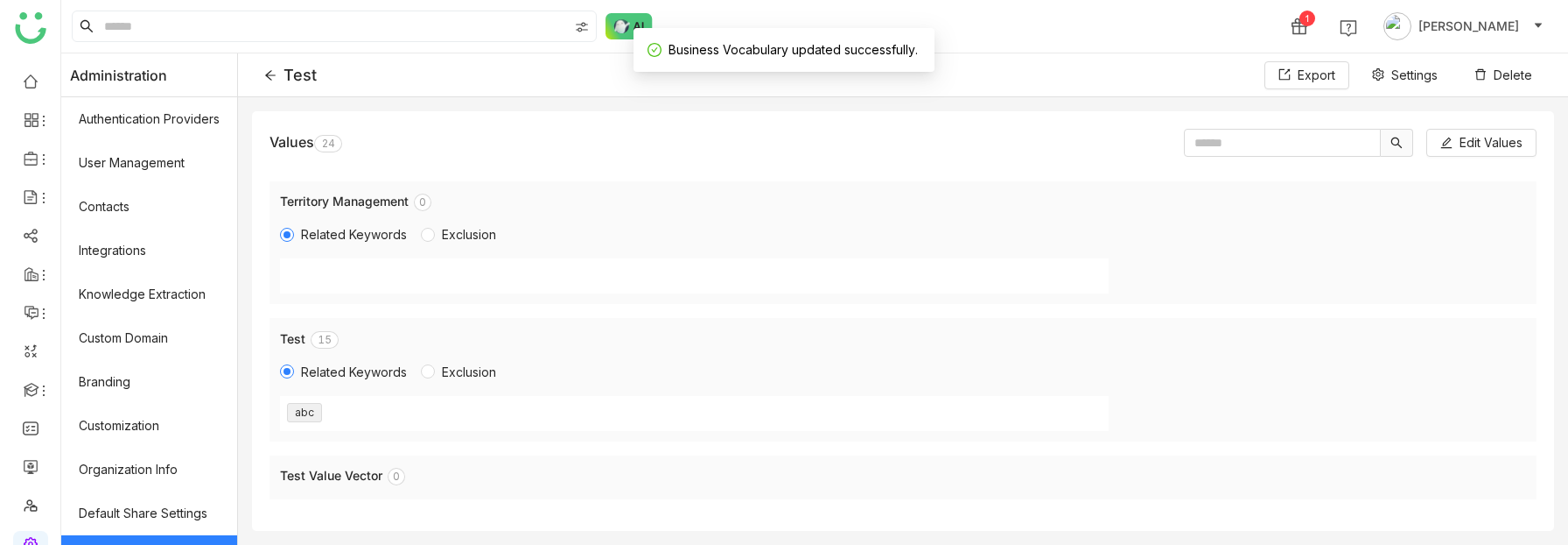
scroll to position [2941, 0]
